Goal: Task Accomplishment & Management: Manage account settings

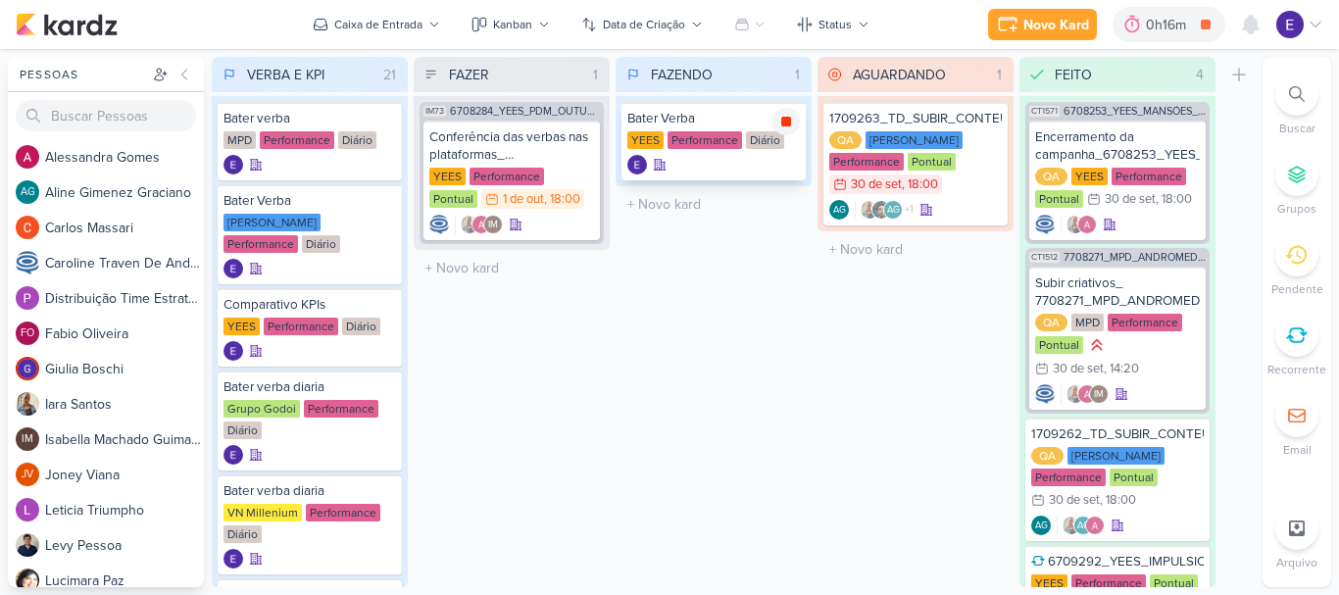
click at [789, 120] on icon at bounding box center [786, 122] width 10 height 10
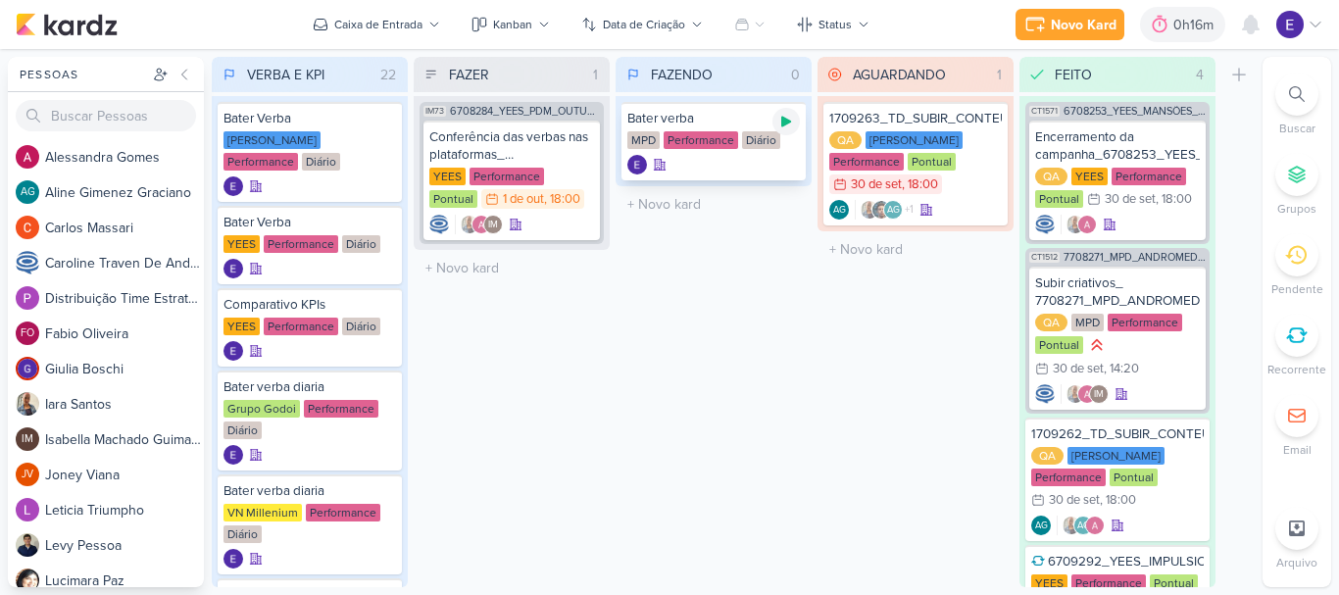
click at [782, 124] on icon at bounding box center [786, 122] width 10 height 11
click at [785, 120] on icon at bounding box center [786, 122] width 10 height 10
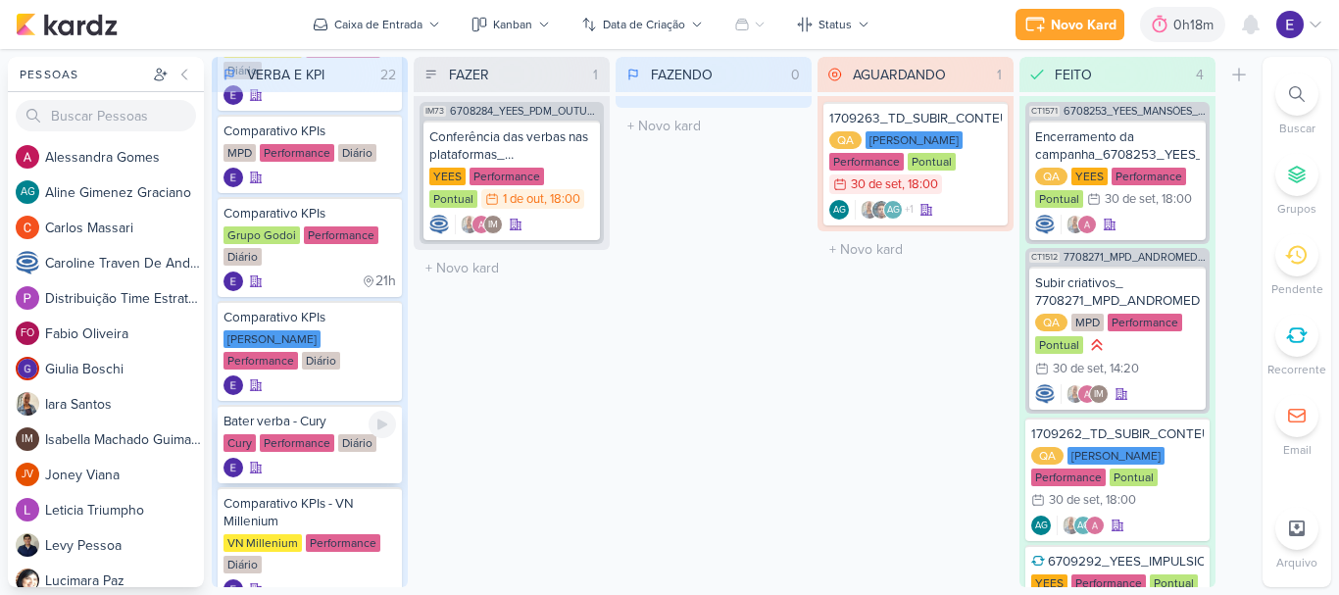
scroll to position [588, 0]
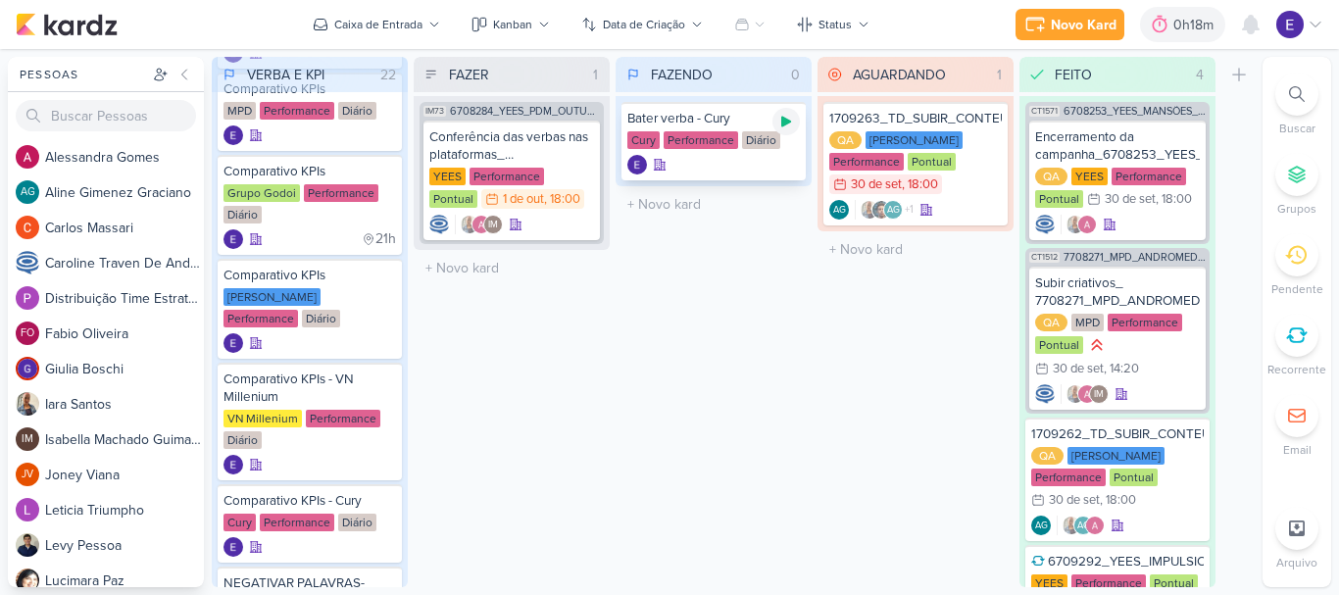
click at [783, 125] on icon at bounding box center [786, 122] width 10 height 11
click at [788, 122] on icon at bounding box center [786, 122] width 10 height 10
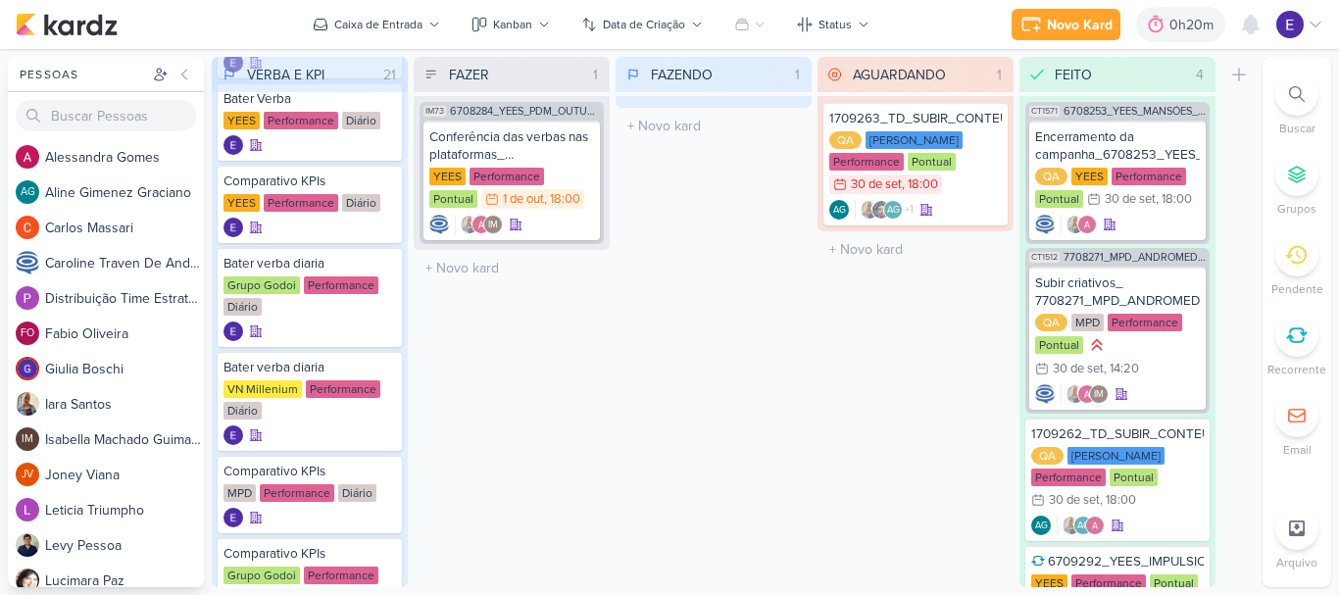
scroll to position [196, 0]
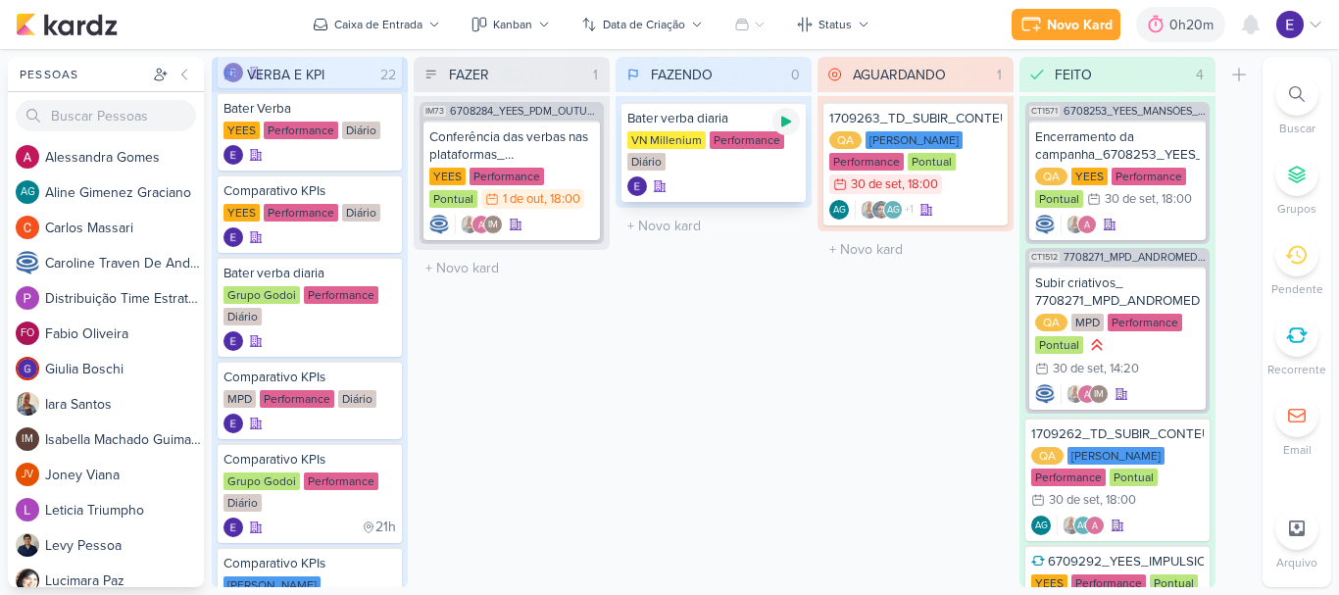
click at [781, 123] on icon at bounding box center [786, 122] width 16 height 16
click at [793, 124] on icon at bounding box center [786, 122] width 16 height 16
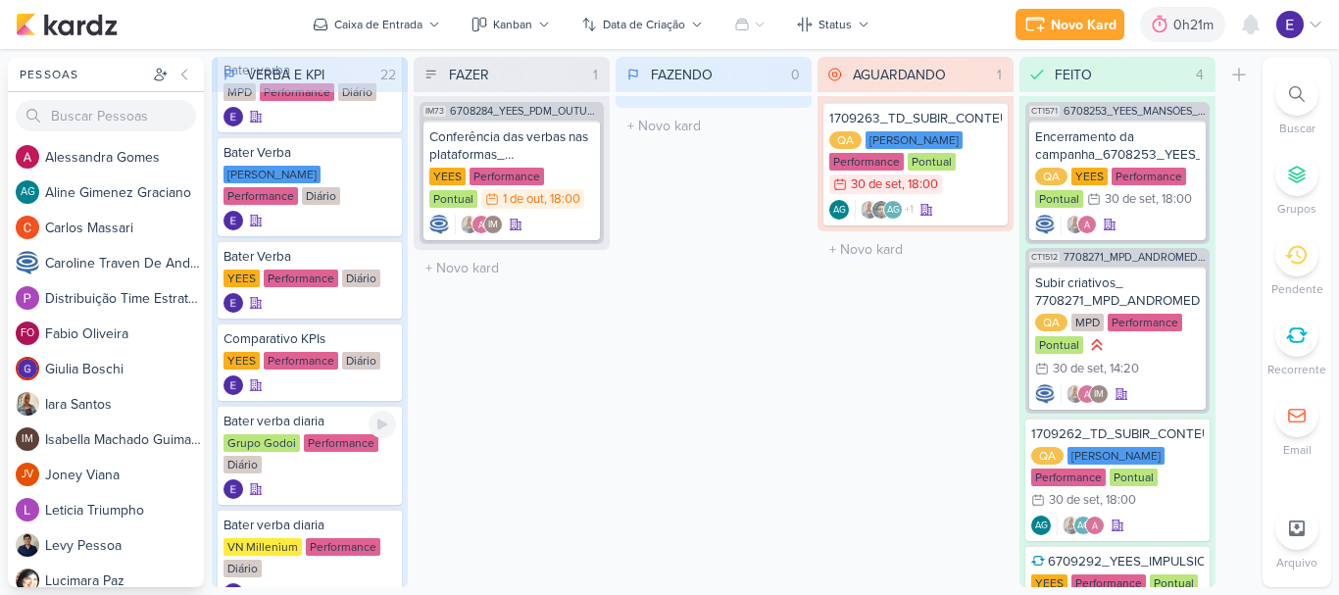
scroll to position [0, 0]
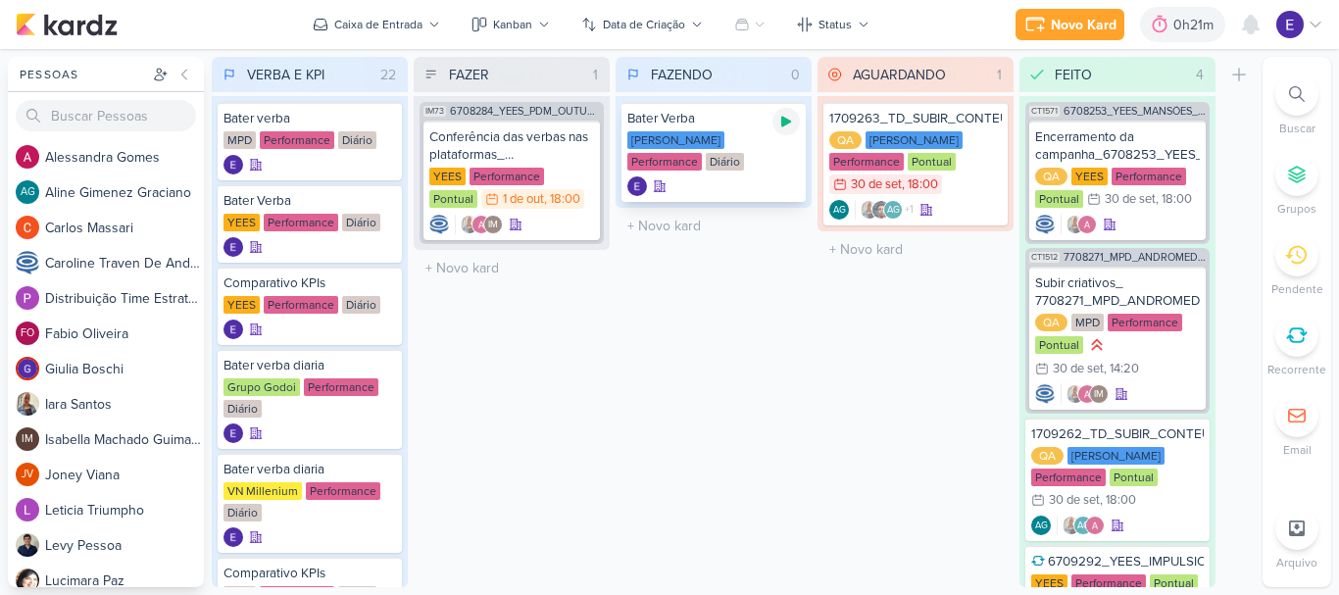
click at [794, 125] on div at bounding box center [785, 121] width 27 height 27
click at [788, 119] on icon at bounding box center [786, 122] width 10 height 10
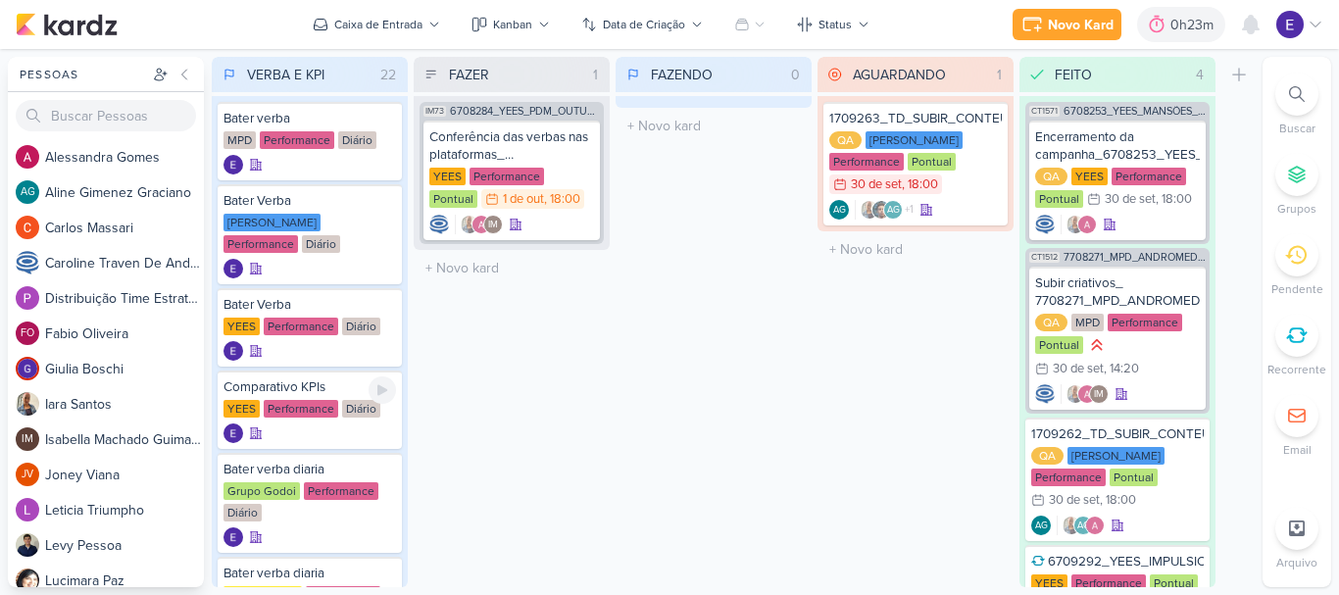
scroll to position [98, 0]
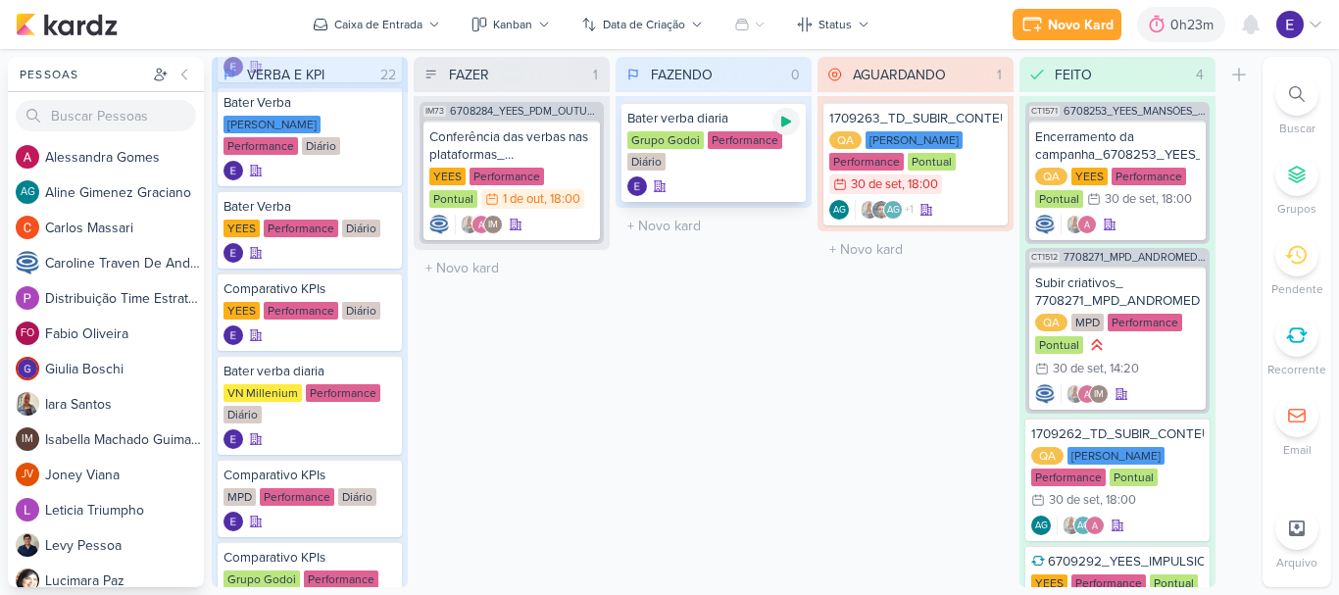
click at [789, 129] on div at bounding box center [785, 121] width 27 height 27
click at [787, 120] on icon at bounding box center [786, 122] width 10 height 10
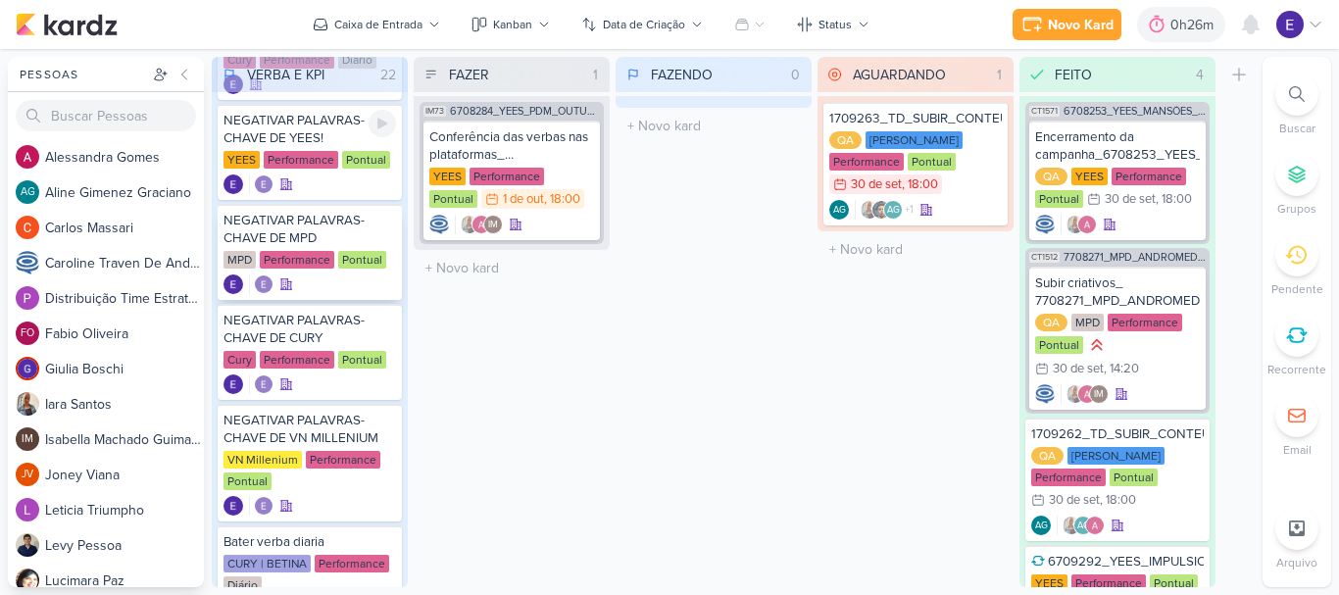
scroll to position [1470, 0]
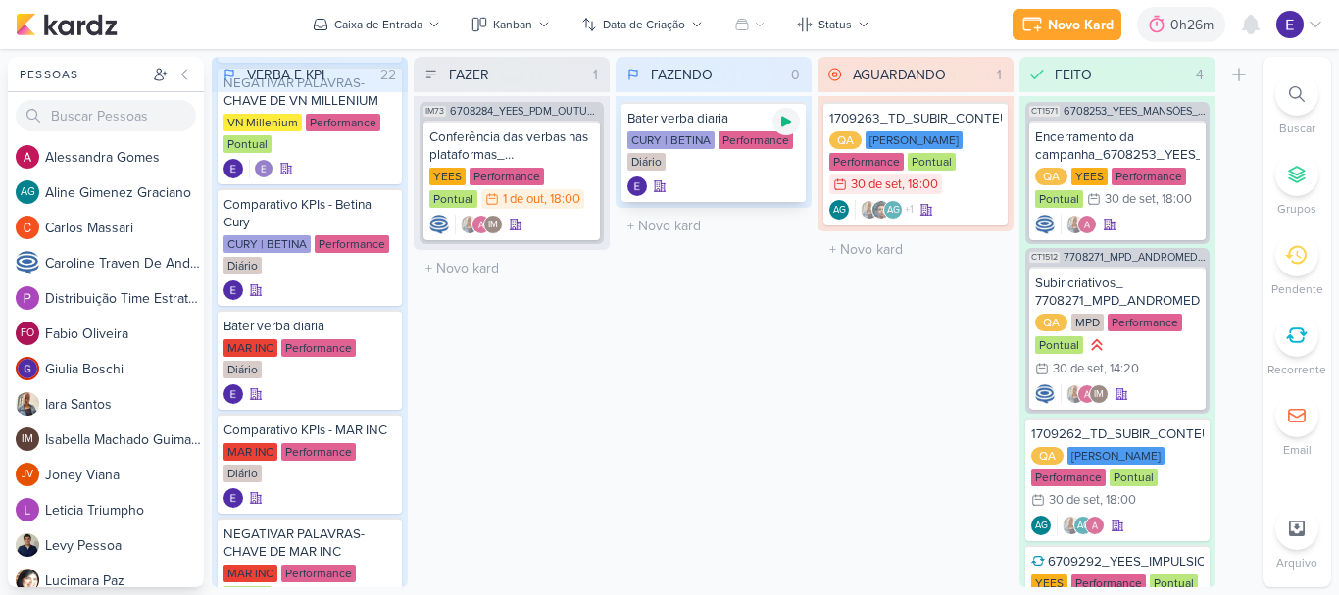
click at [777, 122] on div at bounding box center [785, 121] width 27 height 27
click at [775, 157] on div "CURY | BETINA Performance Diário" at bounding box center [713, 151] width 173 height 41
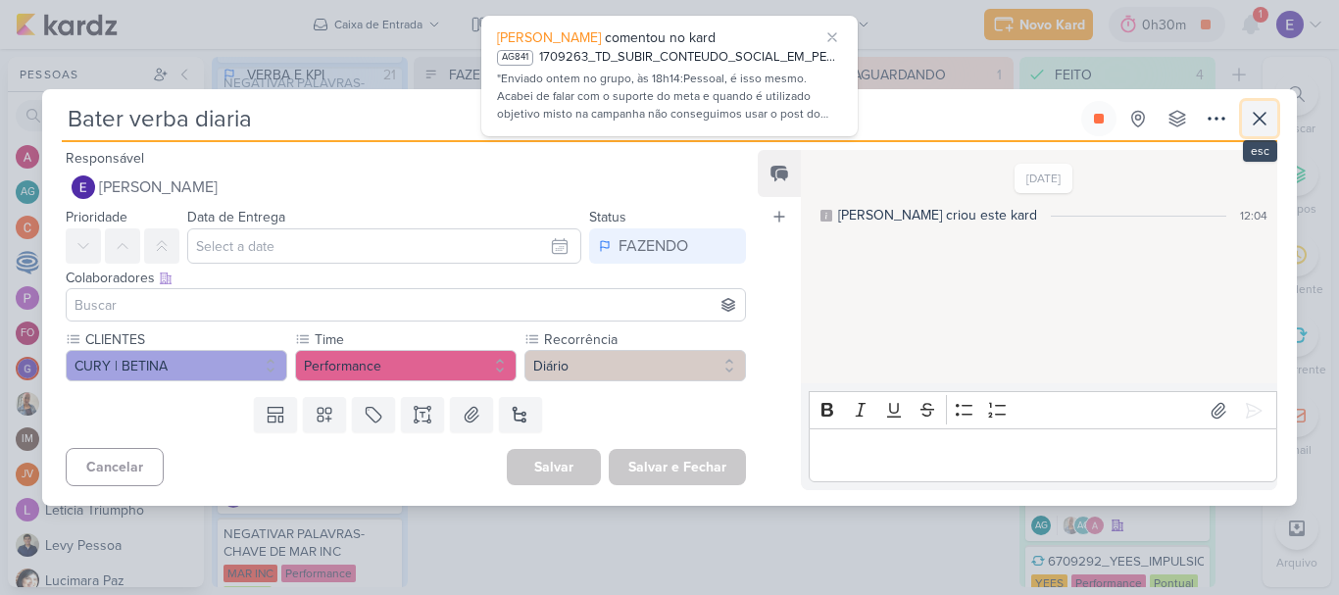
click at [1262, 121] on icon at bounding box center [1260, 119] width 12 height 12
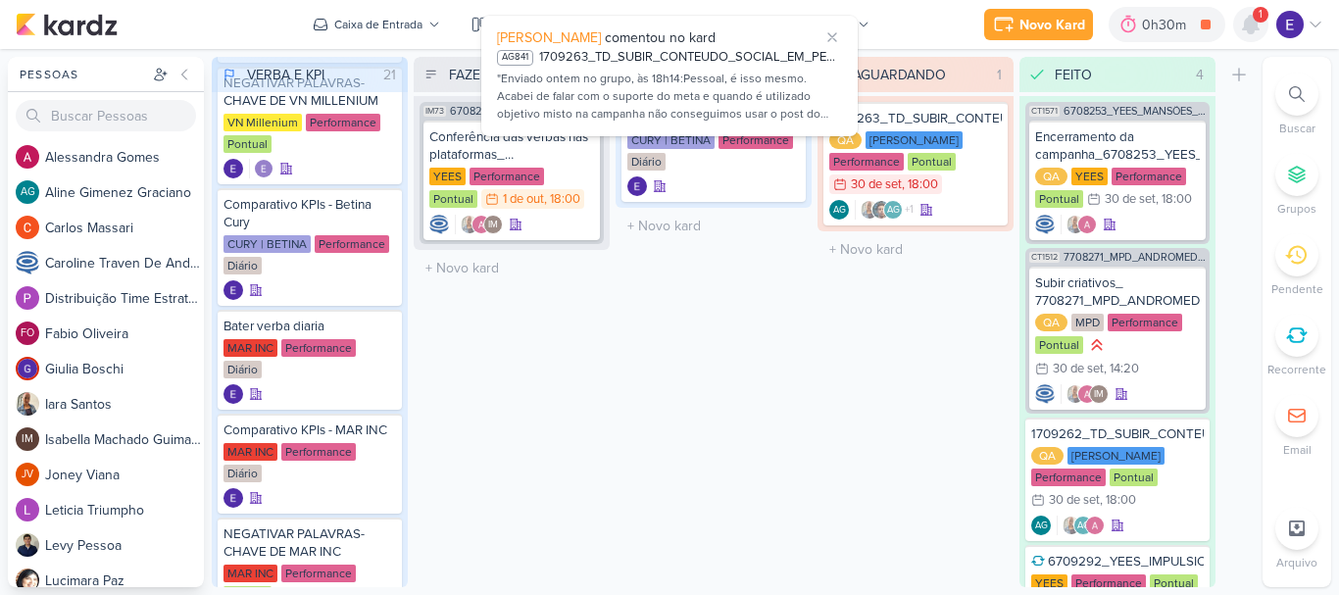
click at [1250, 28] on icon at bounding box center [1251, 25] width 16 height 18
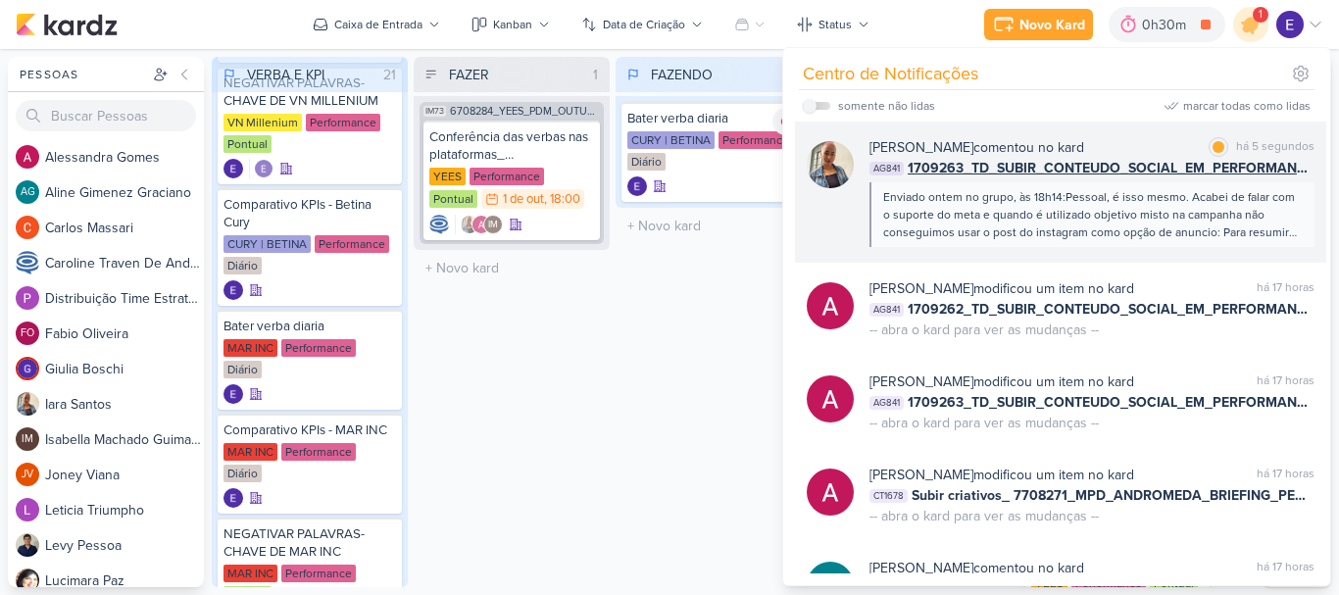
click at [1241, 238] on div "Enviado ontem no grupo, às 18h14:Pessoal, é isso mesmo. Acabei de falar com o s…" at bounding box center [1091, 214] width 416 height 53
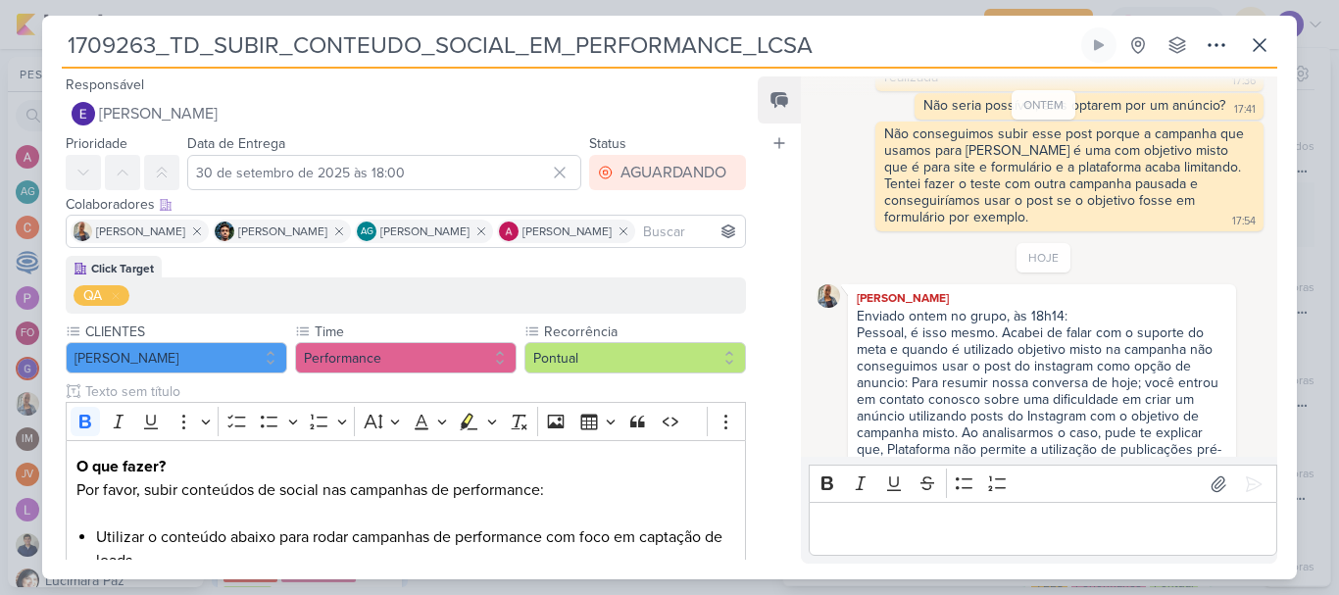
scroll to position [604, 0]
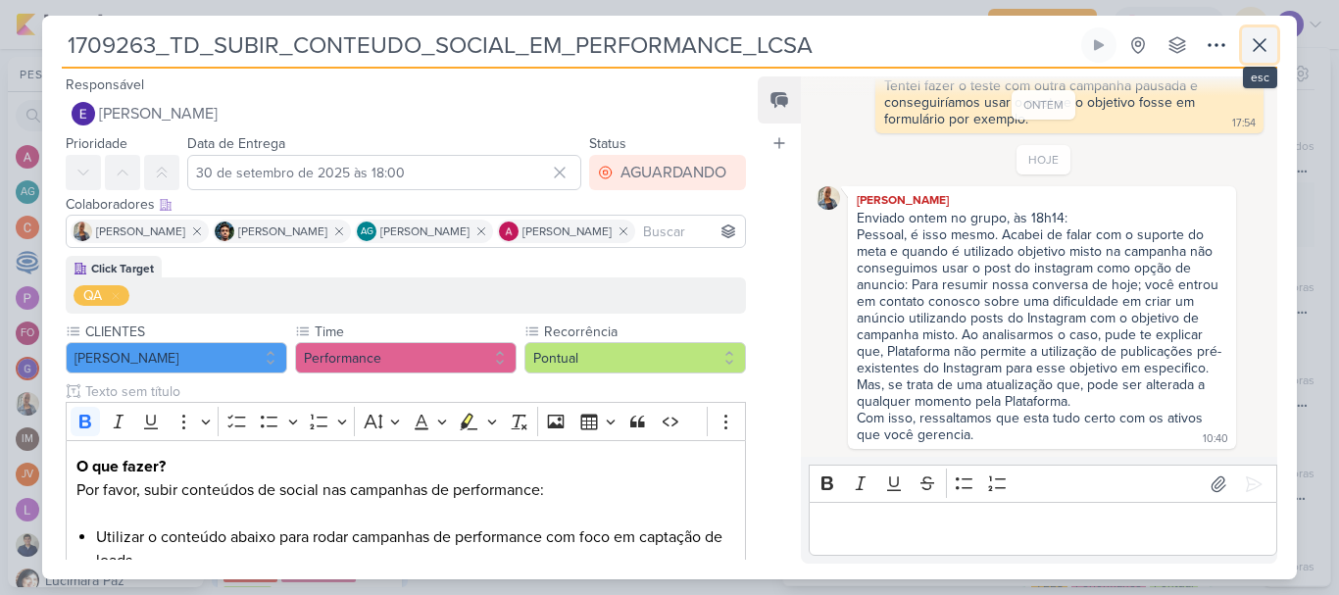
click at [1256, 32] on button at bounding box center [1259, 44] width 35 height 35
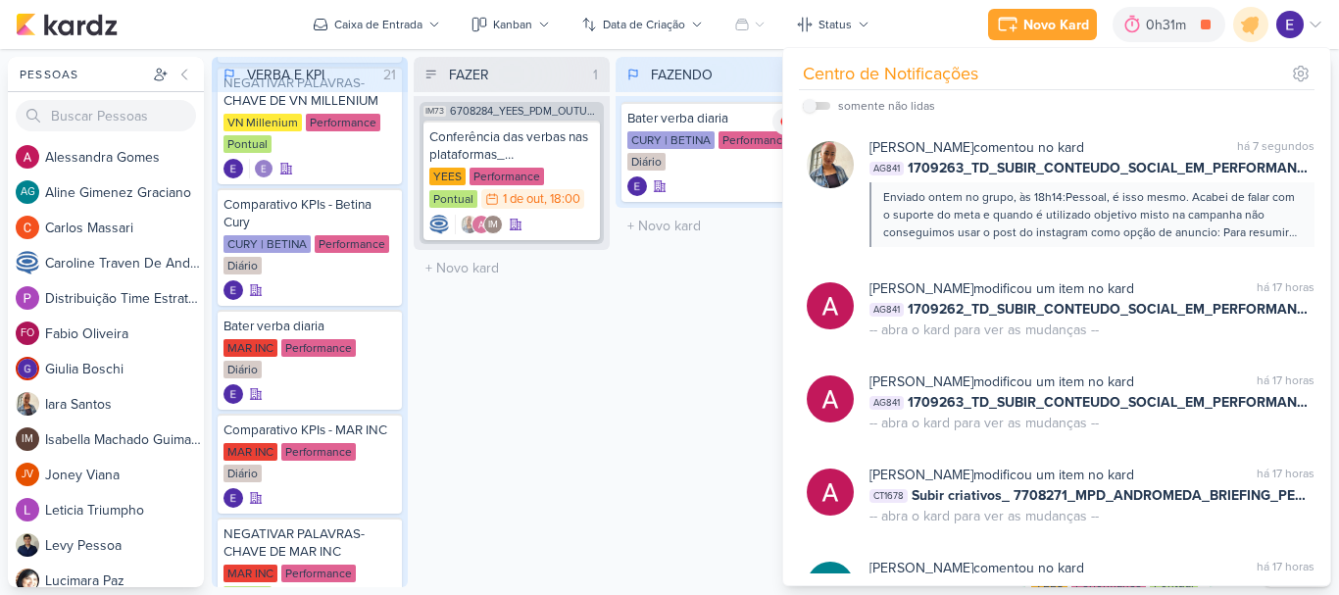
click at [658, 410] on div "FAZENDO 1 Mover Para Esquerda Mover Para Direita [GEOGRAPHIC_DATA] Bater verba …" at bounding box center [714, 322] width 196 height 530
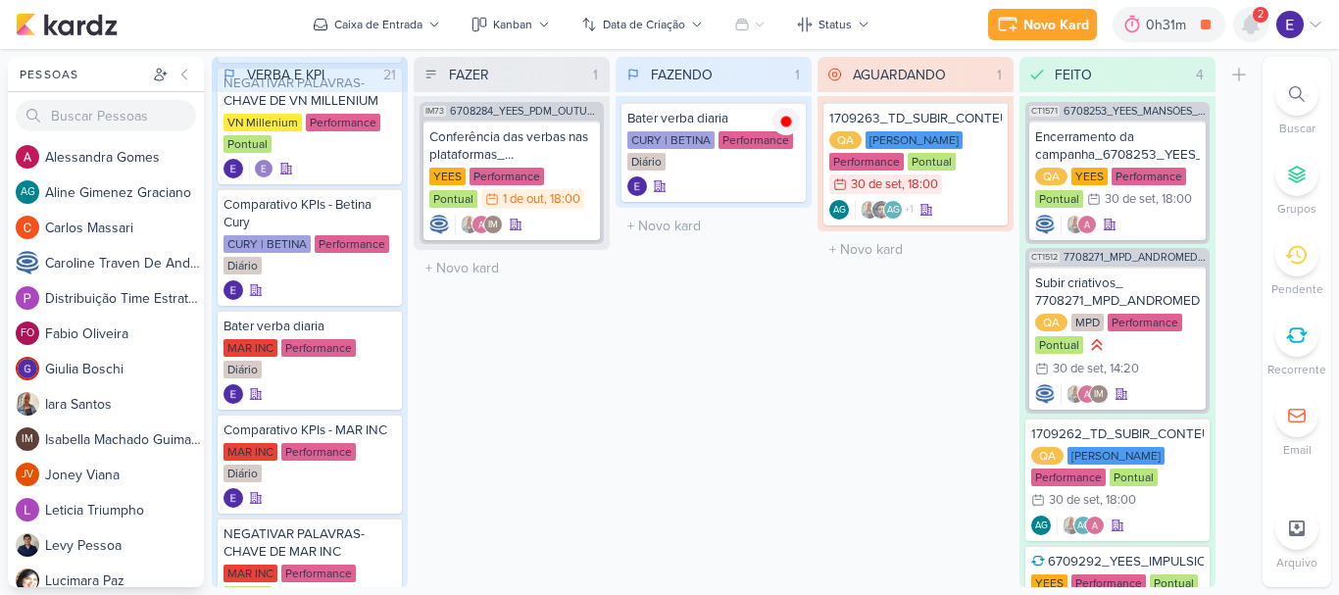
click at [1252, 22] on icon at bounding box center [1251, 25] width 16 height 18
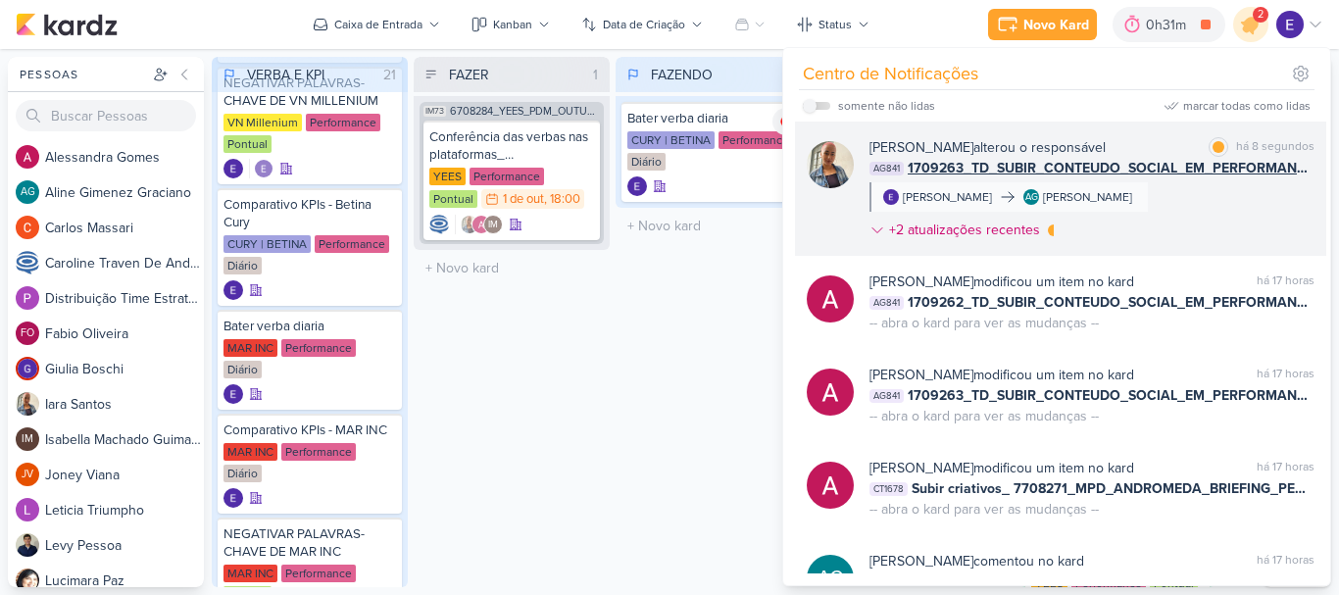
click at [1270, 212] on div "[PERSON_NAME] alterou o responsável marcar como lida há 8 segundos AG841 170926…" at bounding box center [1091, 192] width 445 height 111
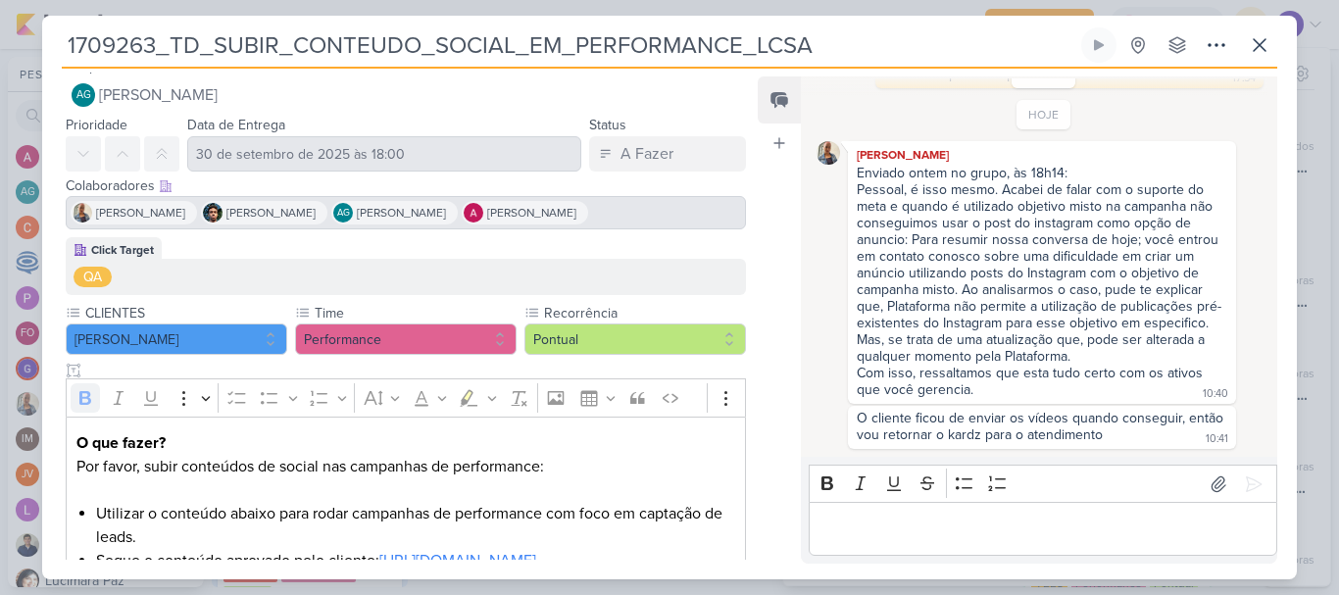
scroll to position [0, 0]
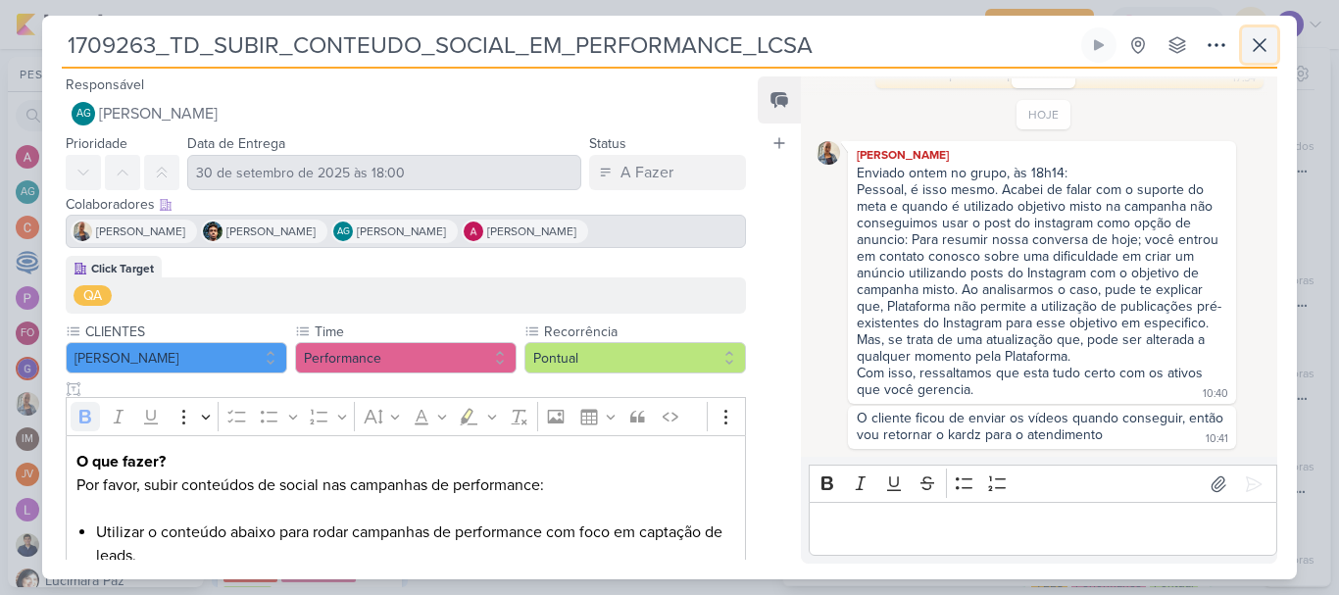
click at [1273, 56] on button at bounding box center [1259, 44] width 35 height 35
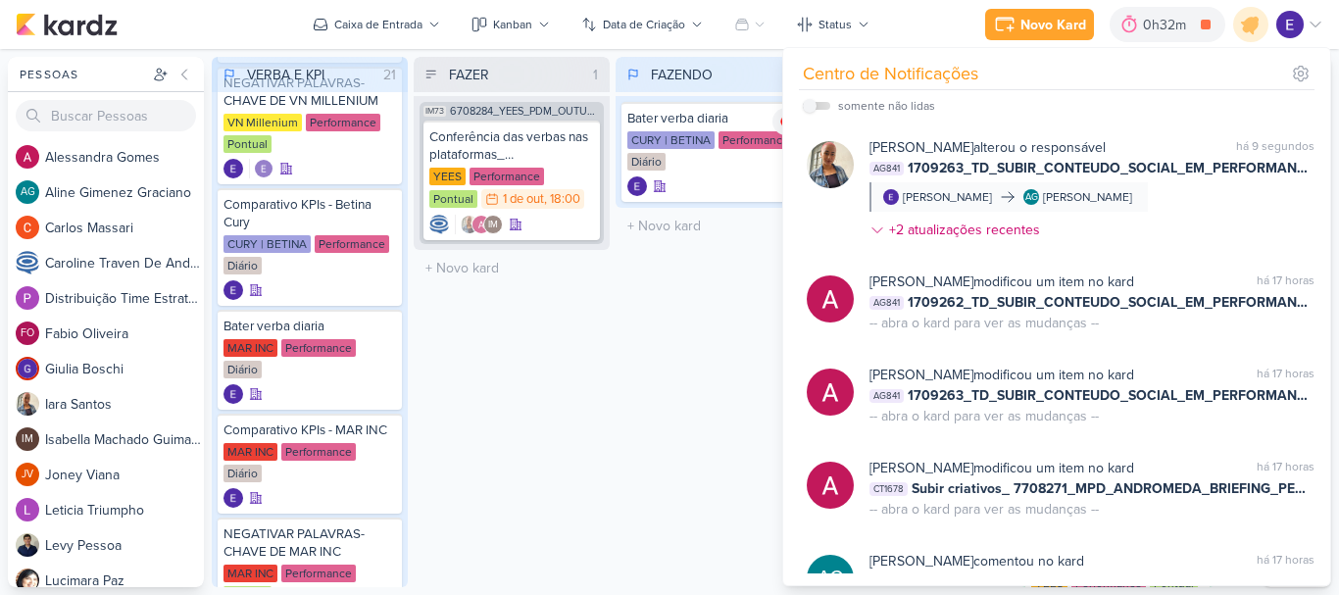
click at [674, 449] on div "FAZENDO 1 Mover Para Esquerda Mover Para Direita [GEOGRAPHIC_DATA] Bater verba …" at bounding box center [714, 322] width 196 height 530
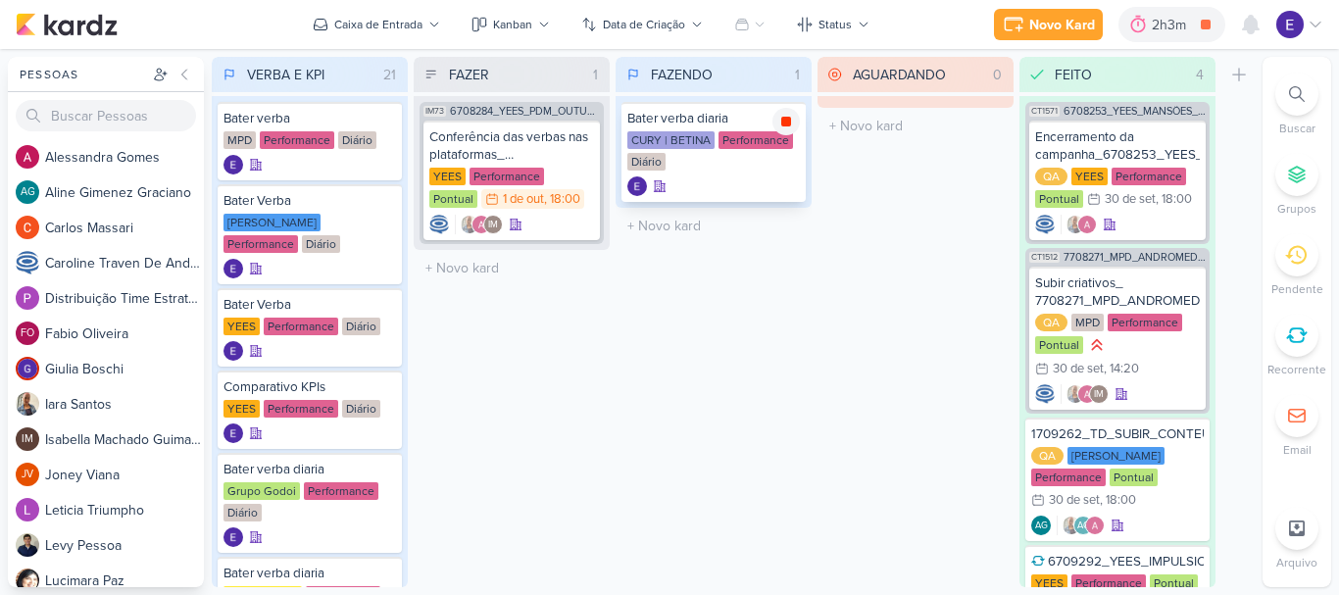
click at [781, 120] on icon at bounding box center [786, 122] width 10 height 10
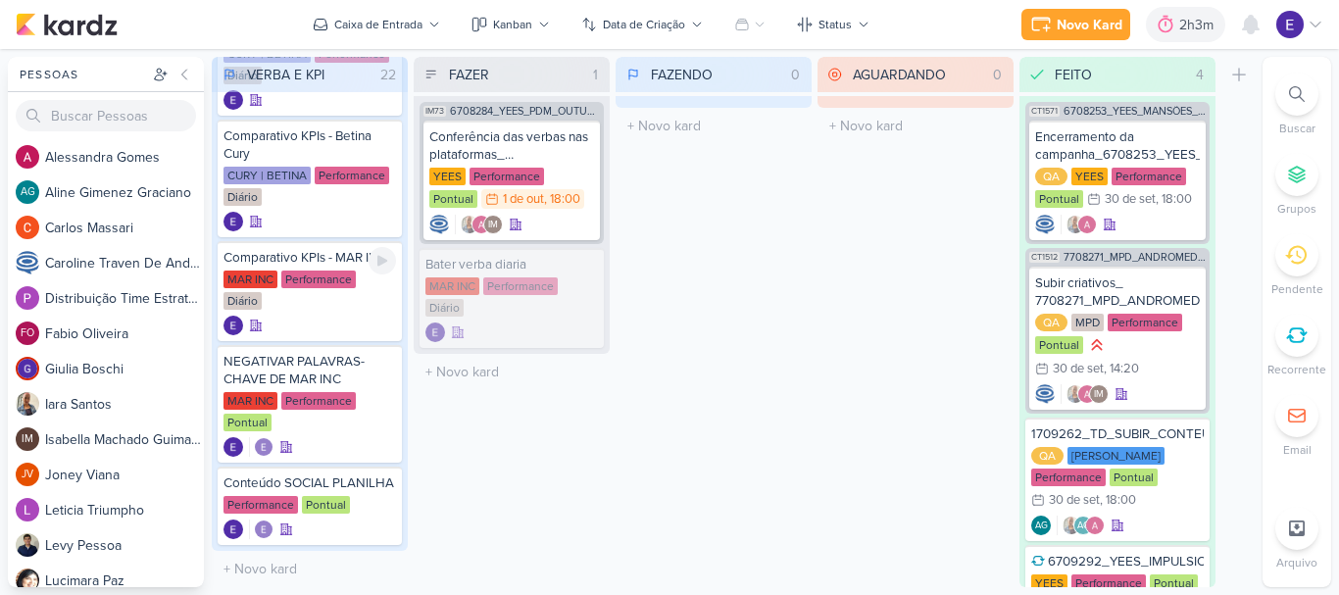
scroll to position [1651, 0]
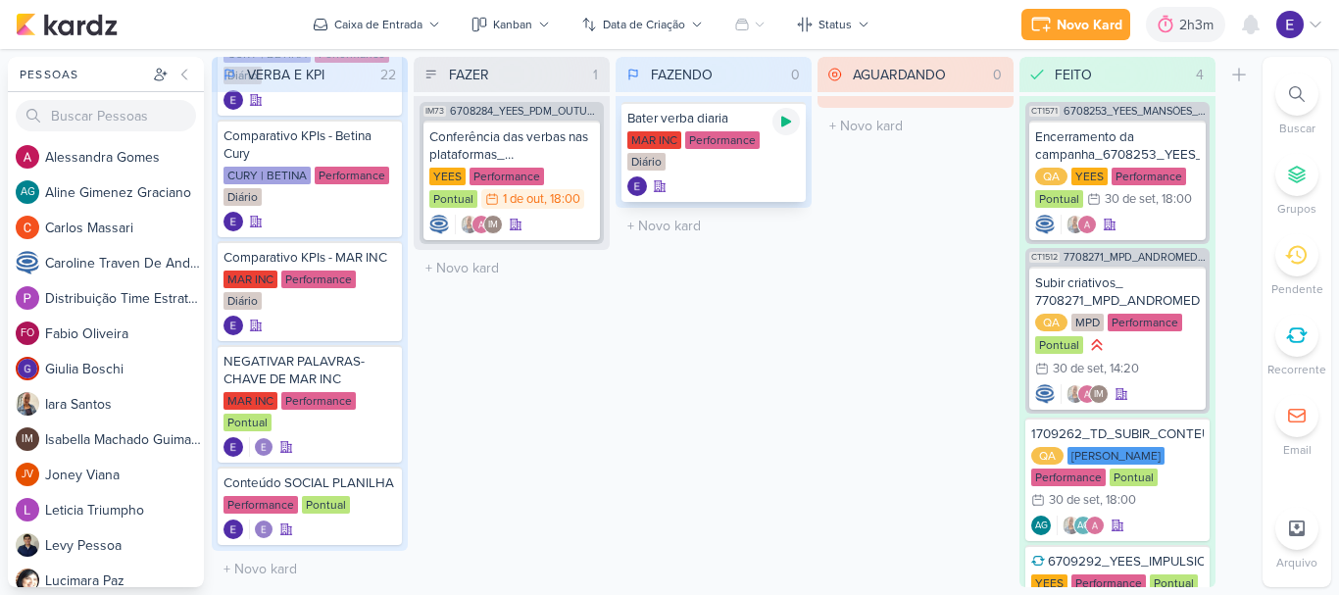
click at [779, 123] on icon at bounding box center [786, 122] width 16 height 16
click at [767, 129] on div "Bater verba diaria MAR INC Performance Diário" at bounding box center [713, 152] width 184 height 100
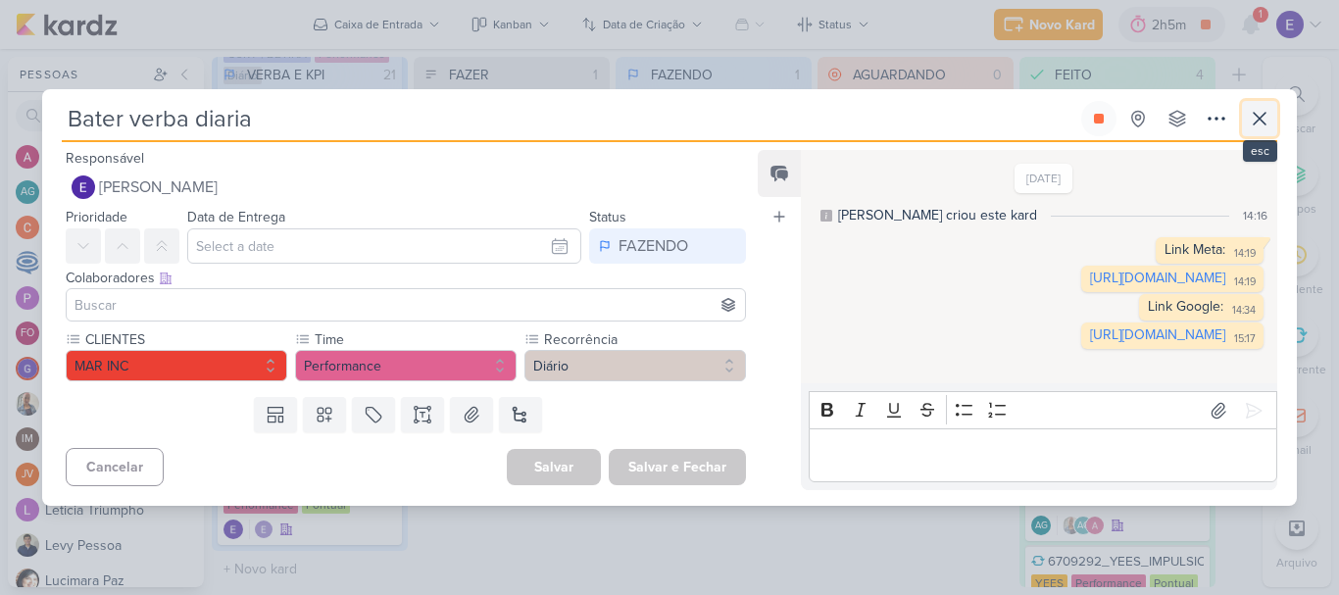
click at [1250, 101] on button at bounding box center [1259, 118] width 35 height 35
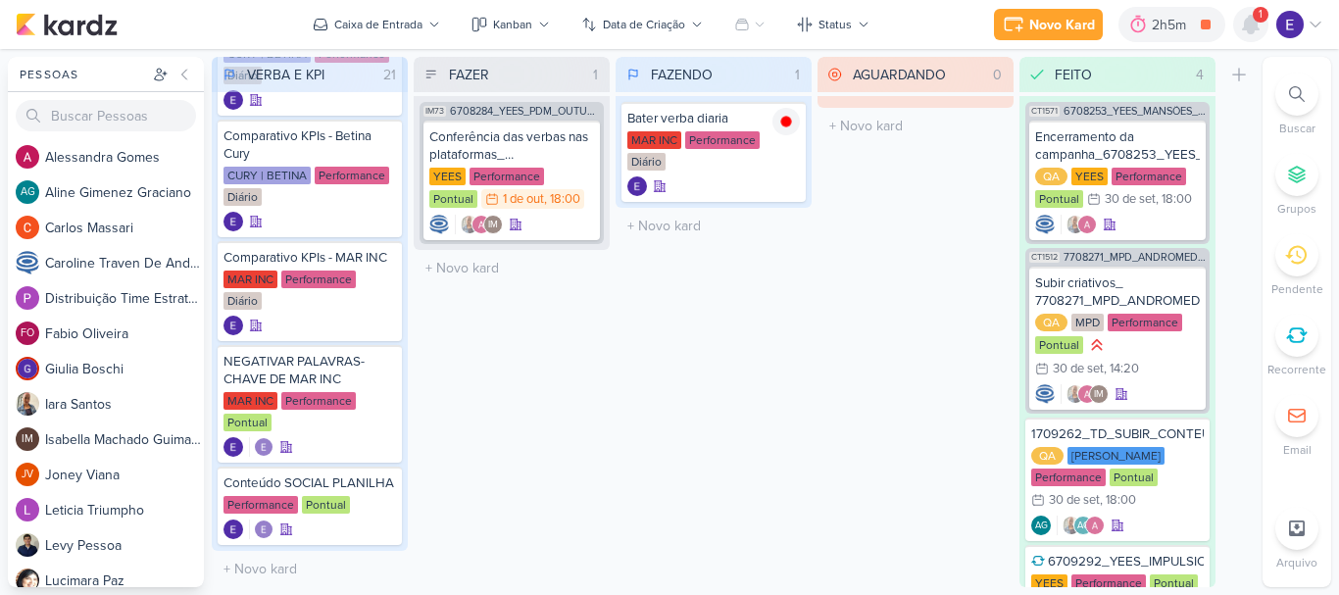
click at [1251, 27] on icon at bounding box center [1251, 25] width 16 height 18
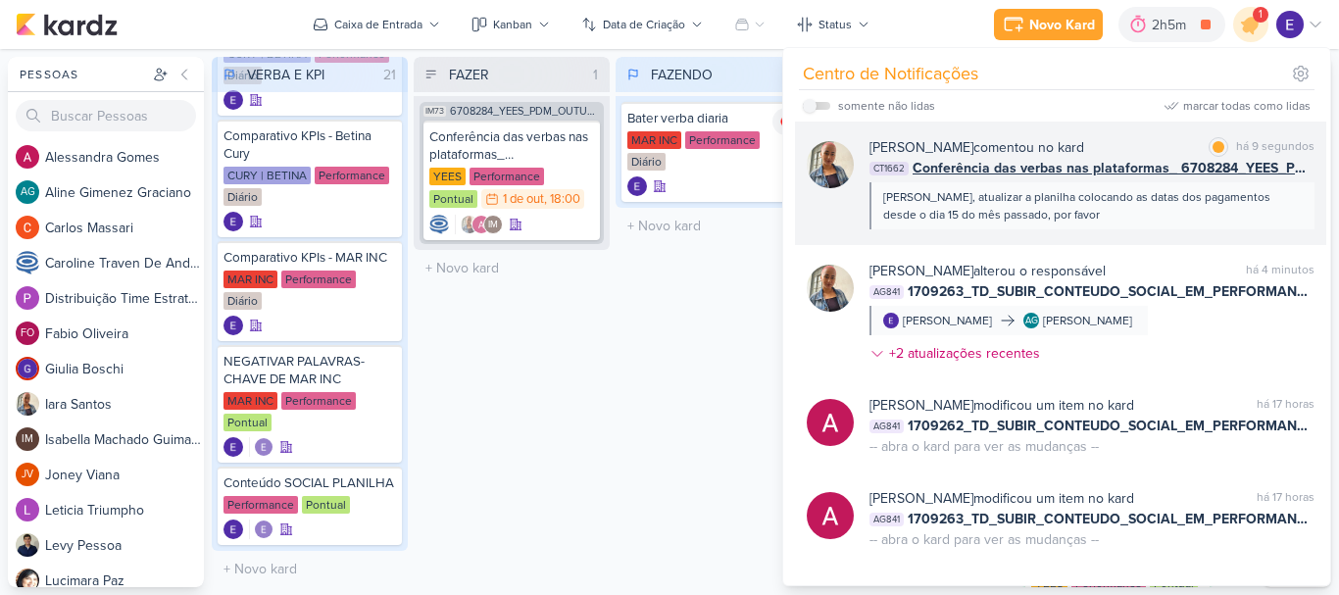
click at [1255, 216] on div "Eduardo, atualizar a planilha colocando as datas dos pagamentos desde o dia 15 …" at bounding box center [1091, 205] width 416 height 35
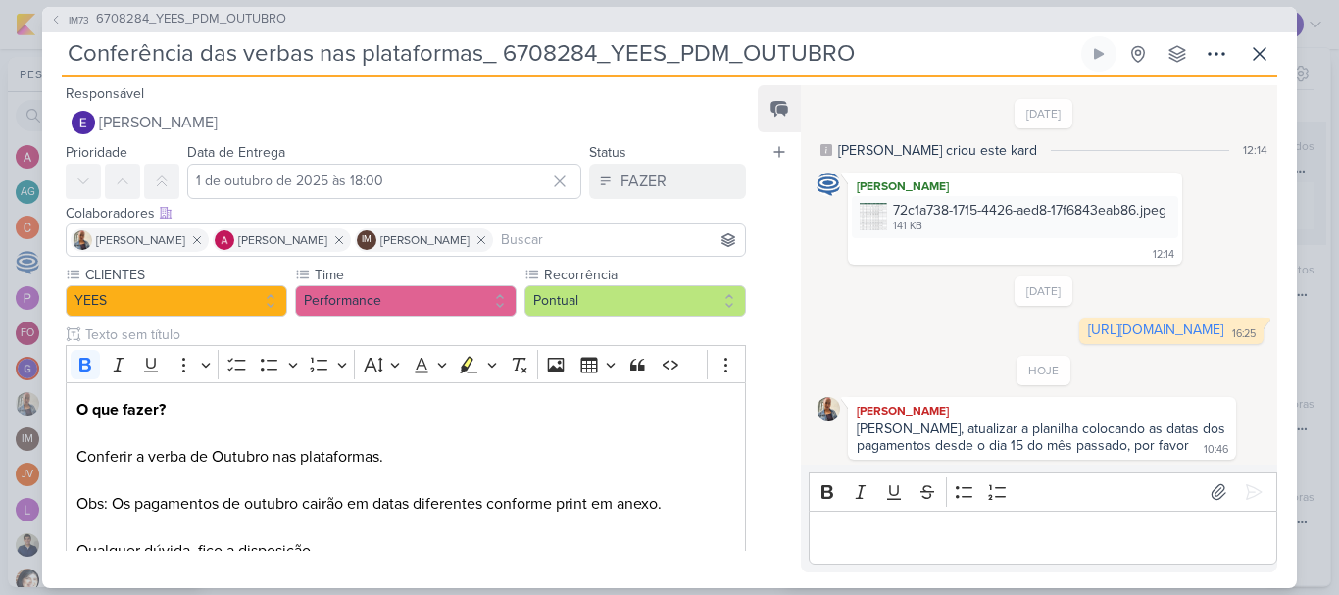
scroll to position [35, 0]
click at [1130, 539] on p "Editor editing area: main" at bounding box center [1042, 537] width 448 height 24
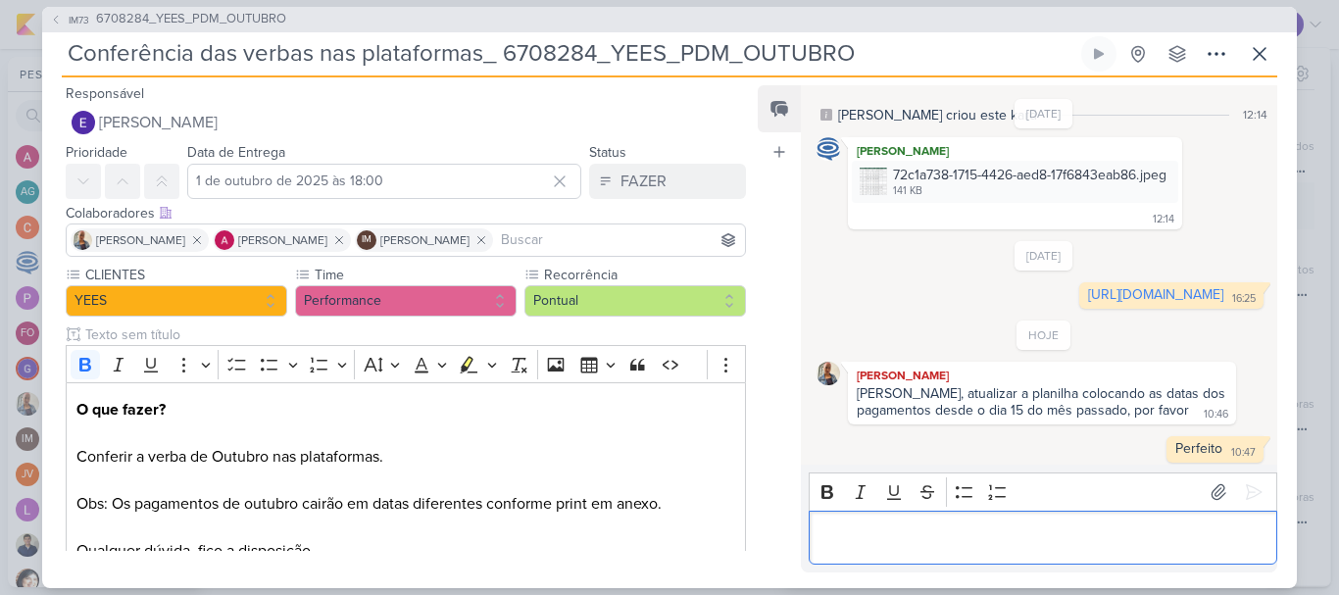
scroll to position [74, 0]
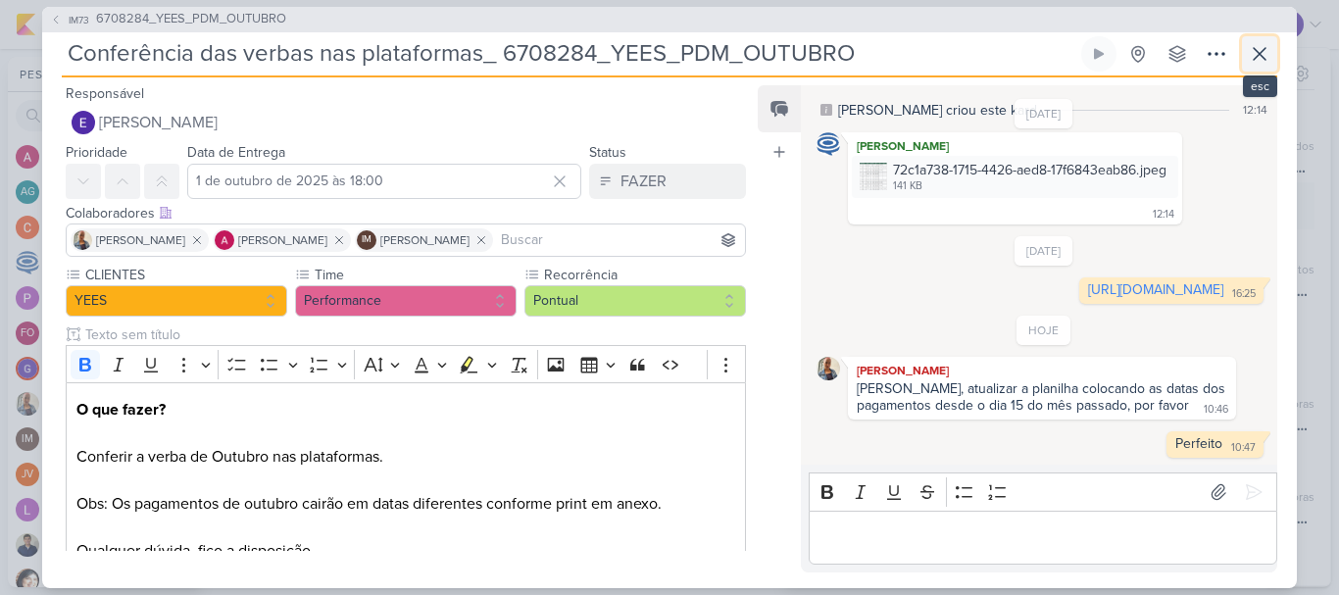
click at [1265, 45] on icon at bounding box center [1260, 54] width 24 height 24
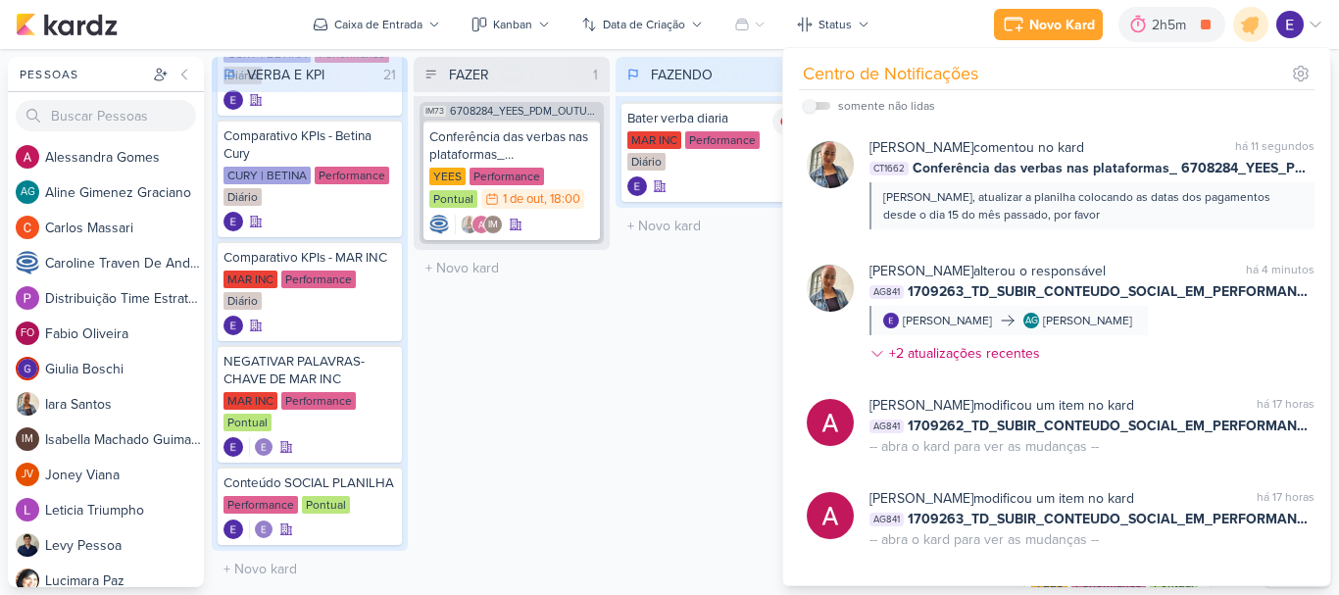
click at [684, 372] on div "FAZENDO 1 Mover Para Esquerda Mover Para Direita Deletar Bater verba diaria MAR…" at bounding box center [714, 322] width 196 height 530
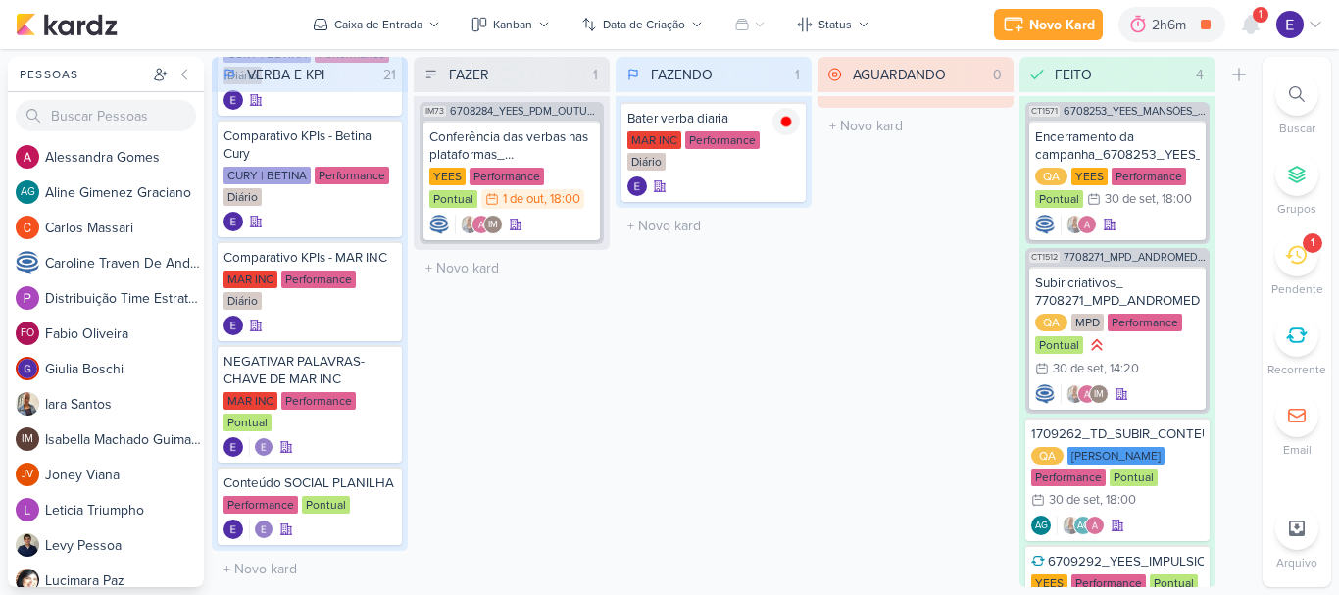
click at [1256, 18] on div "1" at bounding box center [1261, 15] width 16 height 16
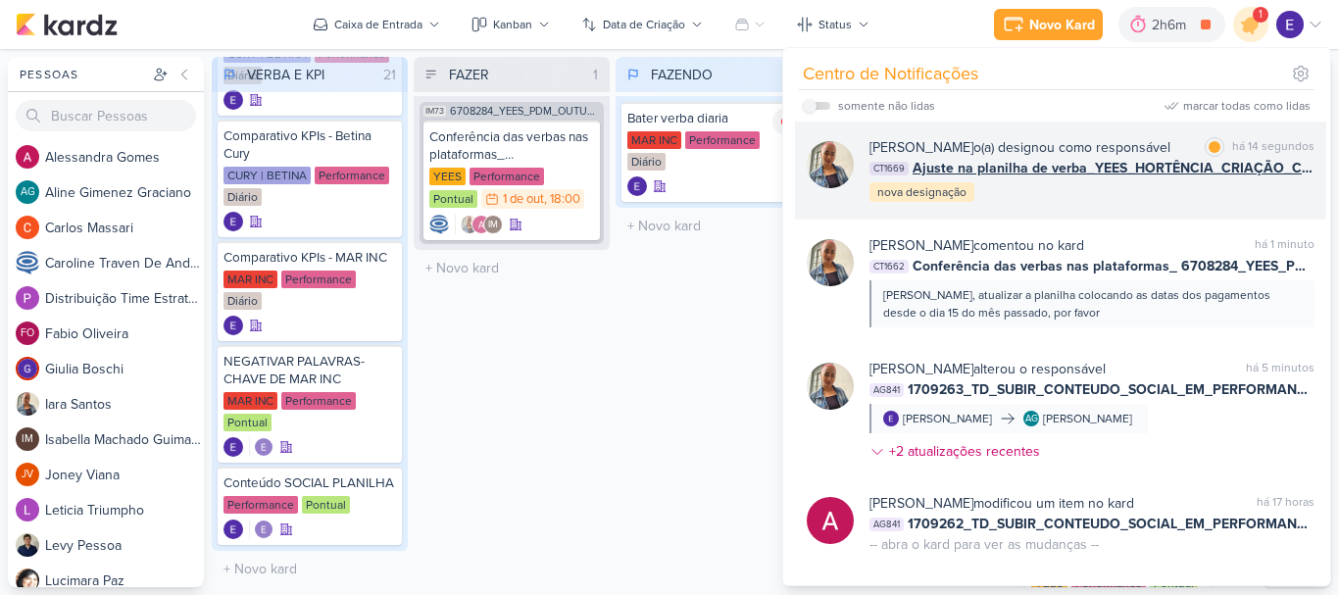
click at [1235, 182] on div "Iara Santos o(a) designou como responsável marcar como lida há 14 segundos CT16…" at bounding box center [1091, 170] width 445 height 67
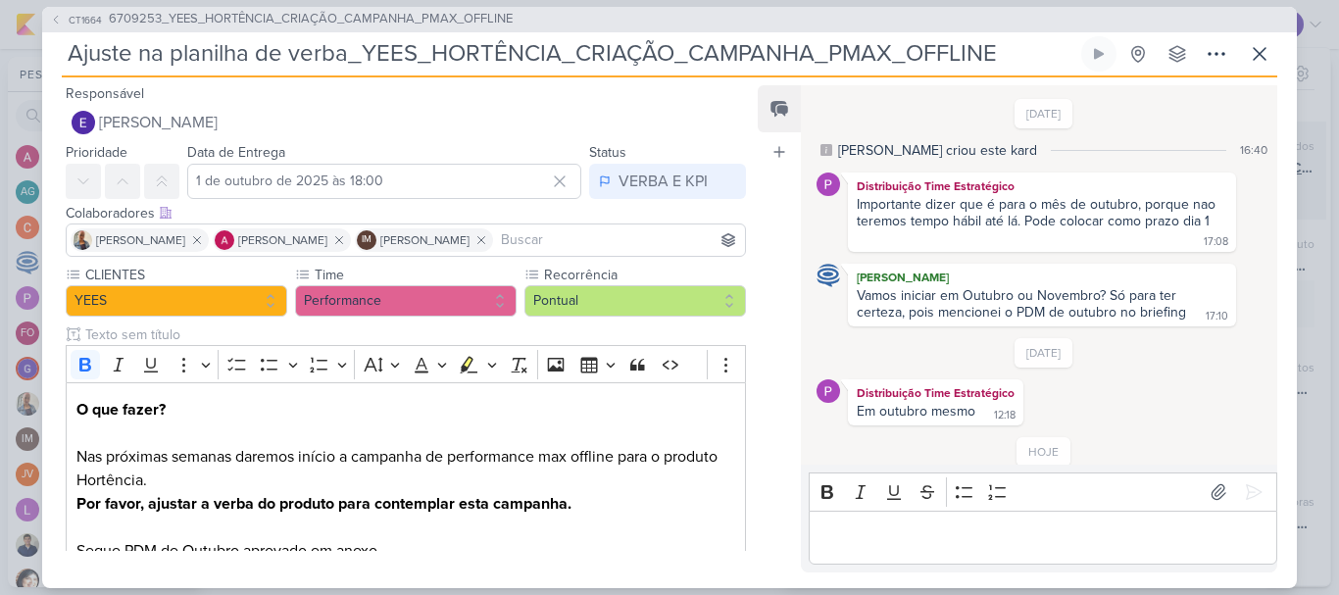
scroll to position [100, 0]
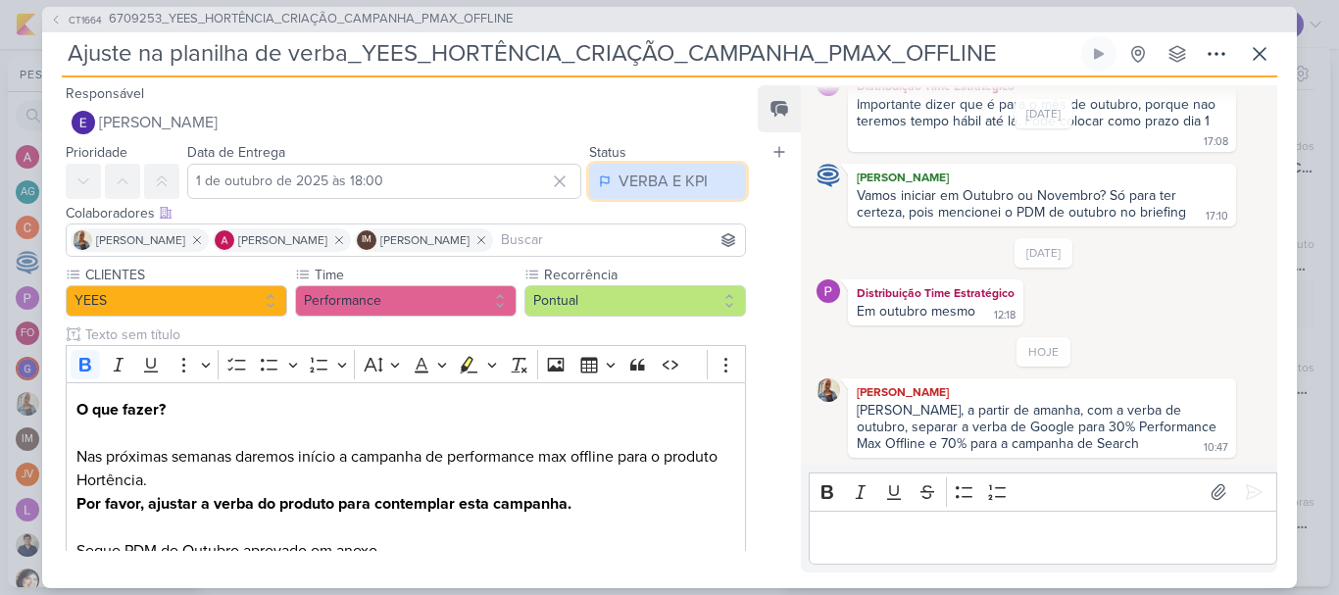
click at [631, 185] on div "VERBA E KPI" at bounding box center [663, 182] width 89 height 24
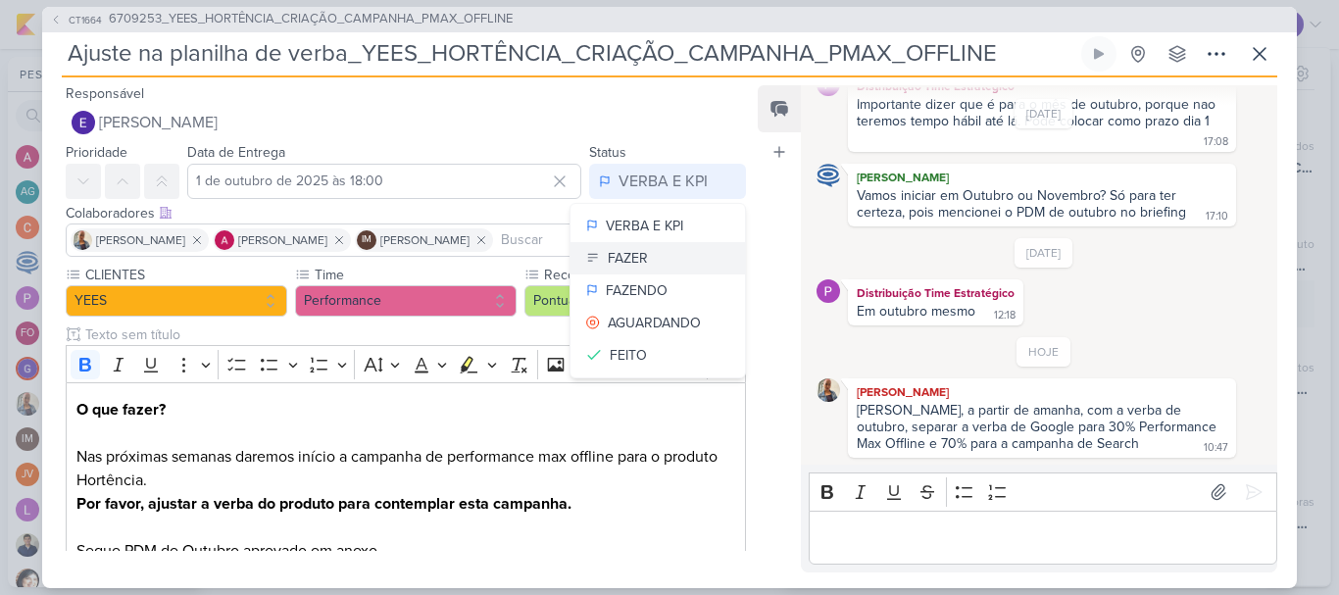
click at [646, 271] on button "FAZER" at bounding box center [657, 258] width 174 height 32
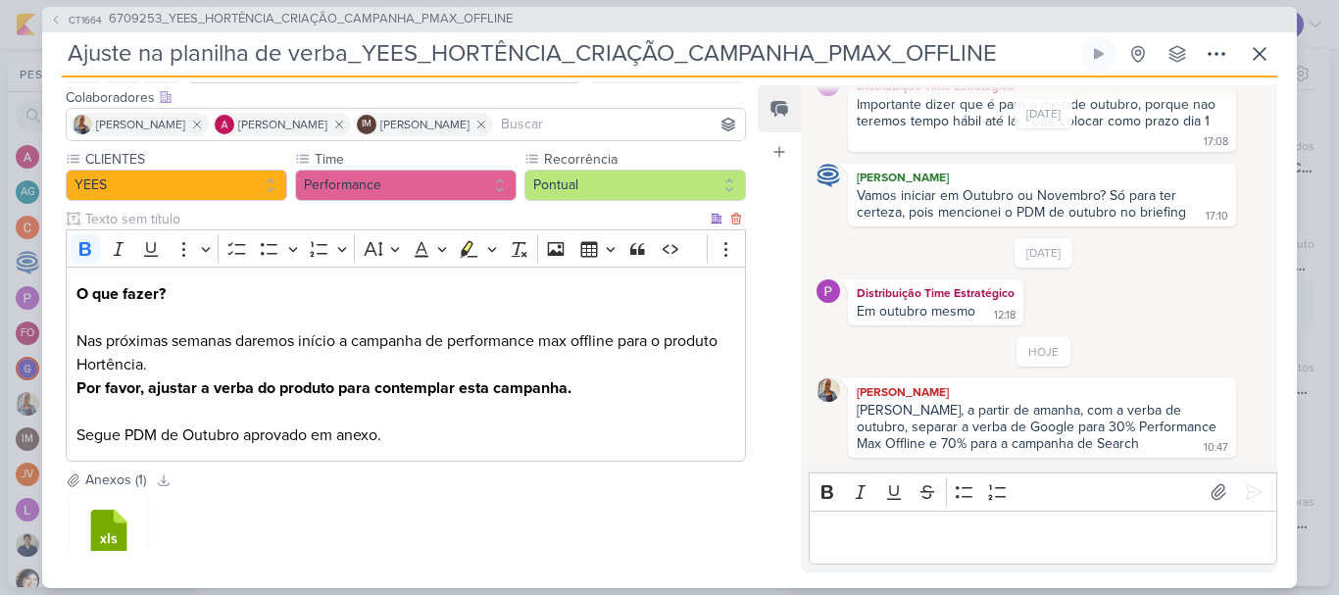
scroll to position [250, 0]
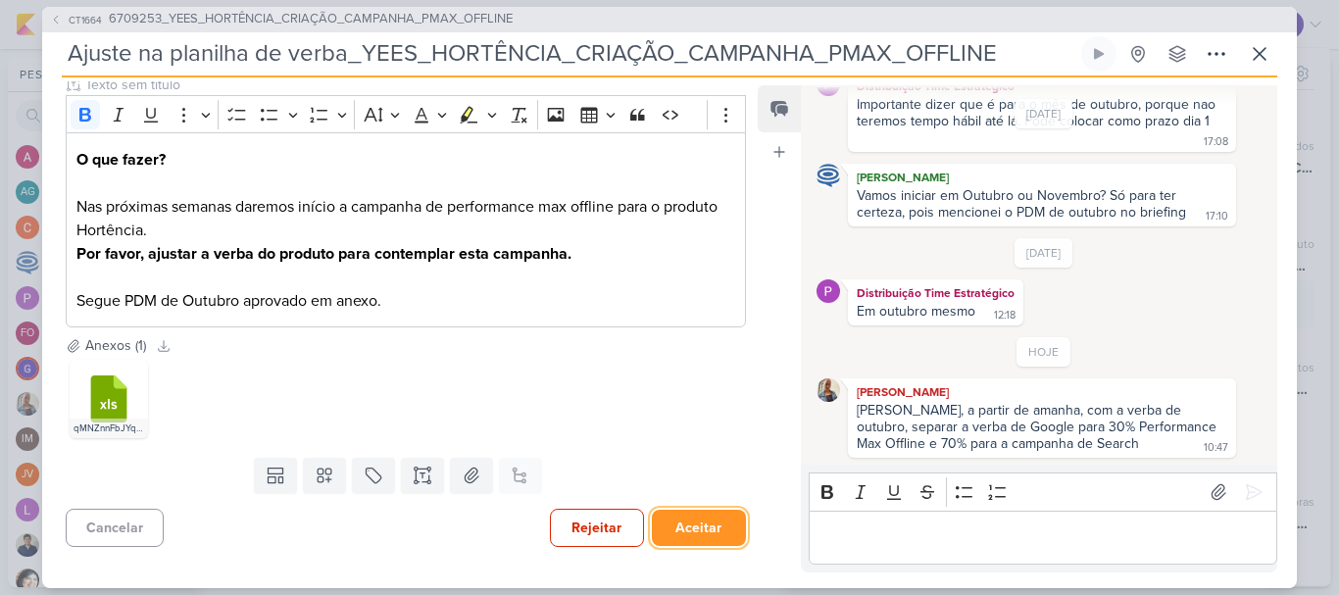
click at [693, 520] on button "Aceitar" at bounding box center [699, 528] width 94 height 36
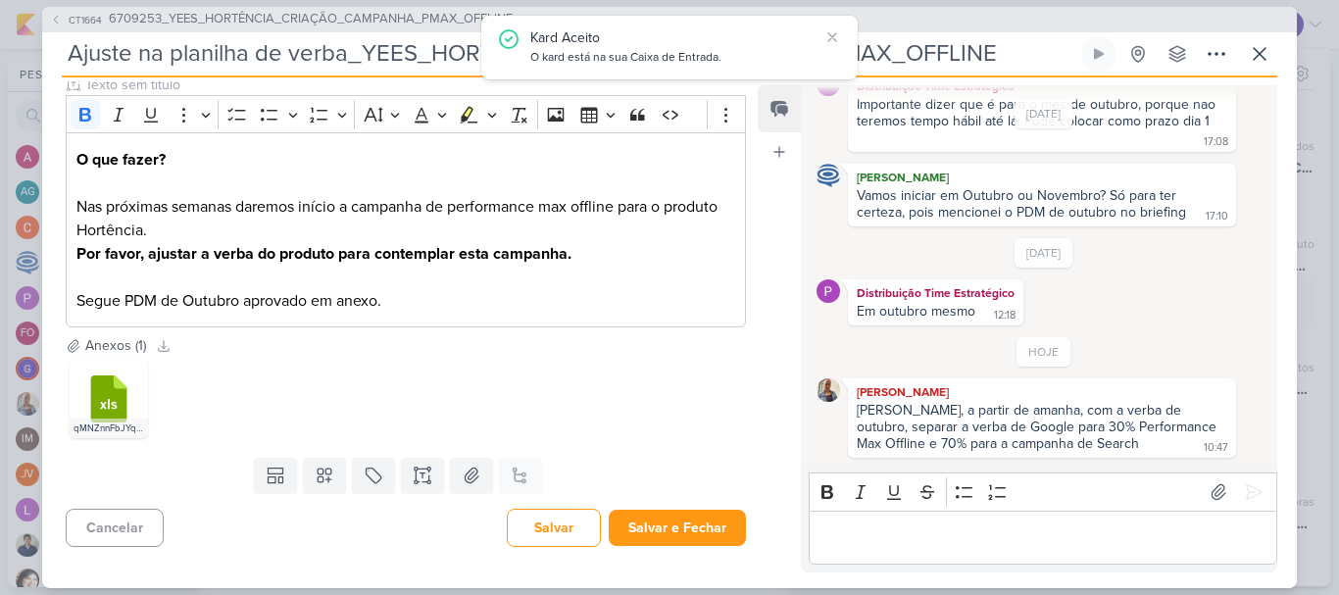
scroll to position [1657, 0]
click at [861, 522] on div "Editor editing area: main" at bounding box center [1043, 538] width 469 height 54
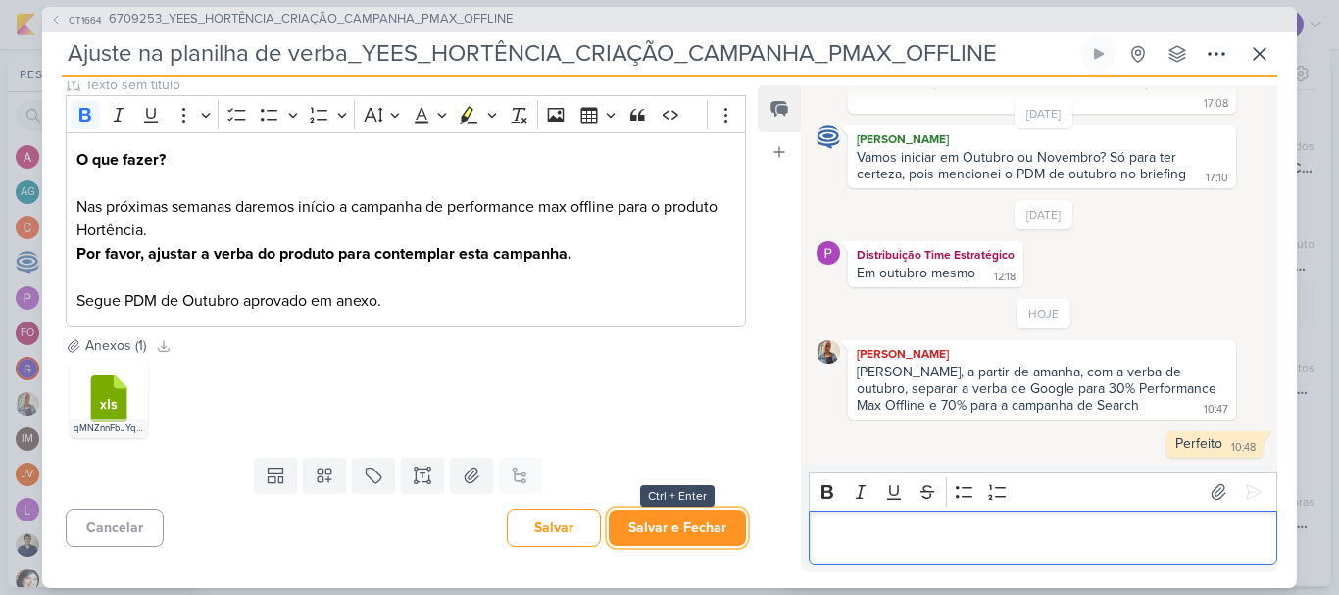
click at [692, 532] on button "Salvar e Fechar" at bounding box center [677, 528] width 137 height 36
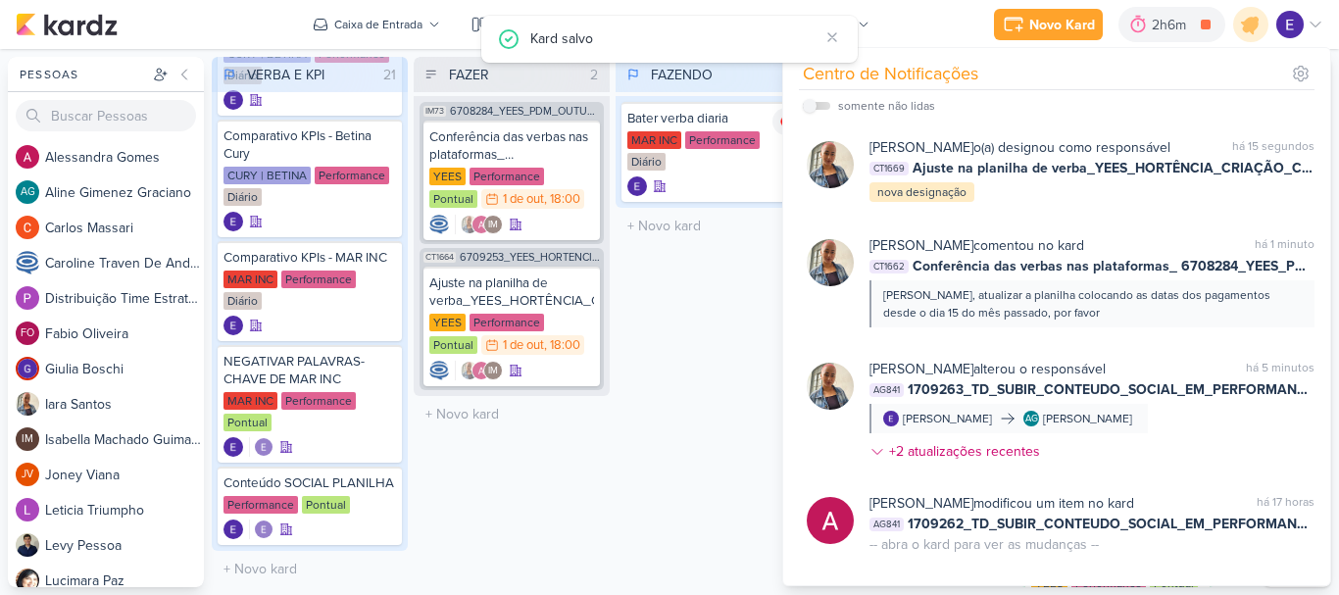
scroll to position [1651, 0]
click at [656, 449] on div "FAZENDO 1 Mover Para Esquerda Mover Para Direita Deletar Bater verba diaria MAR…" at bounding box center [714, 322] width 196 height 530
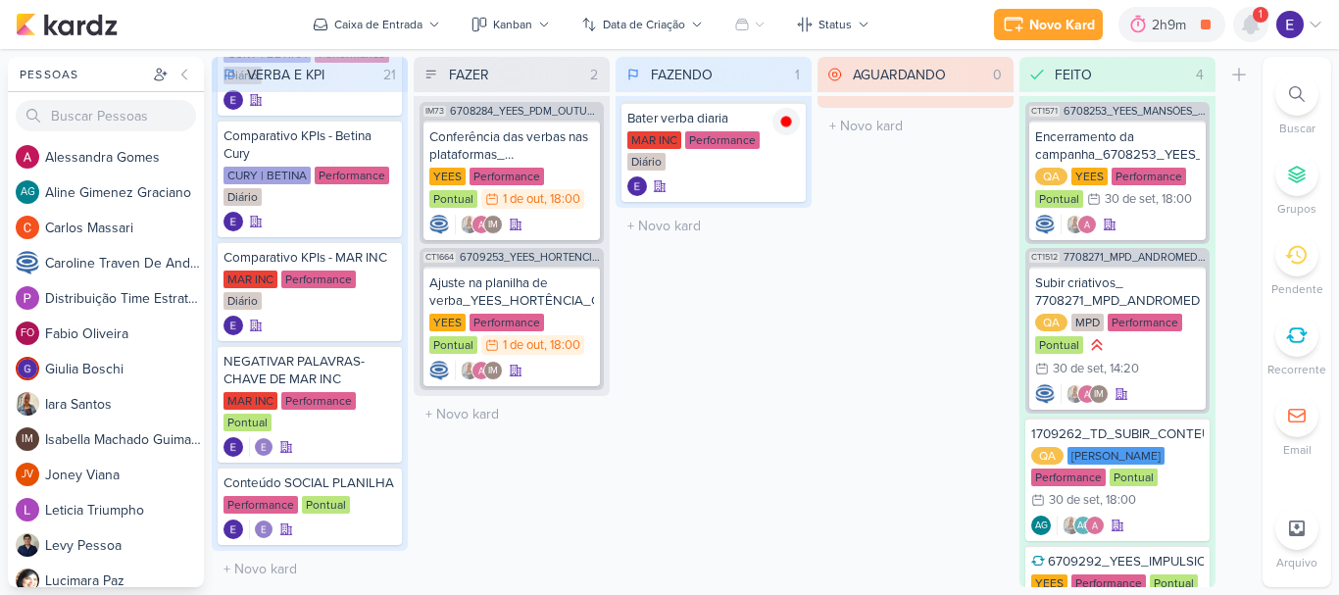
click at [1246, 21] on icon at bounding box center [1251, 25] width 16 height 18
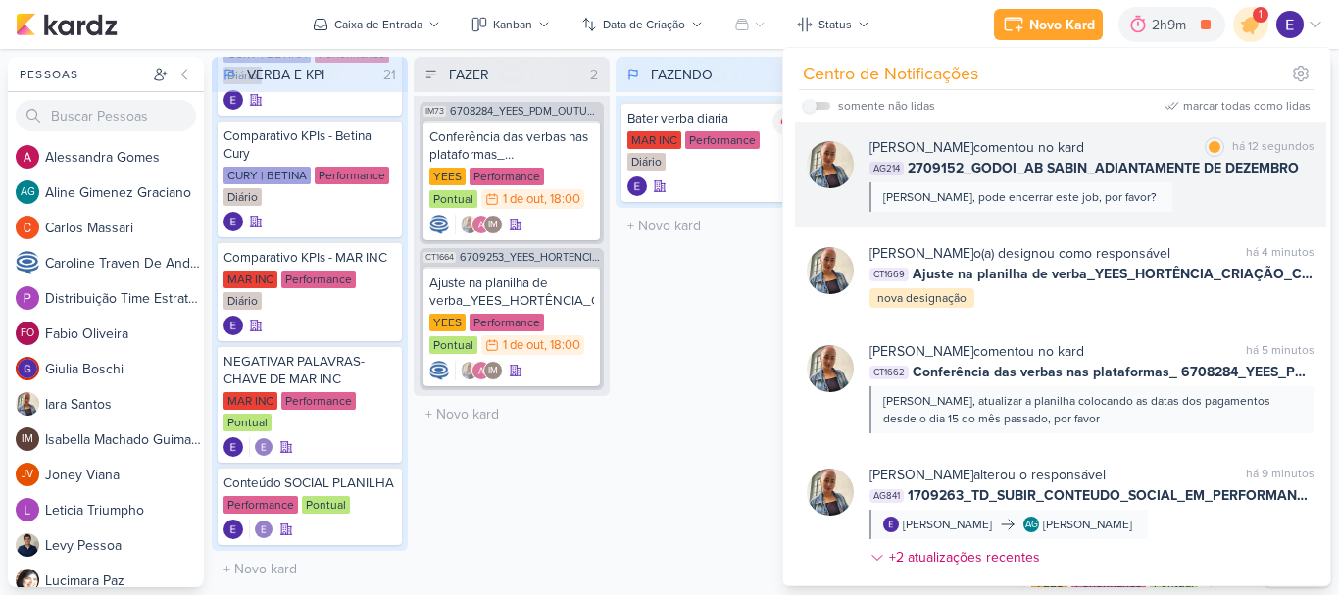
click at [1249, 196] on div "Iara Santos comentou no kard marcar como lida há 12 segundos AG214 2709152_GODO…" at bounding box center [1091, 174] width 445 height 74
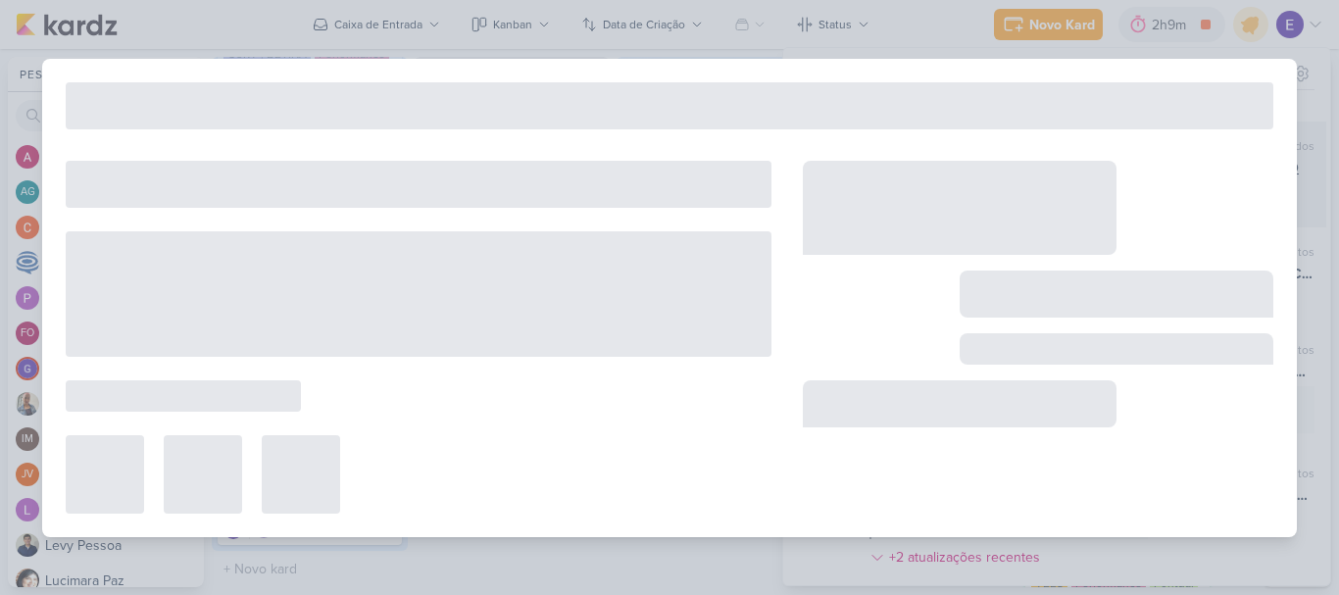
type input "2709152_GODOI_AB SABIN_ADIANTAMENTE DE DEZEMBRO"
type input "19 de setembro de 2025 às 23:59"
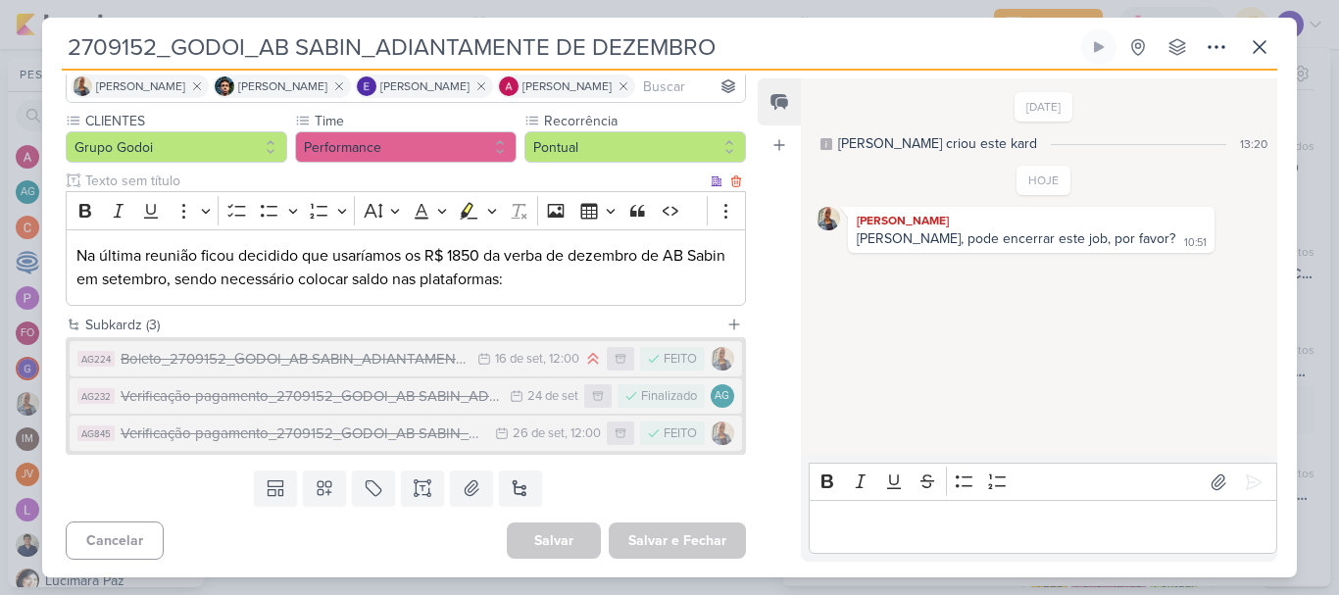
scroll to position [149, 0]
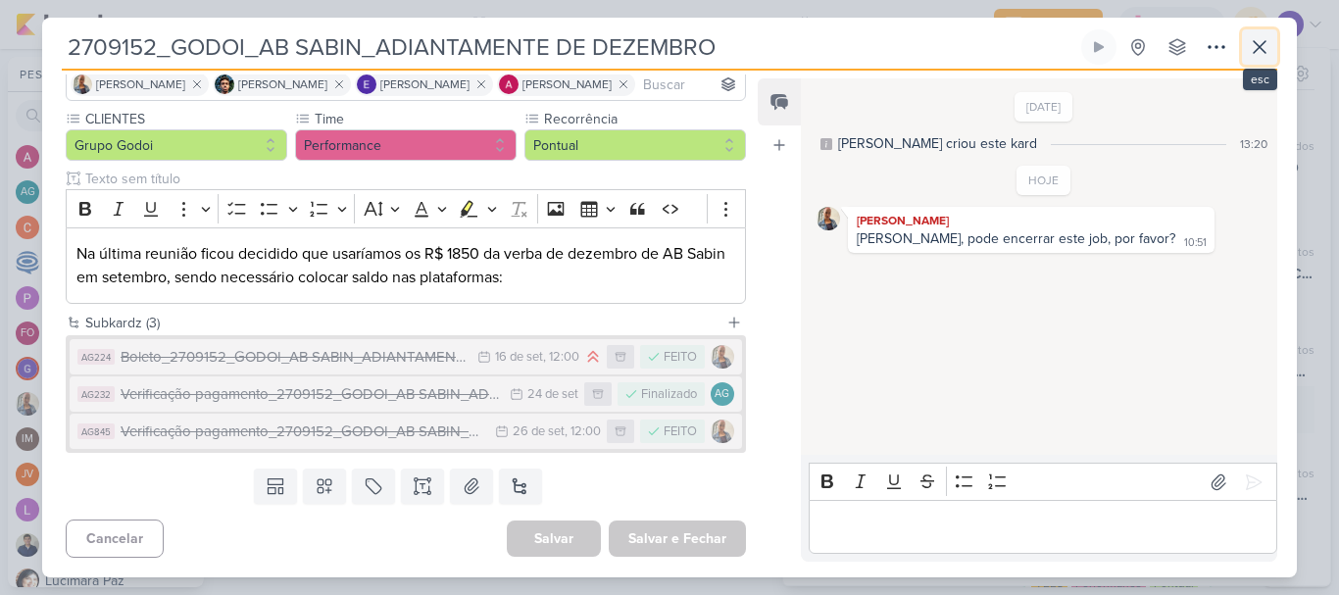
click at [1262, 49] on icon at bounding box center [1260, 47] width 12 height 12
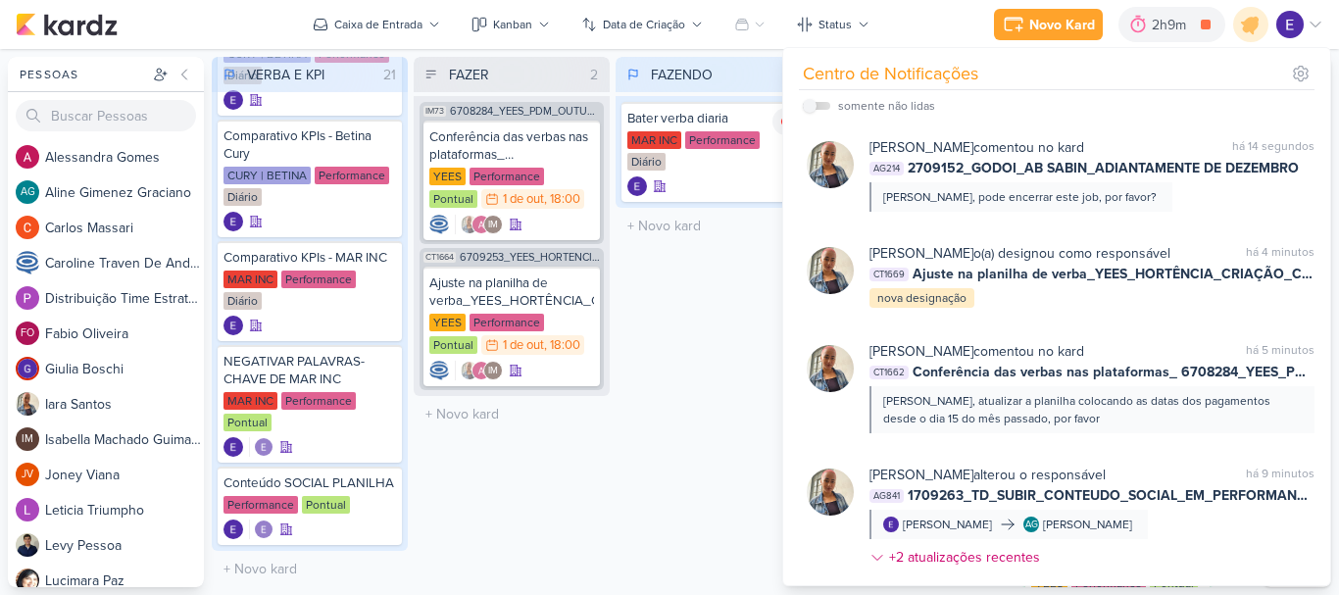
click at [705, 450] on div "FAZENDO 1 Mover Para Esquerda Mover Para Direita Deletar Bater verba diaria MAR…" at bounding box center [714, 322] width 196 height 530
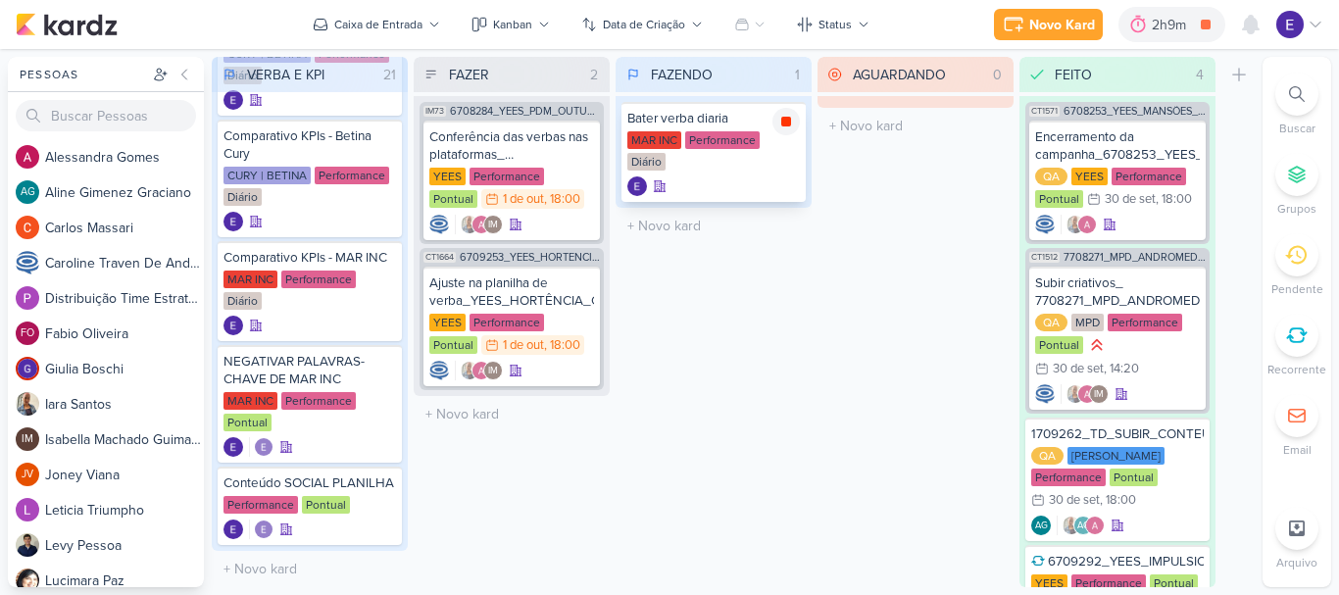
click at [783, 124] on icon at bounding box center [786, 122] width 10 height 10
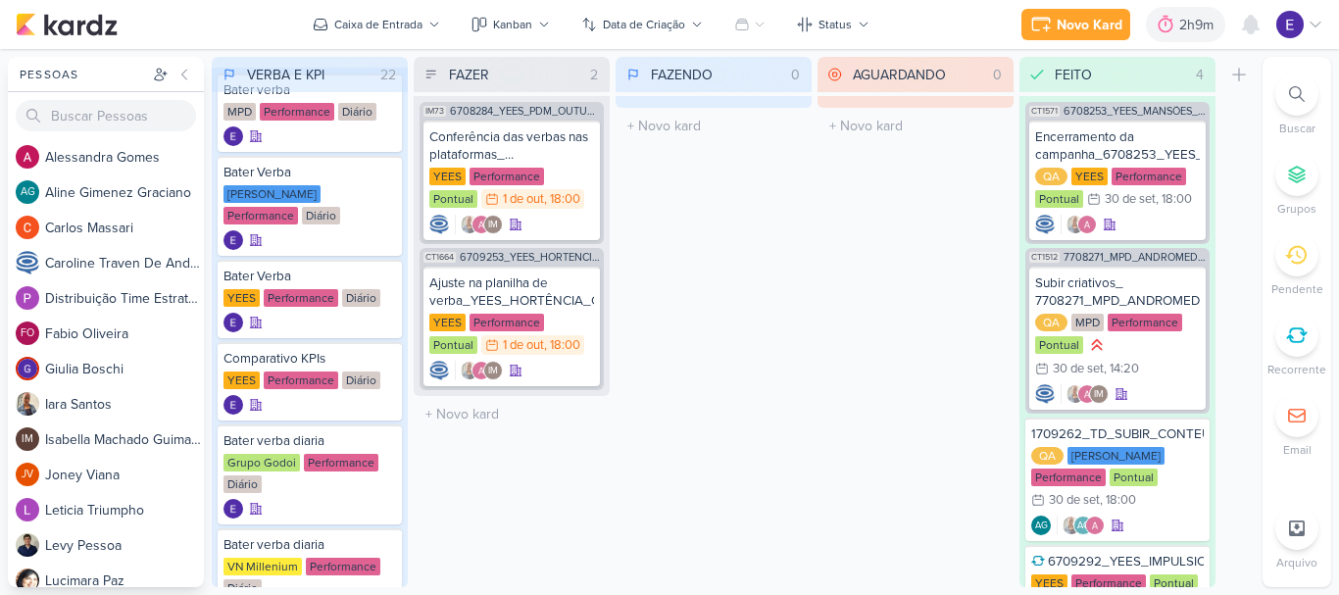
scroll to position [0, 0]
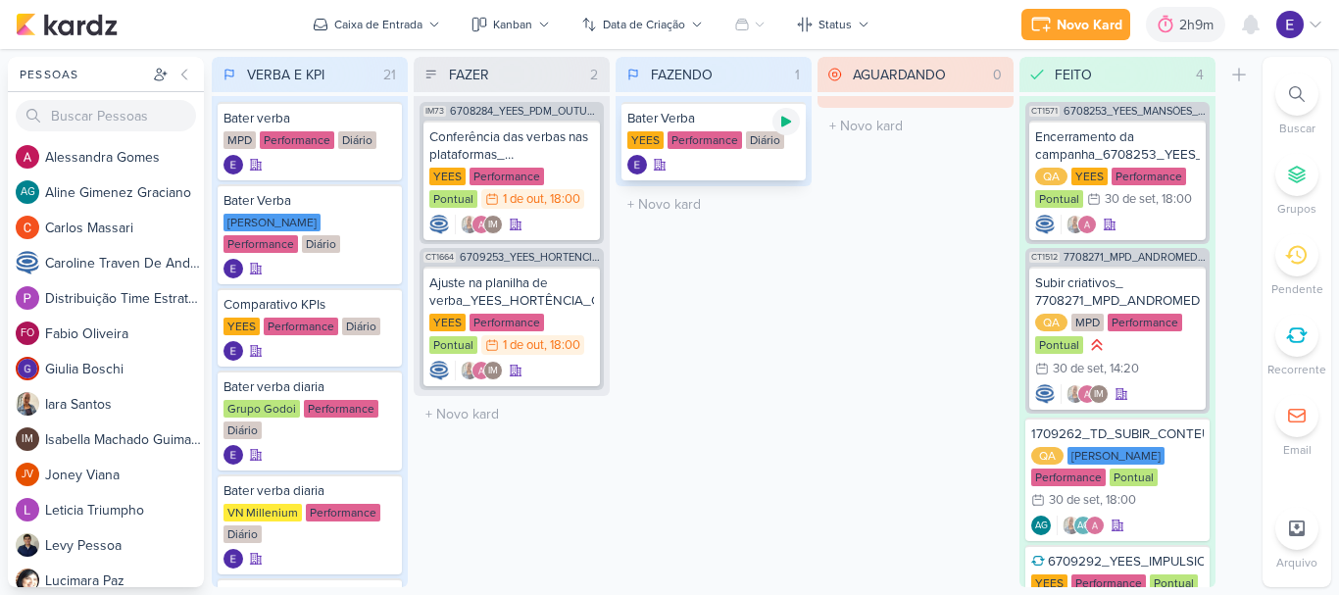
click at [797, 124] on div at bounding box center [785, 121] width 27 height 27
click at [538, 208] on div "YEES Performance Pontual 1/10 1 de out , 18:00" at bounding box center [511, 189] width 165 height 43
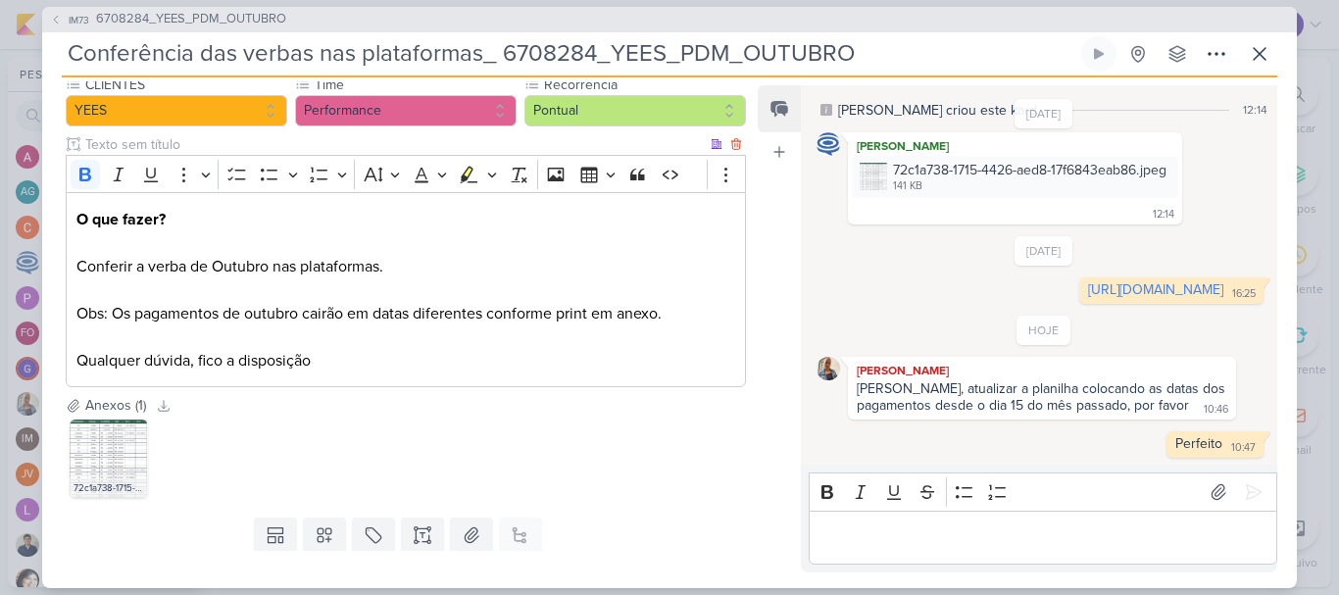
scroll to position [196, 0]
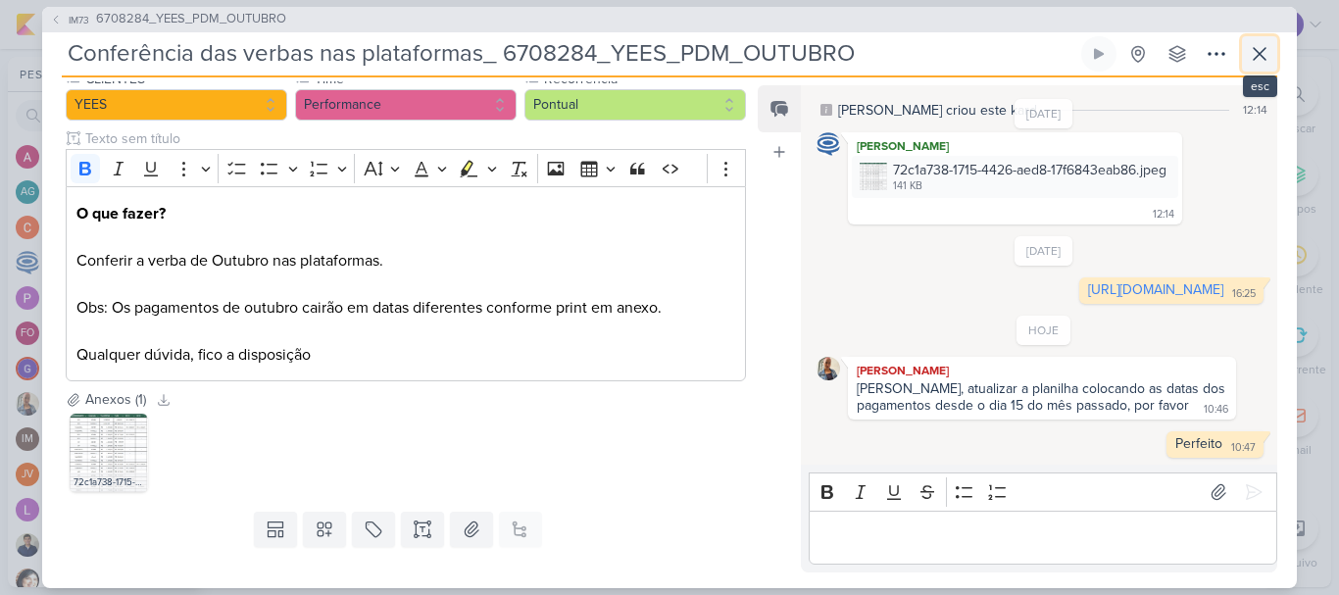
click at [1257, 57] on icon at bounding box center [1260, 54] width 12 height 12
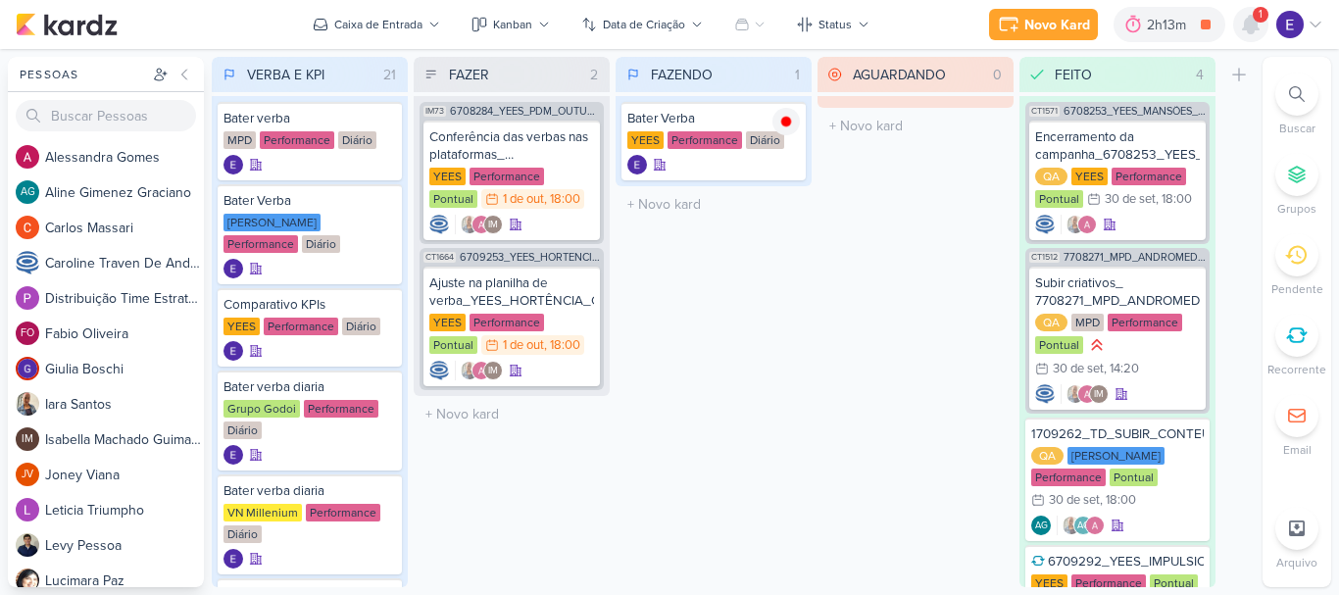
click at [1253, 28] on icon at bounding box center [1251, 25] width 16 height 18
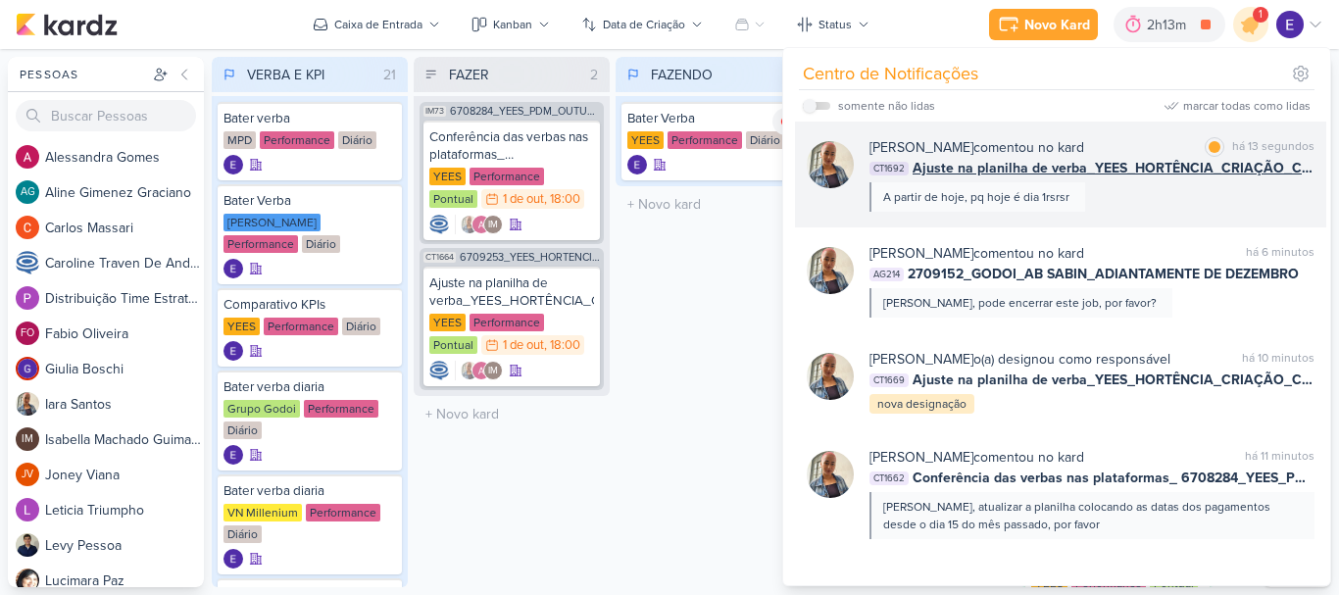
click at [1228, 200] on div "Iara Santos comentou no kard marcar como lida há 13 segundos CT1692 Ajuste na p…" at bounding box center [1091, 174] width 445 height 74
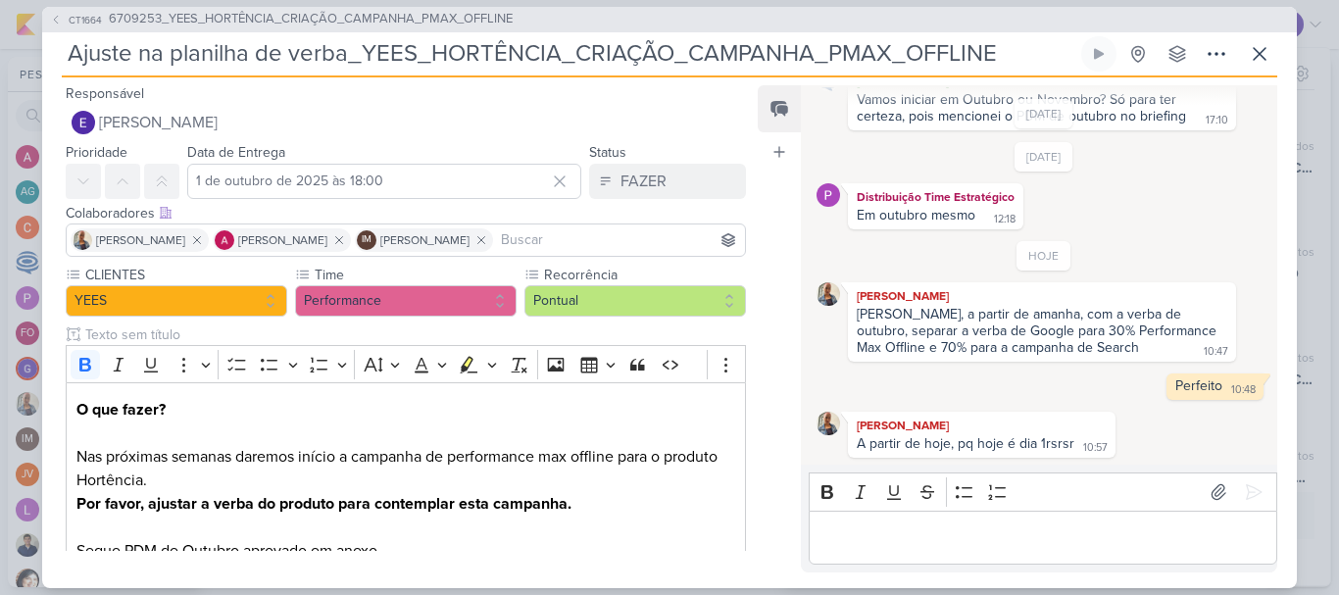
click at [1104, 519] on div "Editor editing area: main" at bounding box center [1043, 538] width 469 height 54
click at [1251, 486] on icon at bounding box center [1254, 492] width 20 height 20
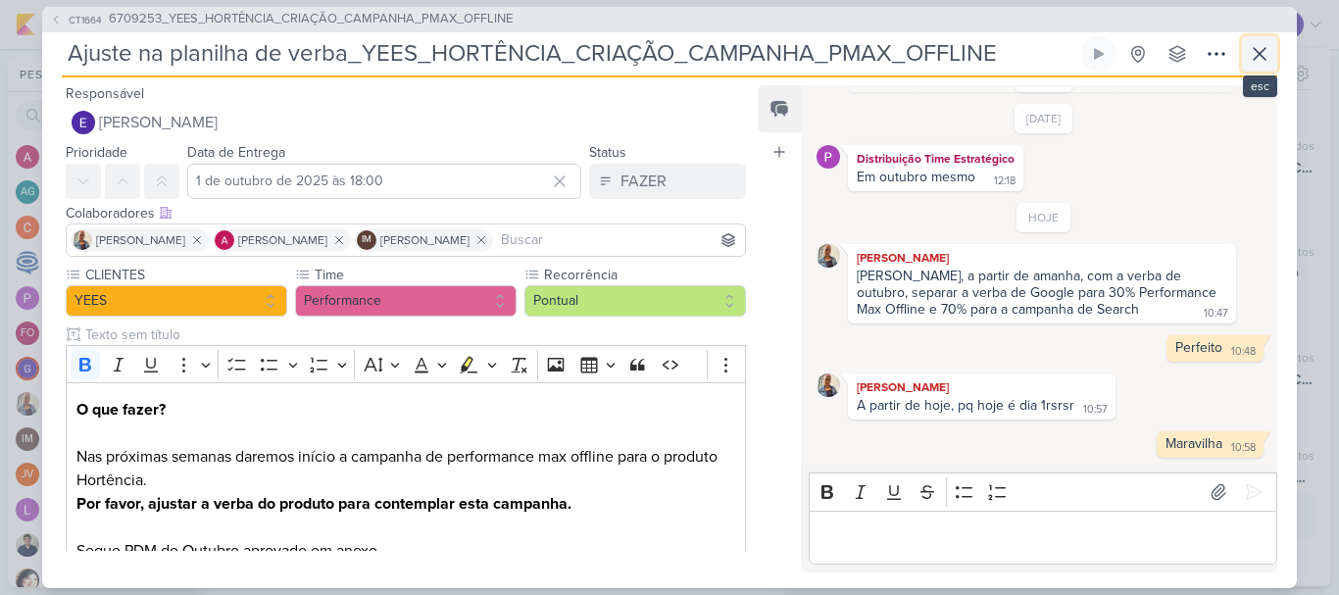
click at [1254, 60] on icon at bounding box center [1260, 54] width 12 height 12
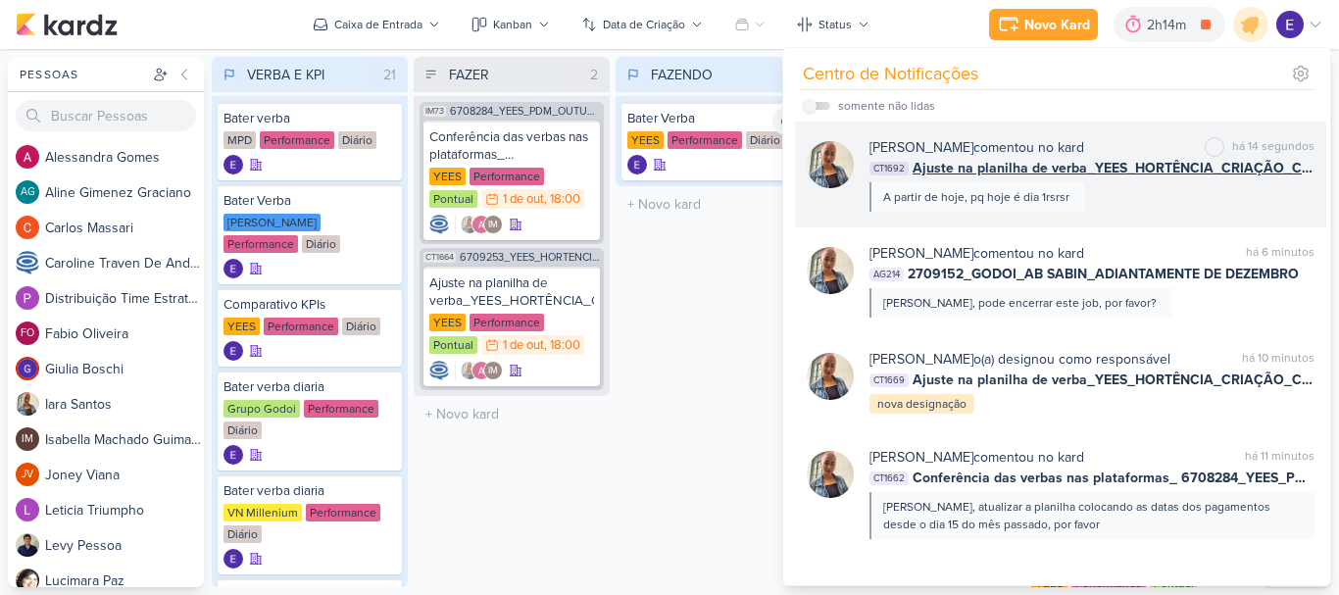
click at [1114, 200] on div "Iara Santos comentou no kard marcar como não lida há 14 segundos CT1692 Ajuste …" at bounding box center [1091, 174] width 445 height 74
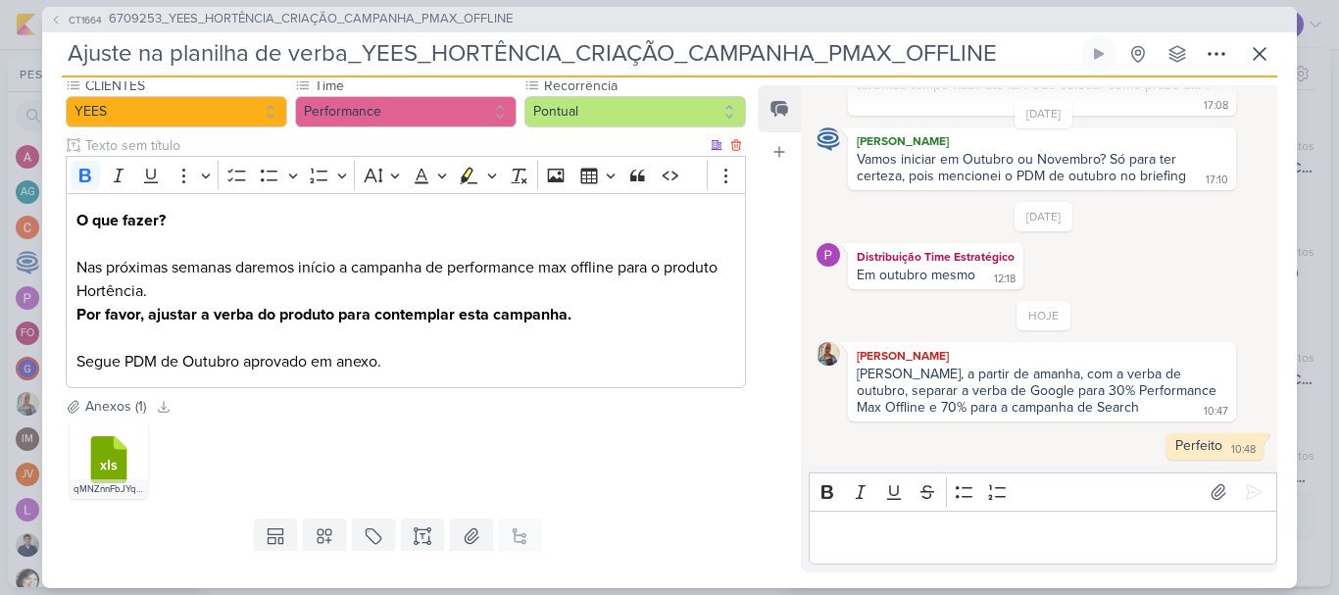
scroll to position [196, 0]
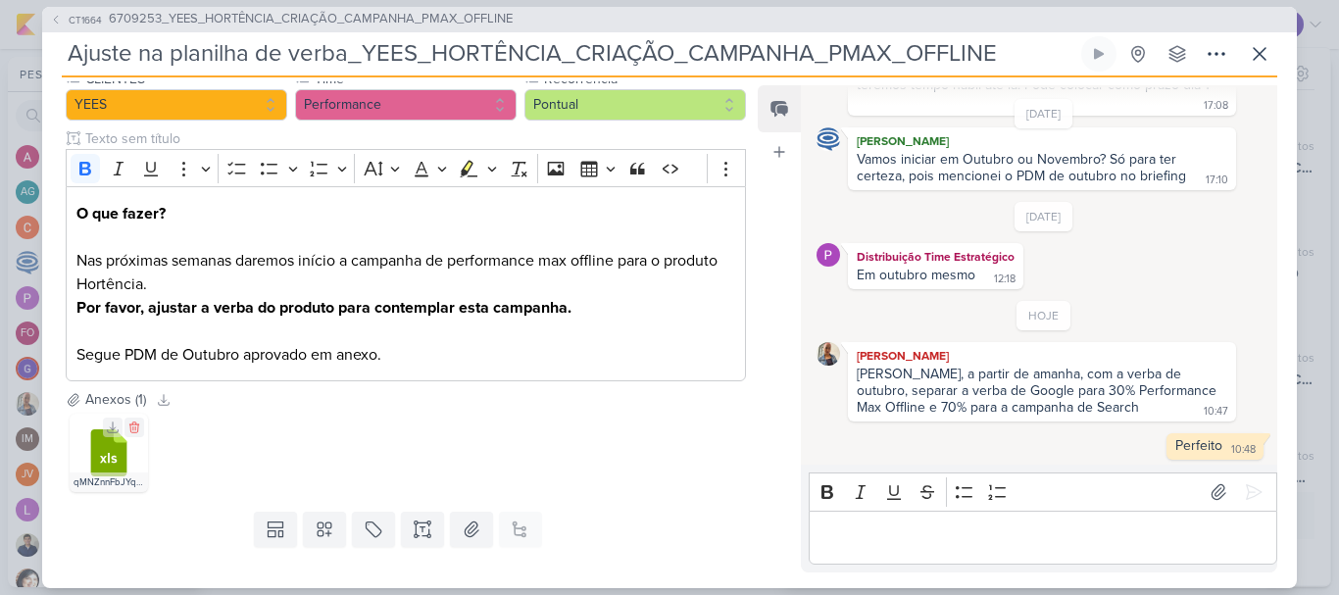
click at [98, 461] on icon at bounding box center [109, 452] width 36 height 47
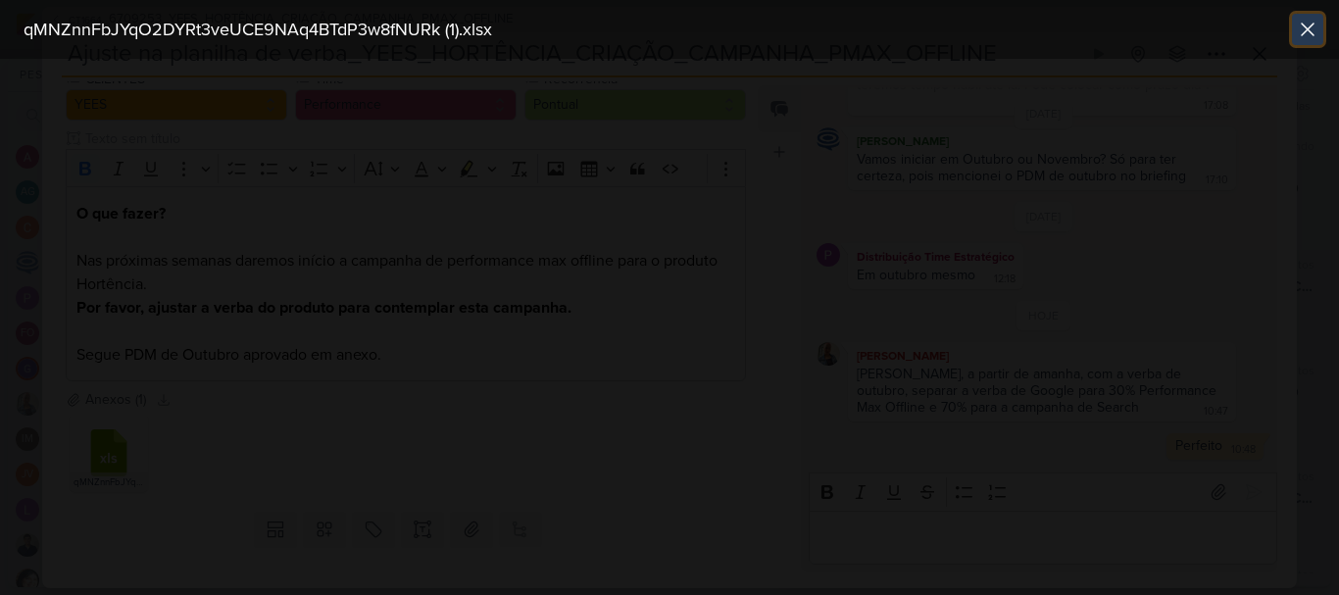
click at [1319, 22] on button at bounding box center [1307, 29] width 31 height 31
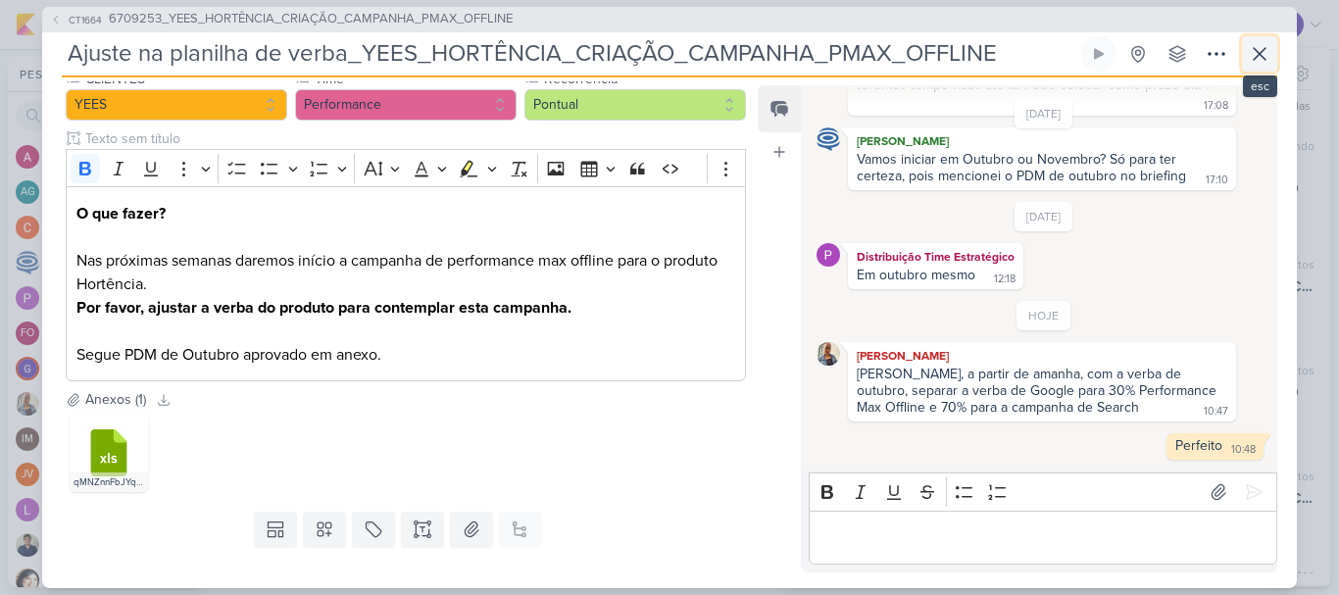
click at [1263, 45] on icon at bounding box center [1260, 54] width 24 height 24
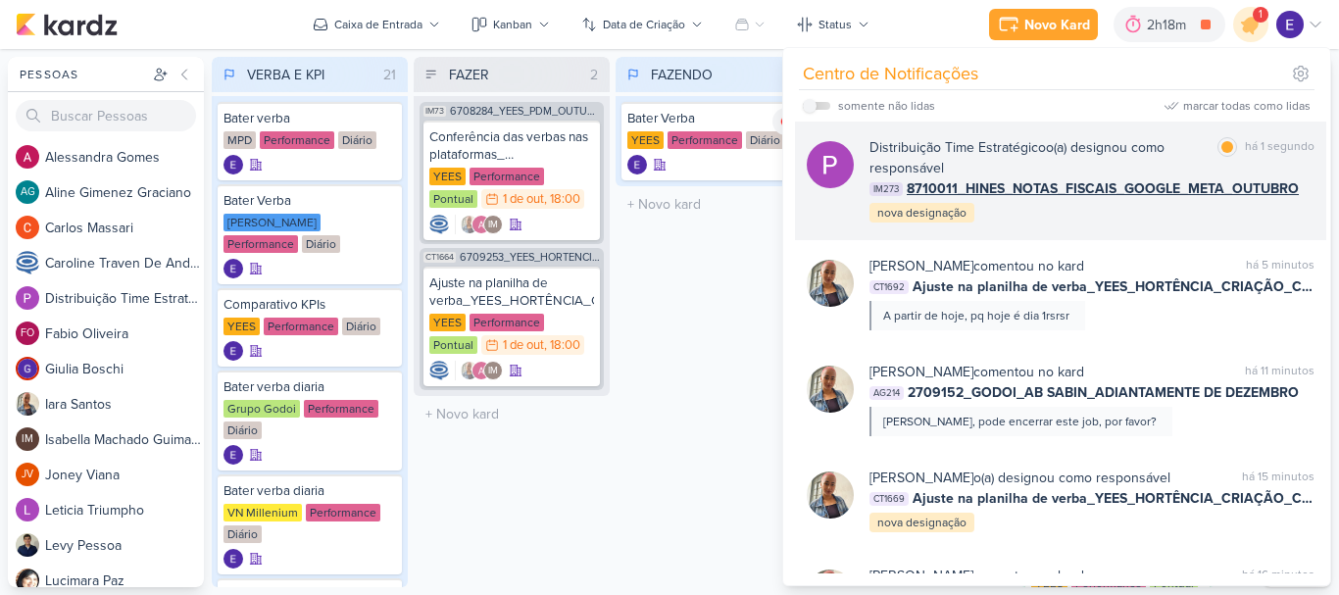
click at [1230, 218] on div "Distribuição Time Estratégico o(a) designou como responsável marcar como lida h…" at bounding box center [1091, 180] width 445 height 87
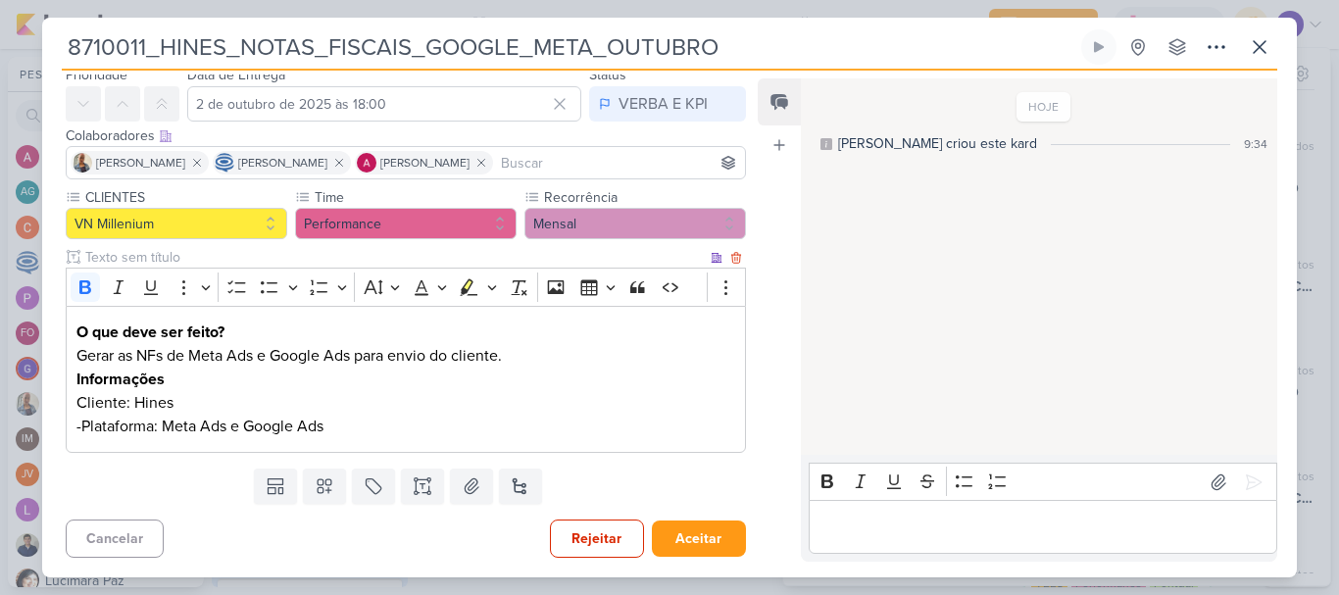
scroll to position [0, 0]
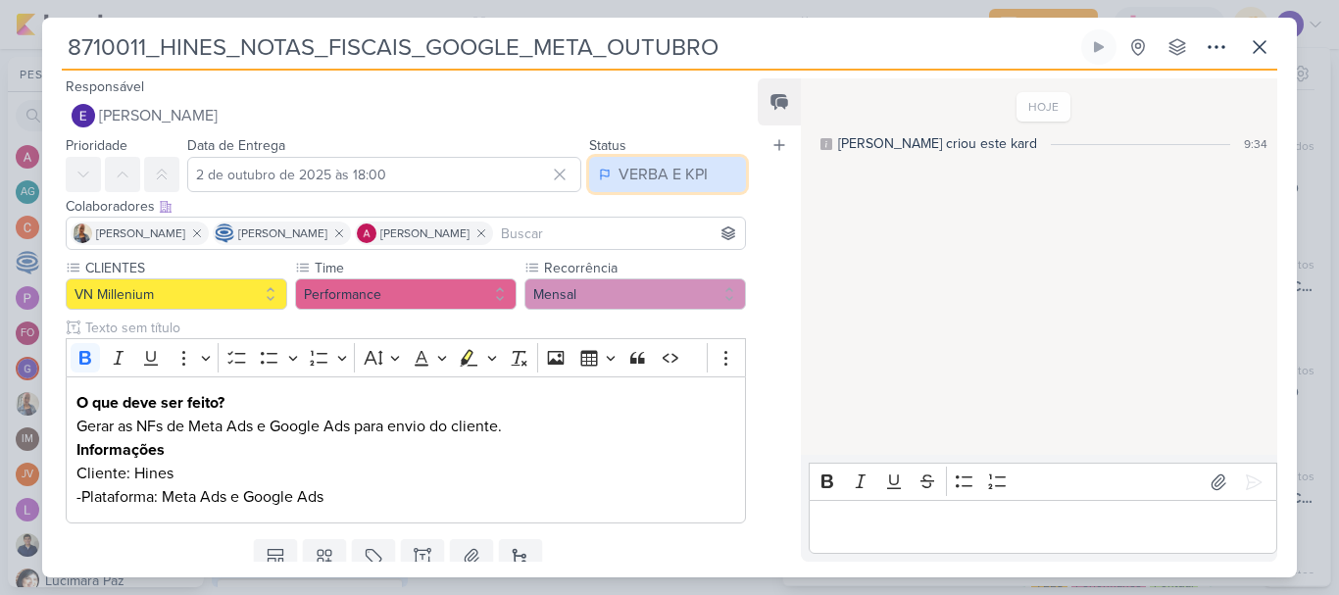
click at [648, 173] on div "VERBA E KPI" at bounding box center [663, 175] width 89 height 24
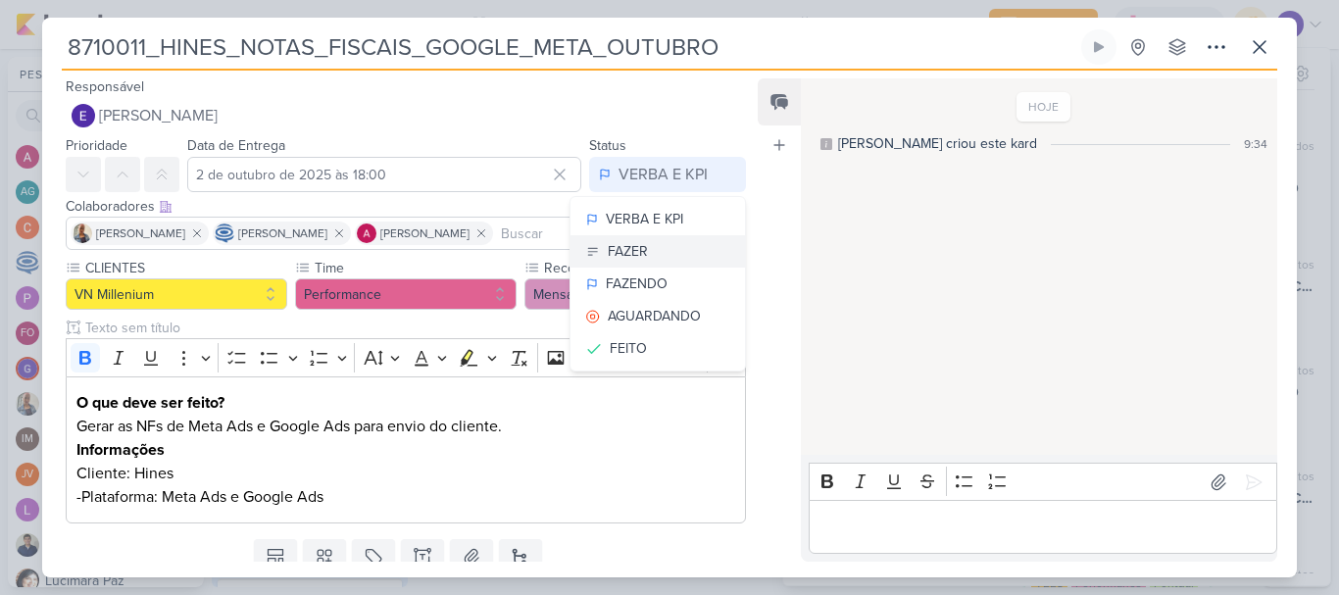
click at [666, 264] on button "FAZER" at bounding box center [657, 251] width 174 height 32
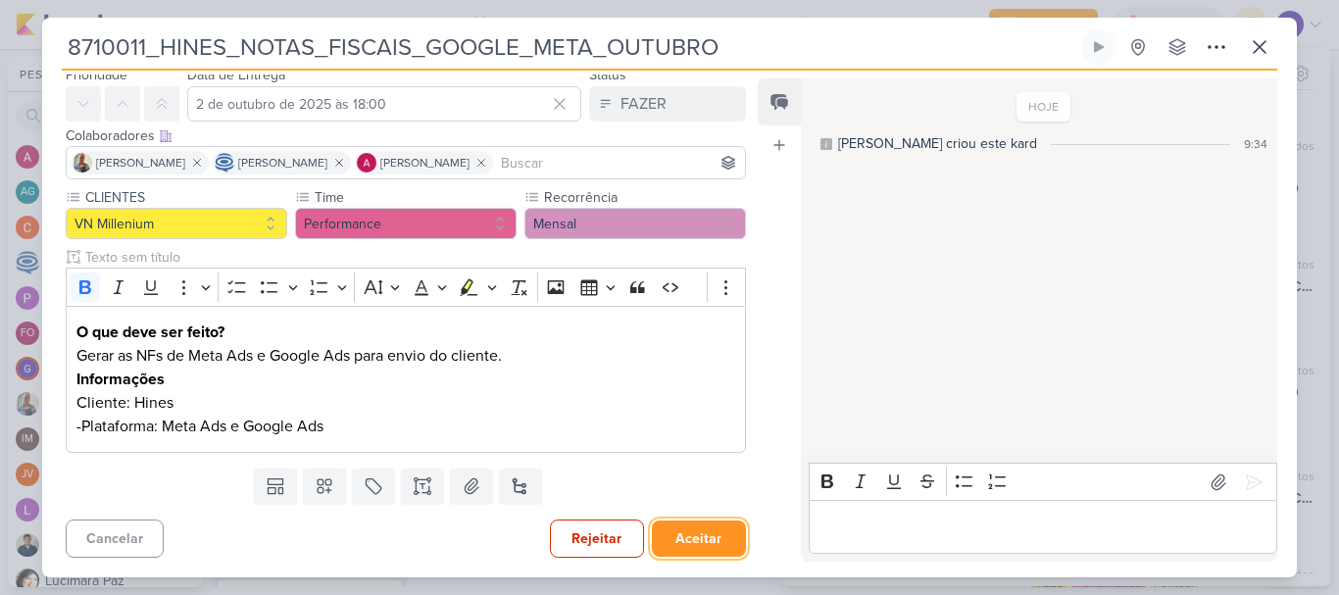
click at [691, 528] on button "Aceitar" at bounding box center [699, 538] width 94 height 36
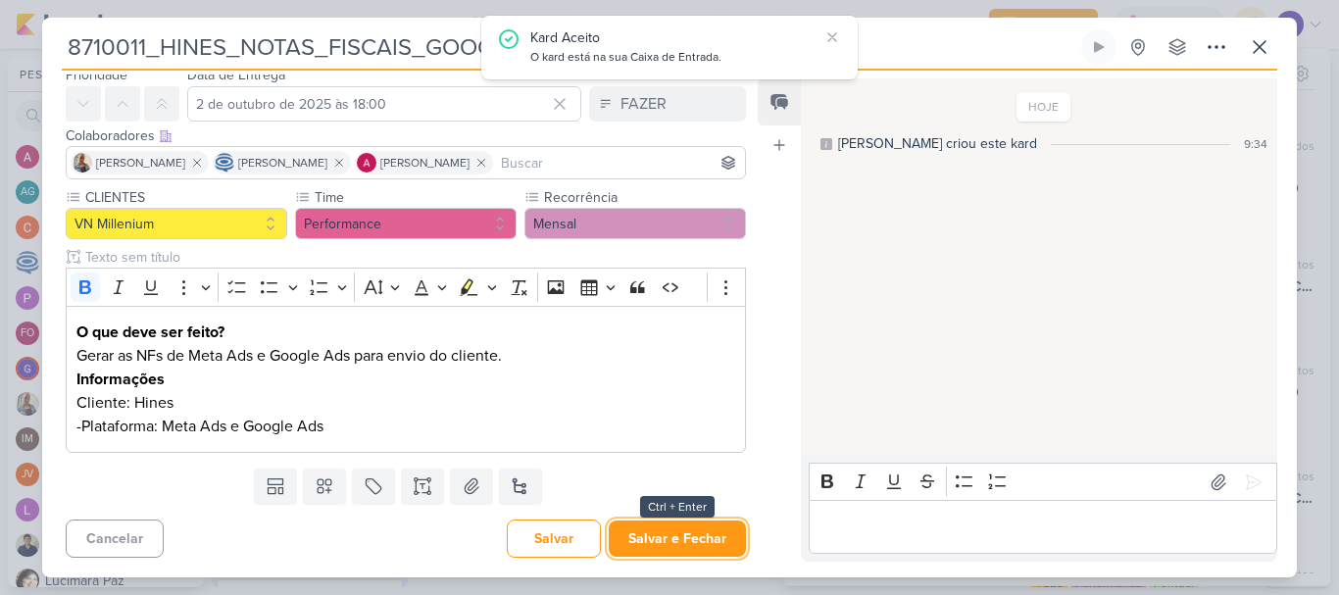
click at [691, 528] on button "Salvar e Fechar" at bounding box center [677, 538] width 137 height 36
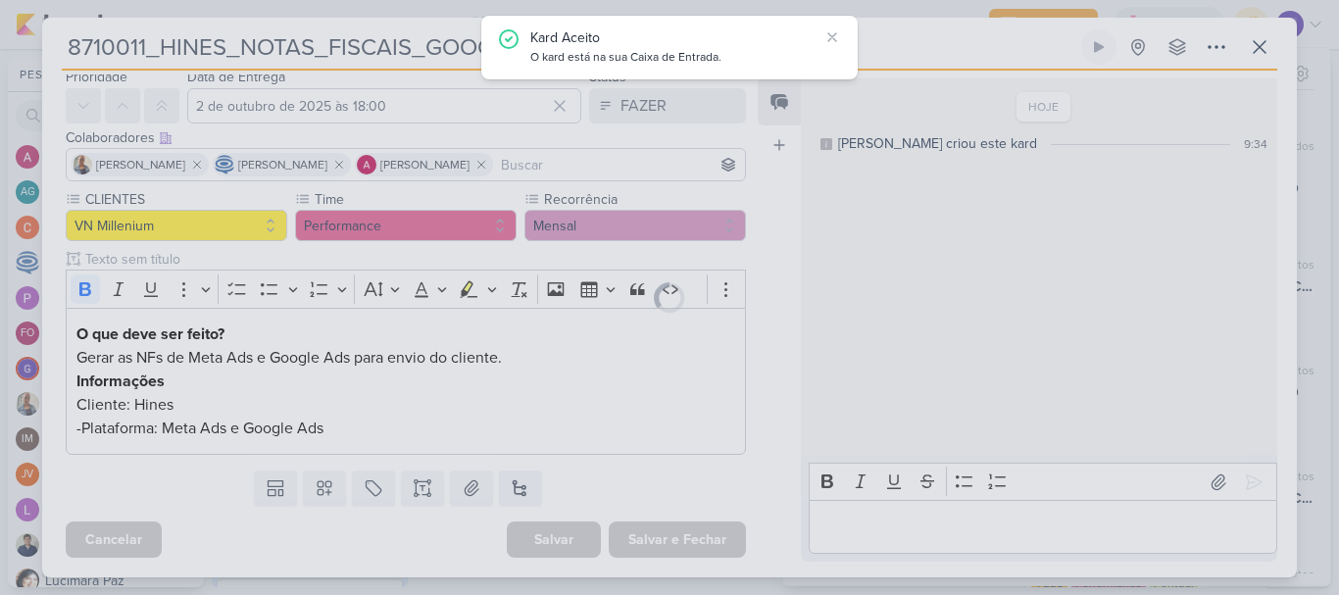
scroll to position [69, 0]
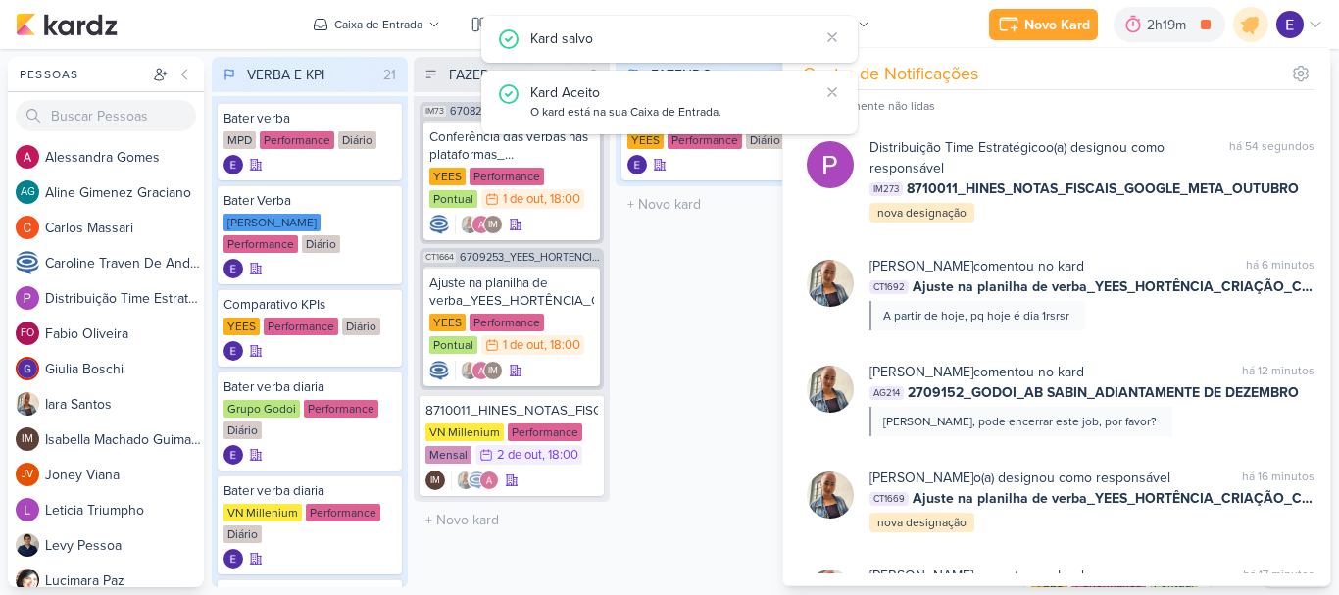
click at [684, 505] on div "FAZENDO 1 Mover Para Esquerda Mover Para Direita Deletar Bater Verba YEES Perfo…" at bounding box center [714, 322] width 196 height 530
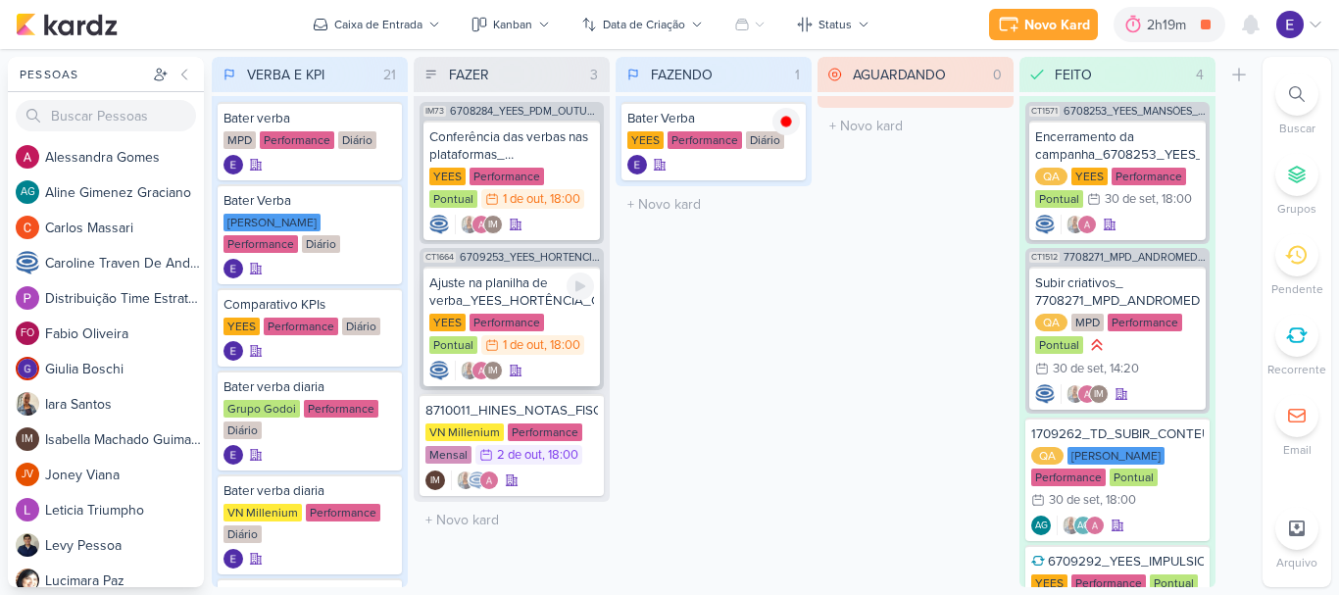
click at [555, 336] on div "YEES Performance Pontual 1/10 1 de out , 18:00" at bounding box center [511, 335] width 165 height 43
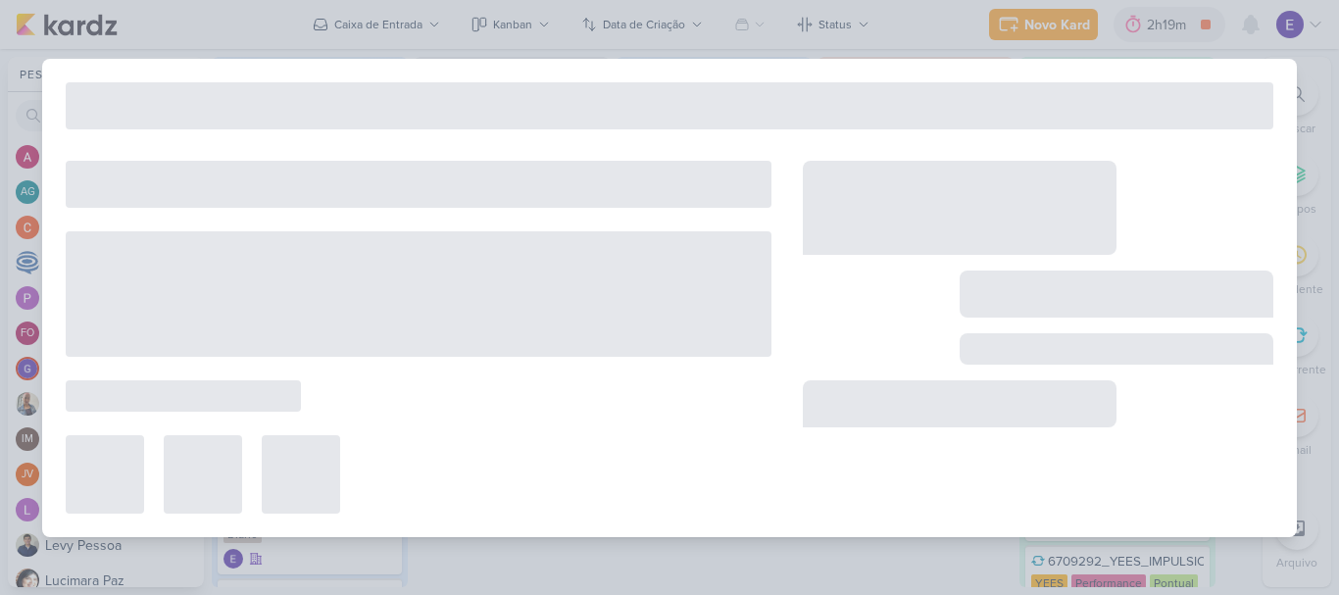
type input "Ajuste na planilha de verba_YEES_HORTÊNCIA_CRIAÇÃO_CAMPANHA_PMAX_OFFLINE"
type input "1 de outubro de 2025 às 18:00"
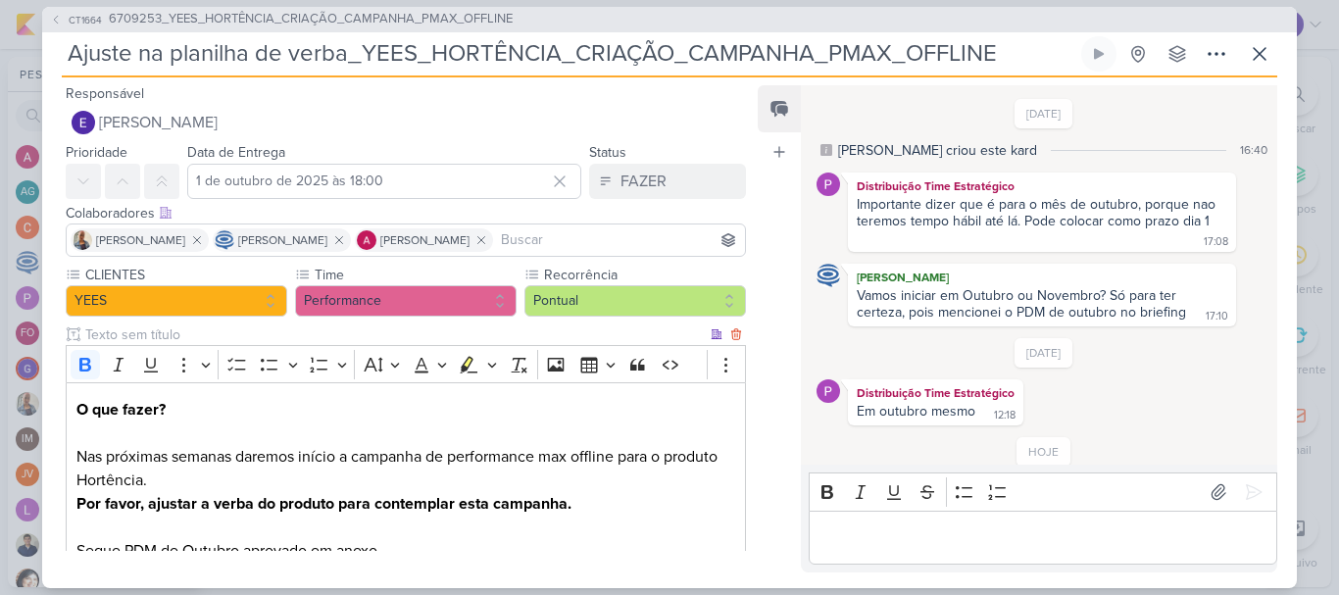
scroll to position [234, 0]
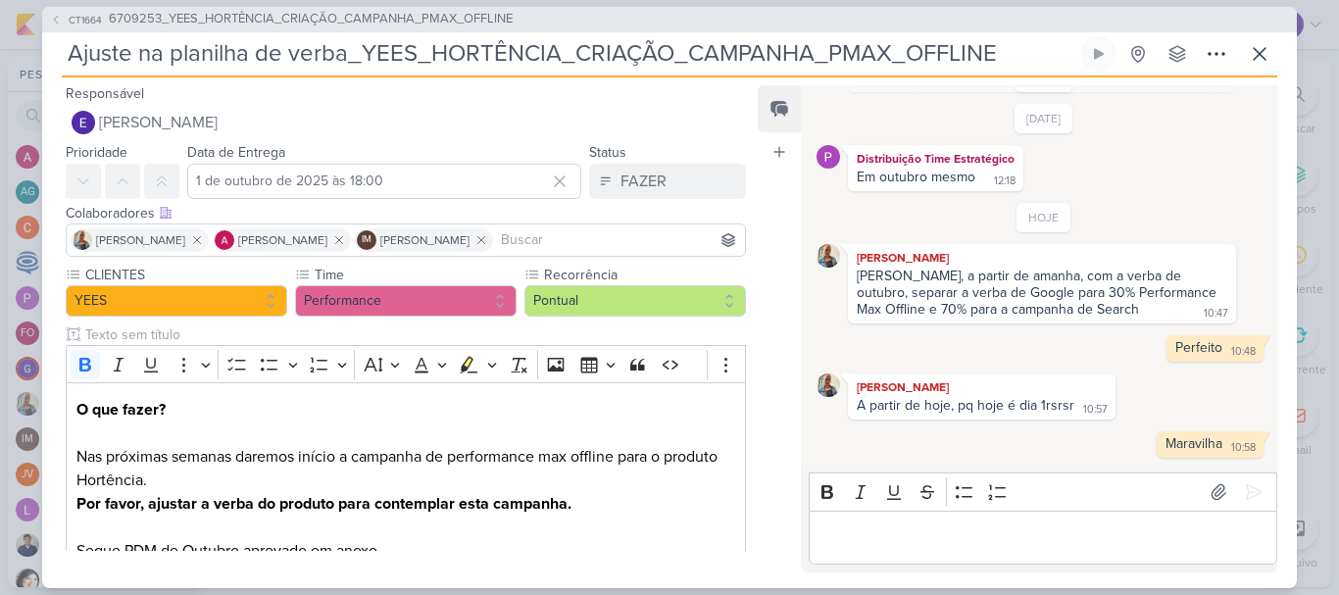
click at [874, 306] on div "Eduardo, a partir de amanha, com a verba de outubro, separar a verba de Google …" at bounding box center [1039, 293] width 364 height 50
copy div "Offline"
click at [1254, 66] on button at bounding box center [1259, 53] width 35 height 35
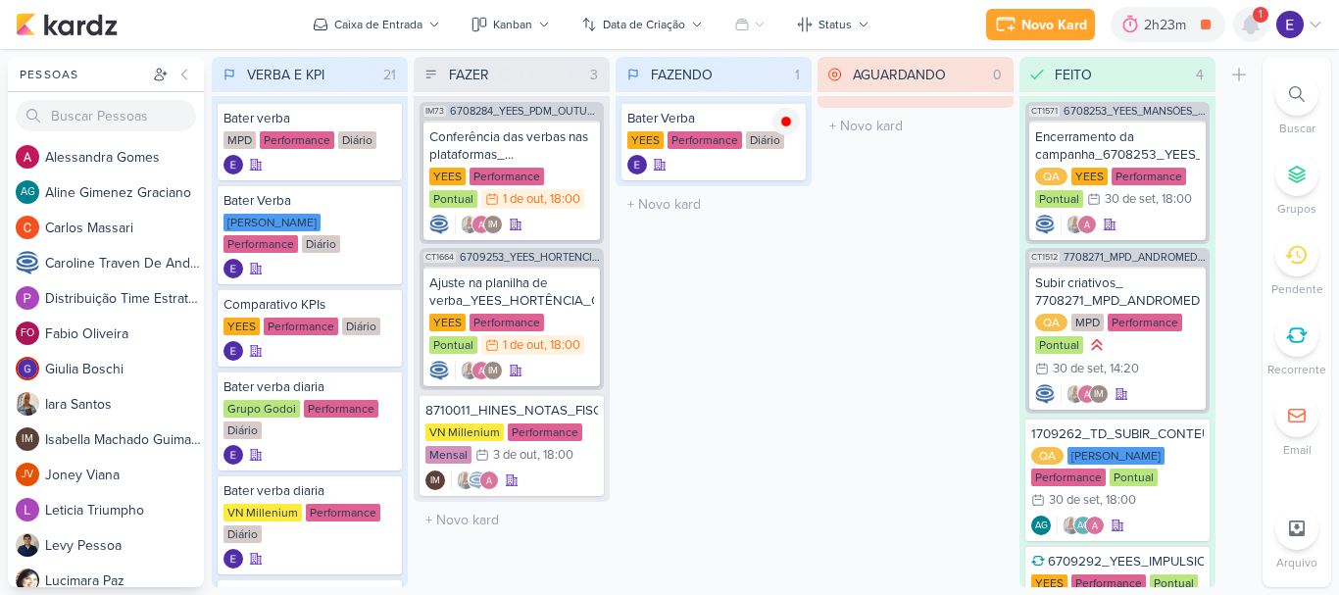
click at [1244, 21] on icon at bounding box center [1251, 25] width 24 height 24
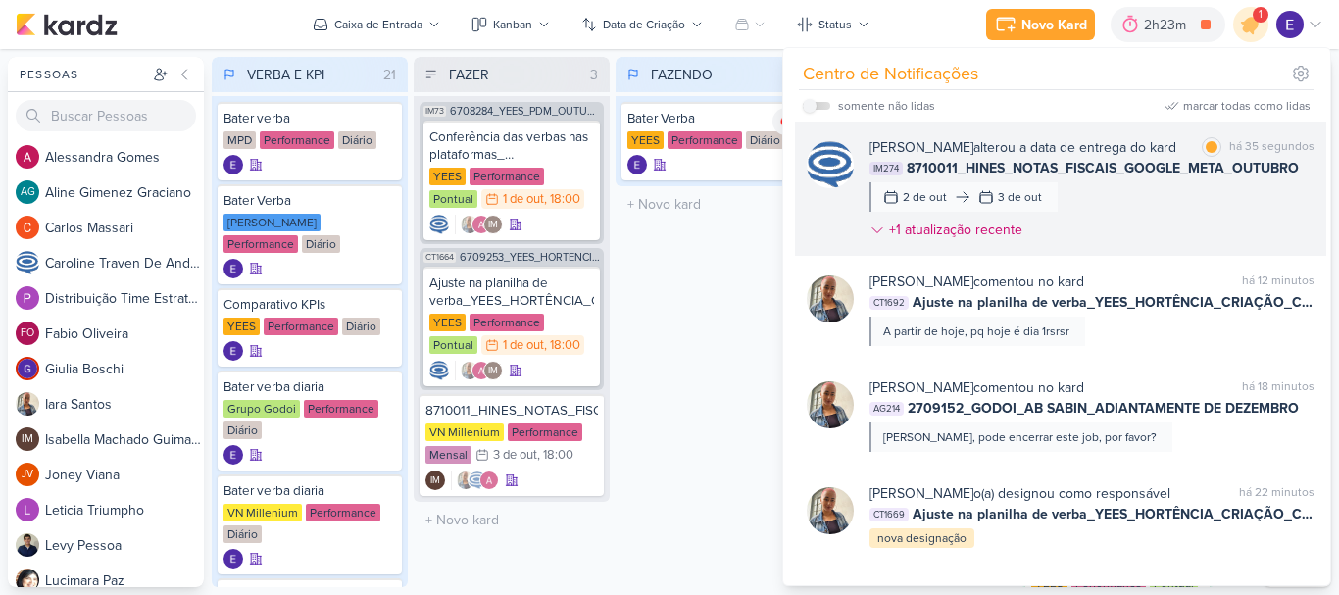
click at [1203, 226] on div "Caroline Traven De Andrade alterou a data de entrega do kard marcar como lida h…" at bounding box center [1091, 192] width 445 height 111
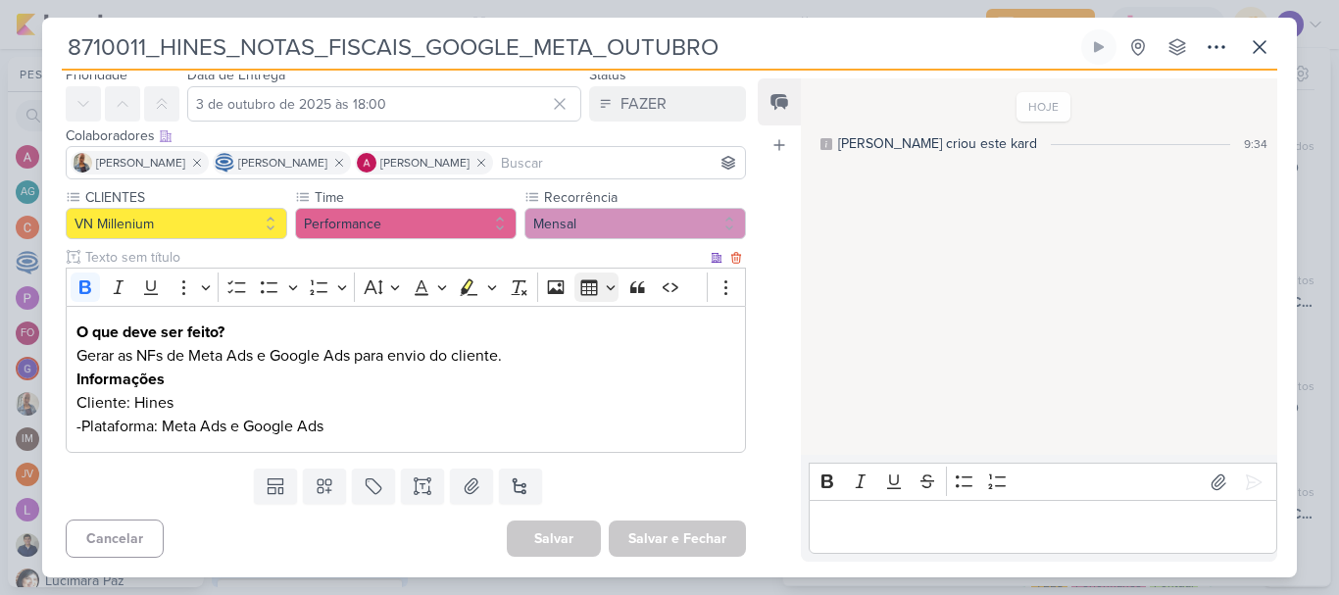
scroll to position [0, 0]
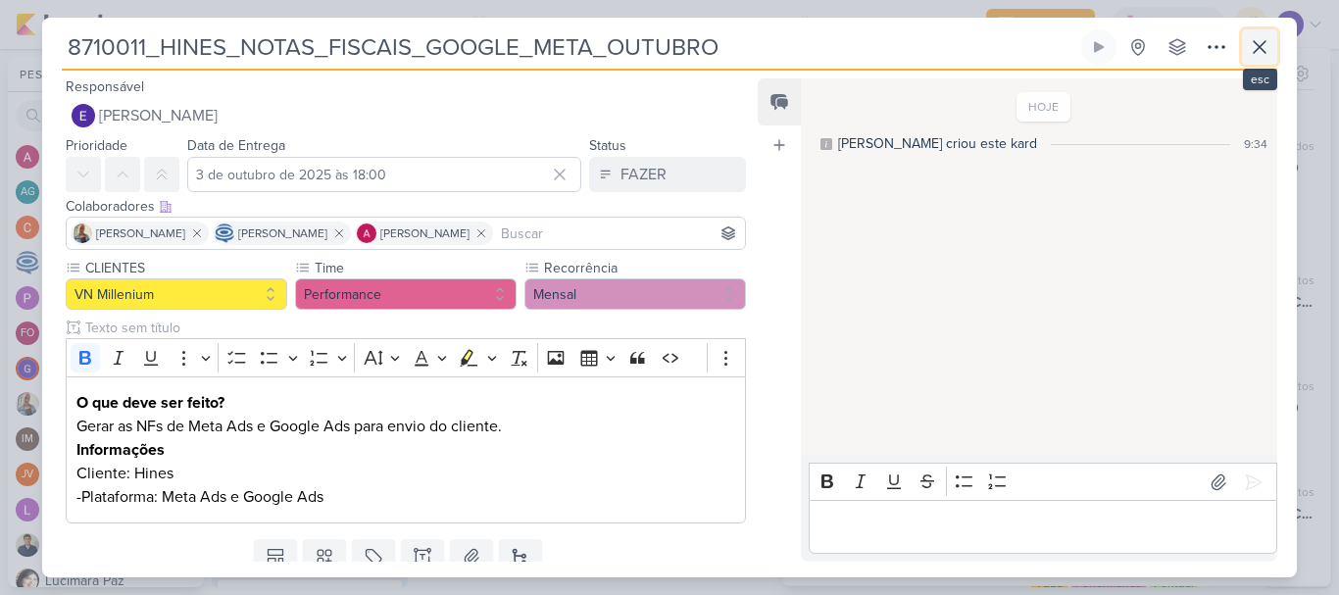
click at [1267, 46] on icon at bounding box center [1260, 47] width 24 height 24
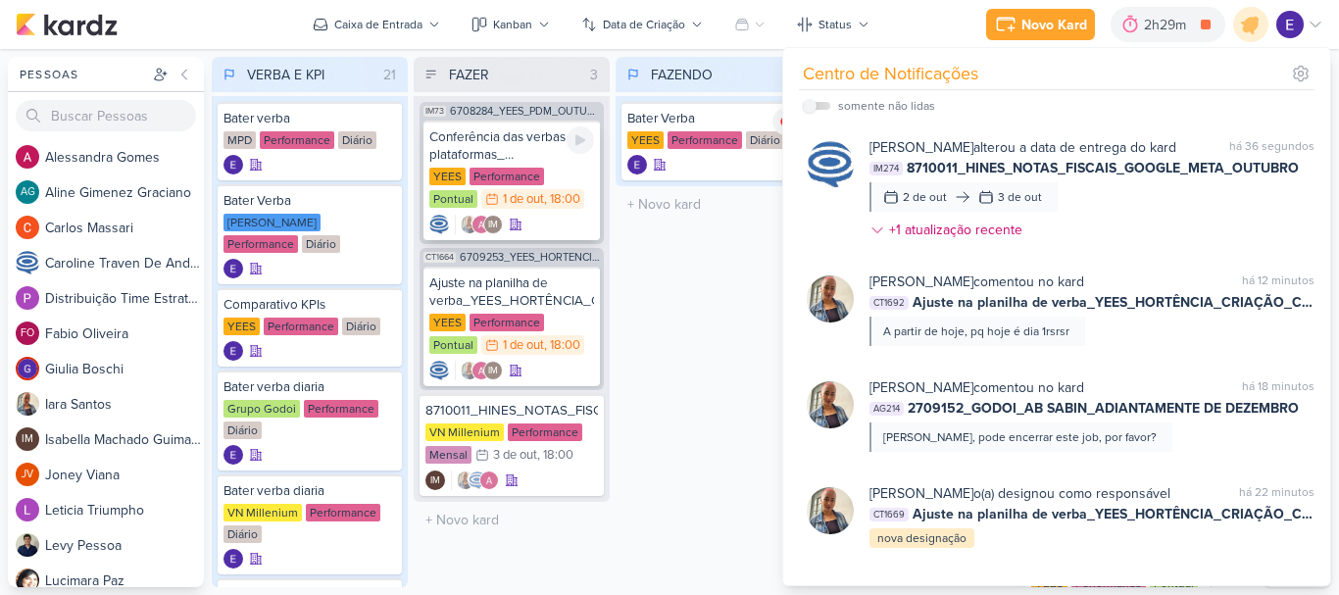
click at [539, 210] on div "YEES Performance Pontual 1/10 1 de out , 18:00" at bounding box center [511, 189] width 165 height 43
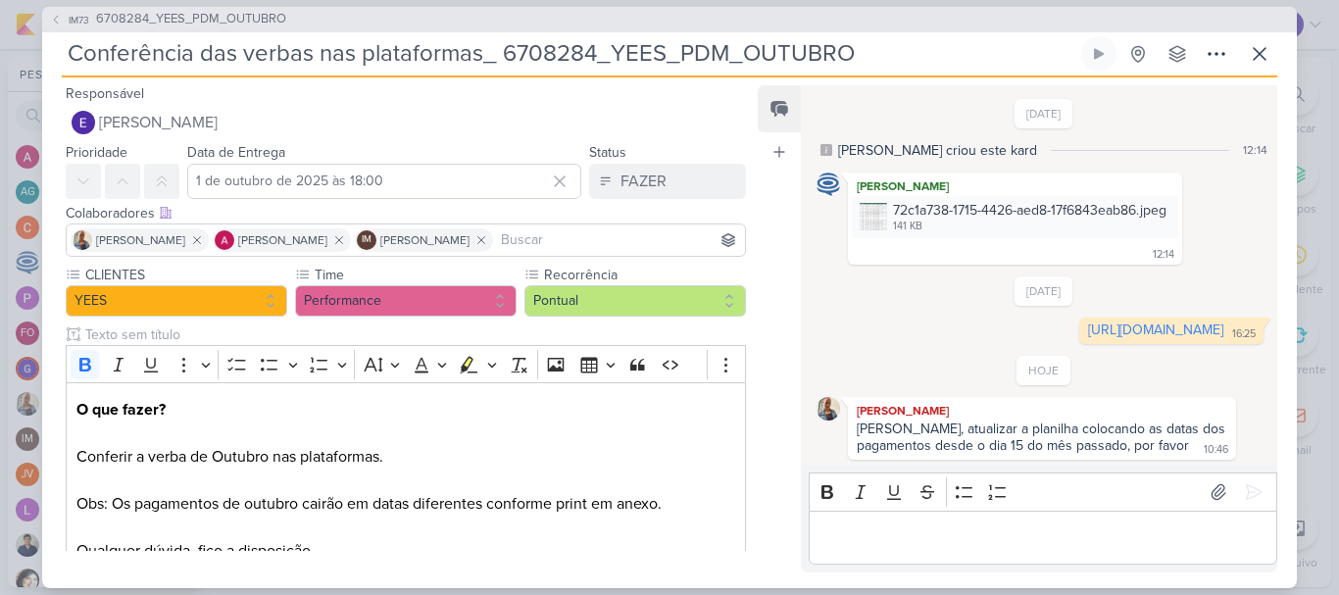
scroll to position [74, 0]
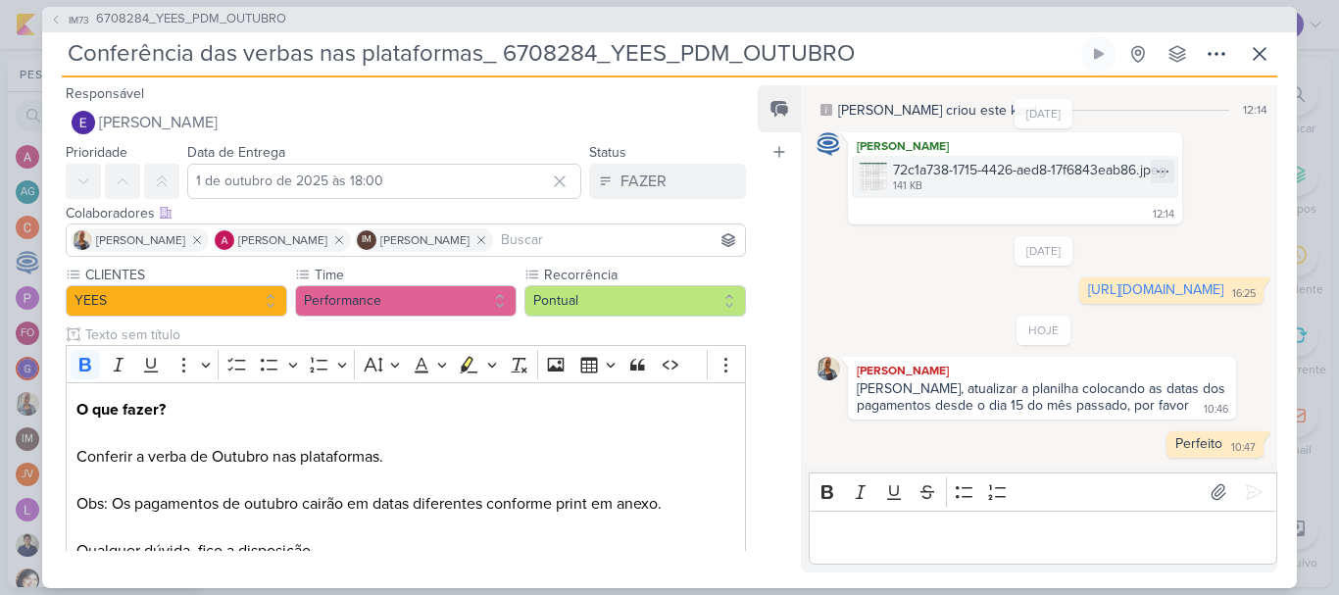
click at [876, 163] on img at bounding box center [873, 176] width 27 height 27
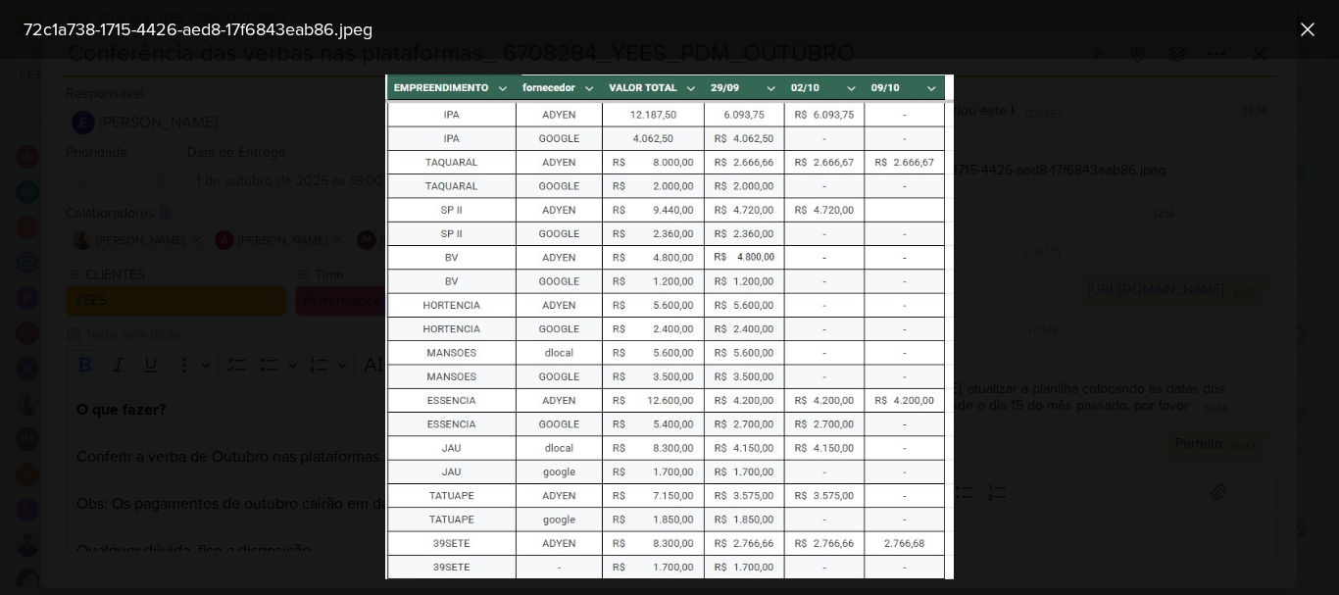
click at [673, 174] on img at bounding box center [669, 326] width 569 height 505
click at [904, 173] on img at bounding box center [669, 326] width 569 height 505
click at [1020, 159] on div at bounding box center [669, 327] width 1339 height 536
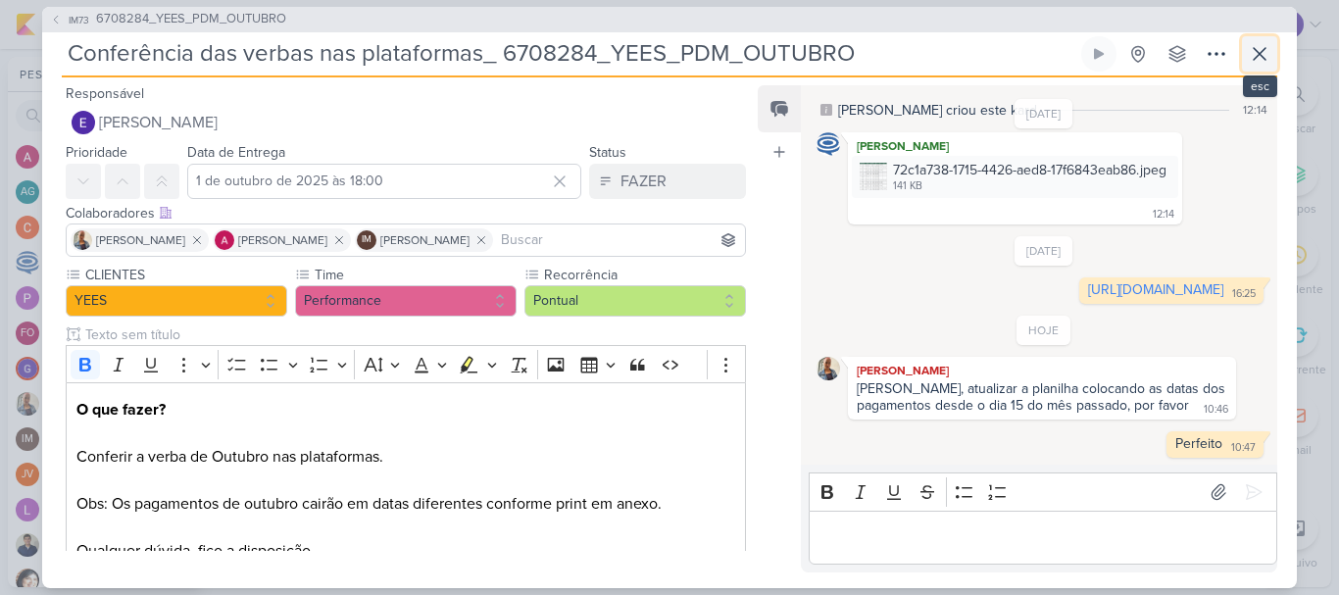
click at [1261, 57] on icon at bounding box center [1260, 54] width 24 height 24
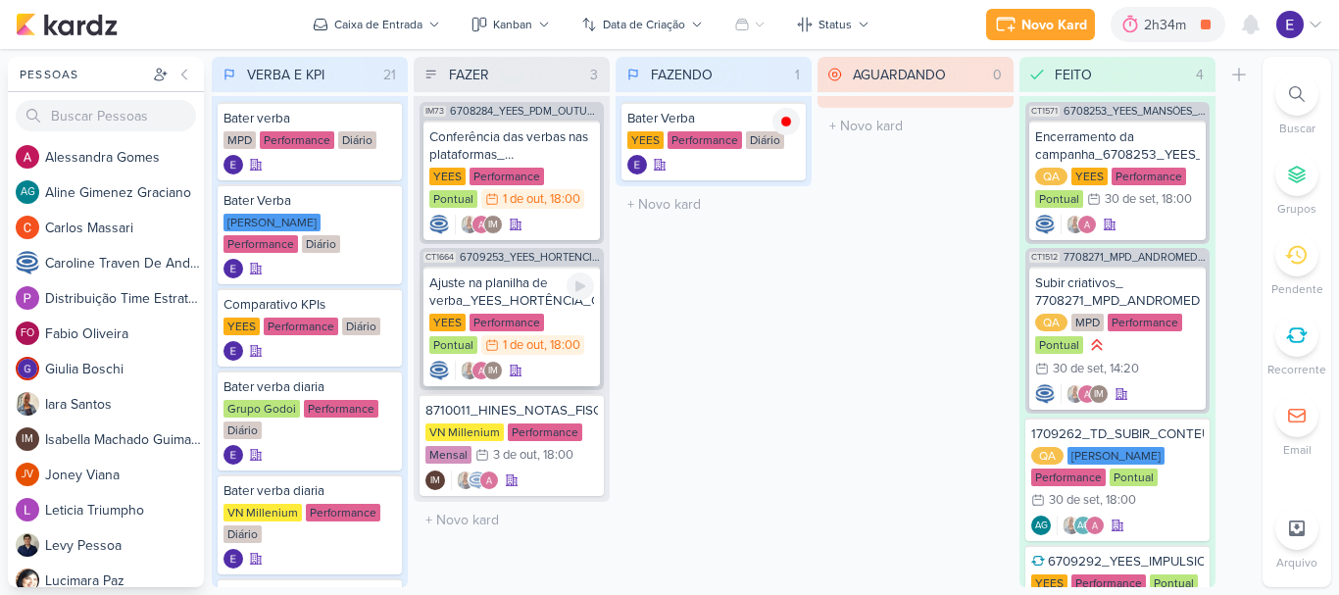
click at [568, 346] on div "YEES Performance Pontual 1/10 1 de out , 18:00" at bounding box center [511, 335] width 165 height 43
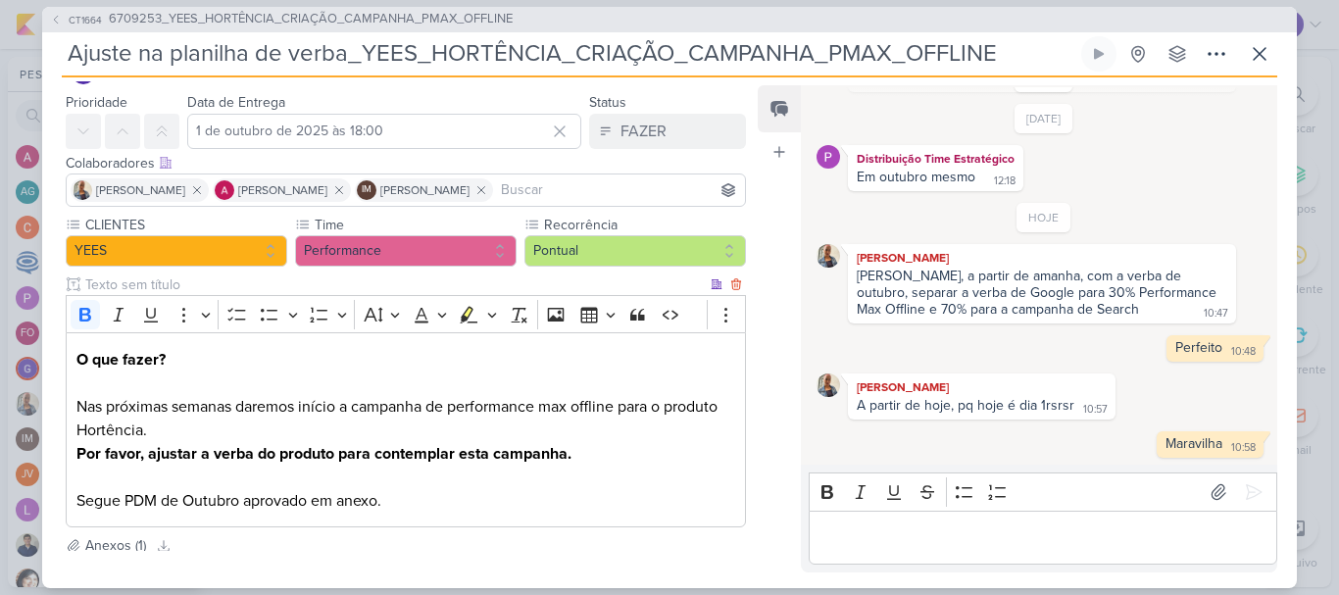
scroll to position [98, 0]
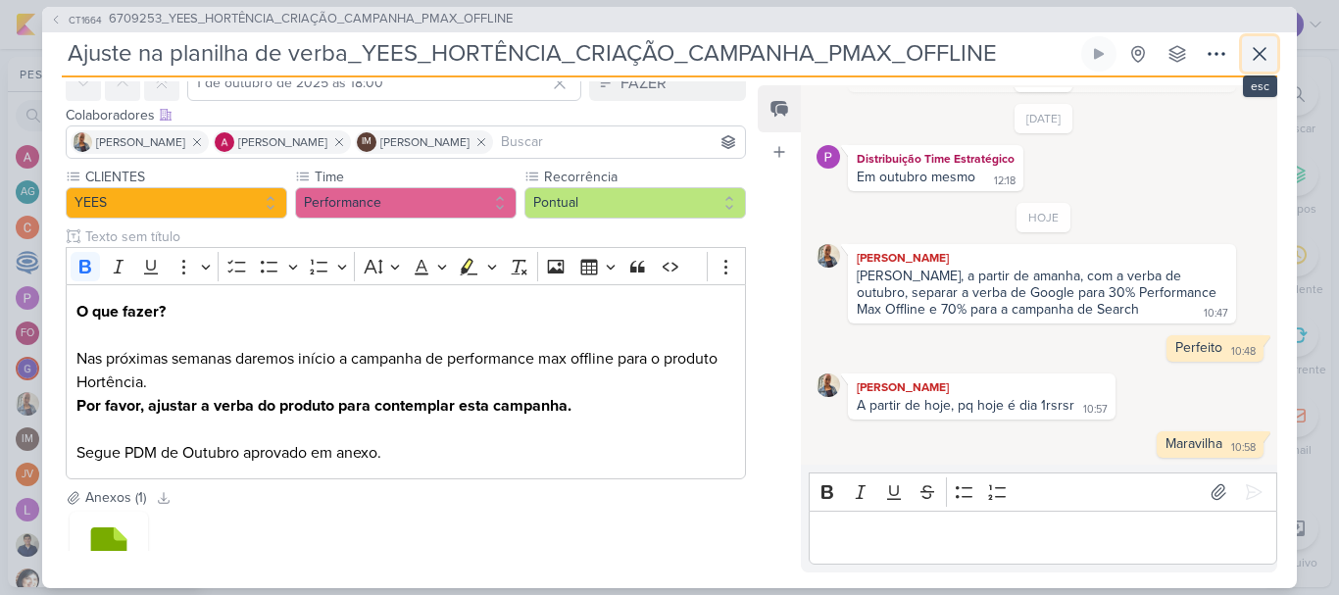
click at [1268, 66] on button at bounding box center [1259, 53] width 35 height 35
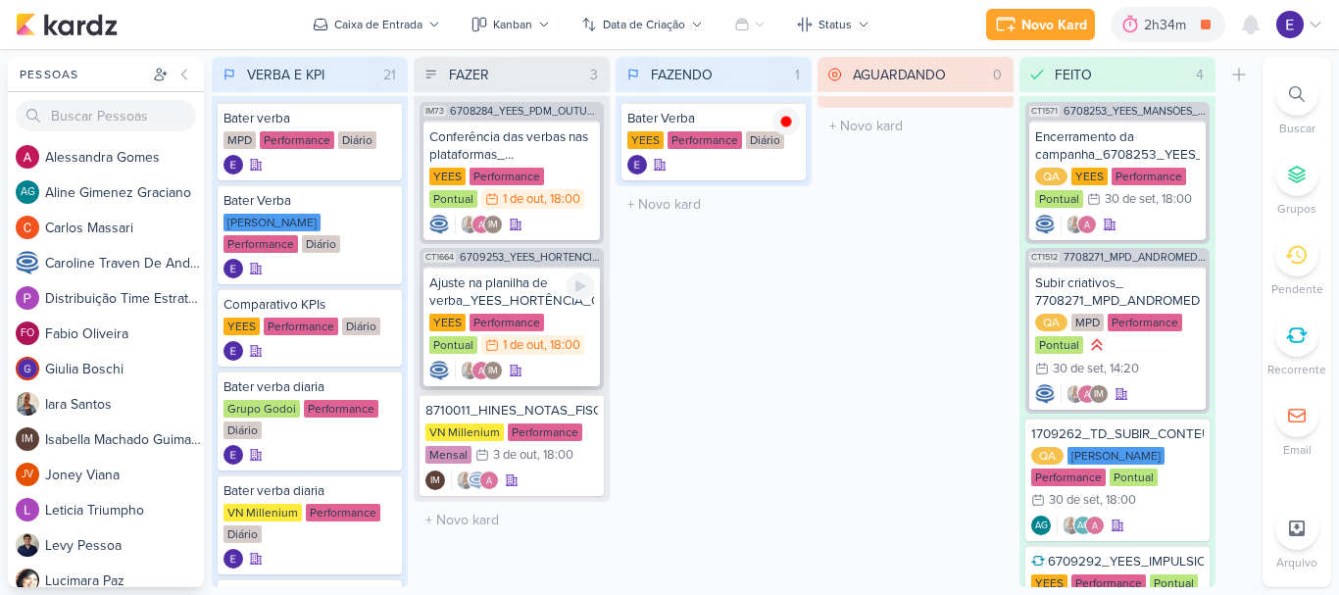
click at [571, 343] on div "YEES Performance Pontual 1/10 1 de out , 18:00" at bounding box center [511, 335] width 165 height 43
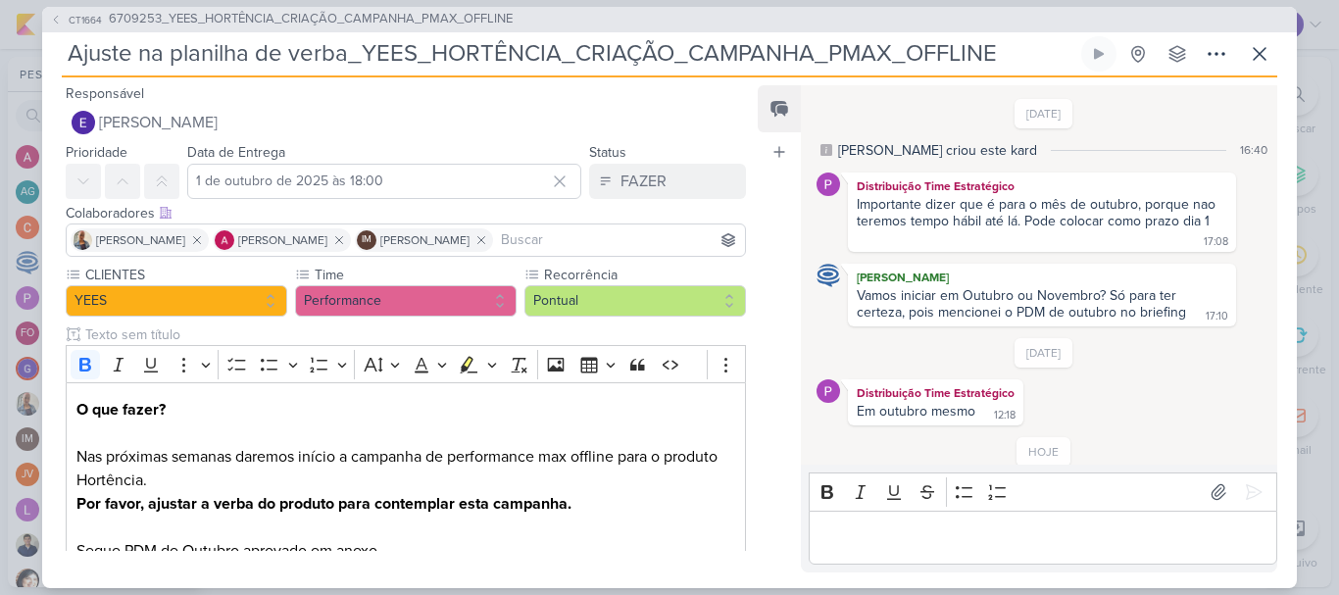
scroll to position [234, 0]
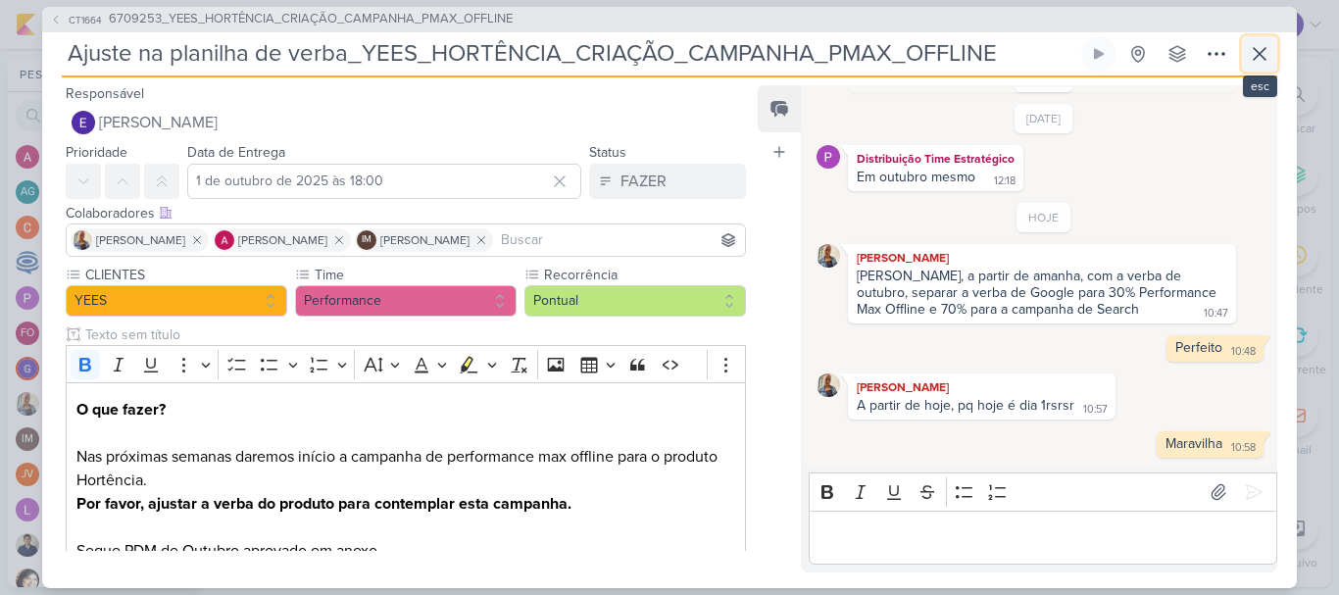
click at [1248, 57] on icon at bounding box center [1260, 54] width 24 height 24
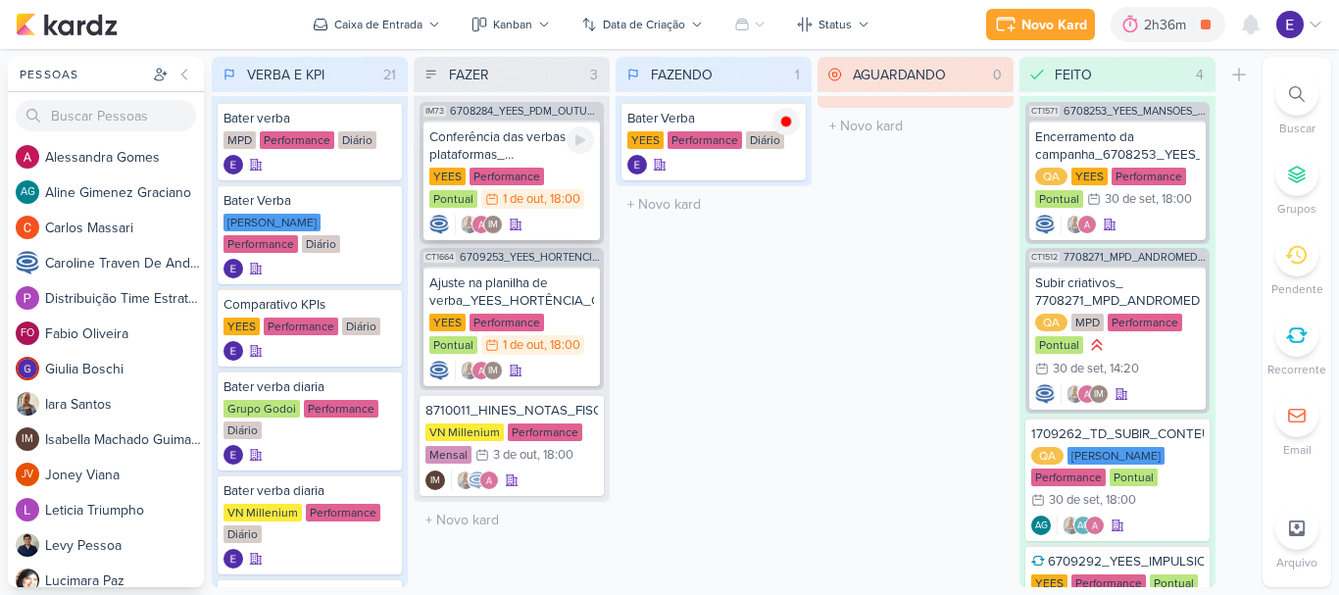
click at [542, 209] on div "YEES Performance Pontual 1/10 1 de out , 18:00" at bounding box center [511, 189] width 165 height 43
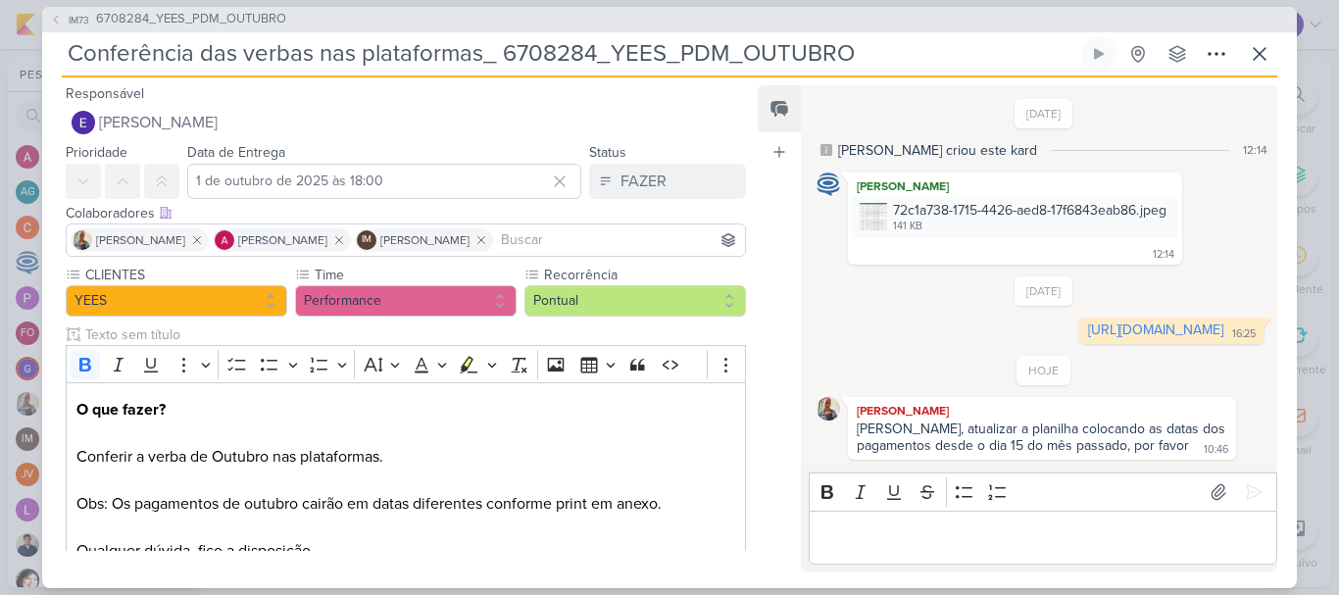
scroll to position [74, 0]
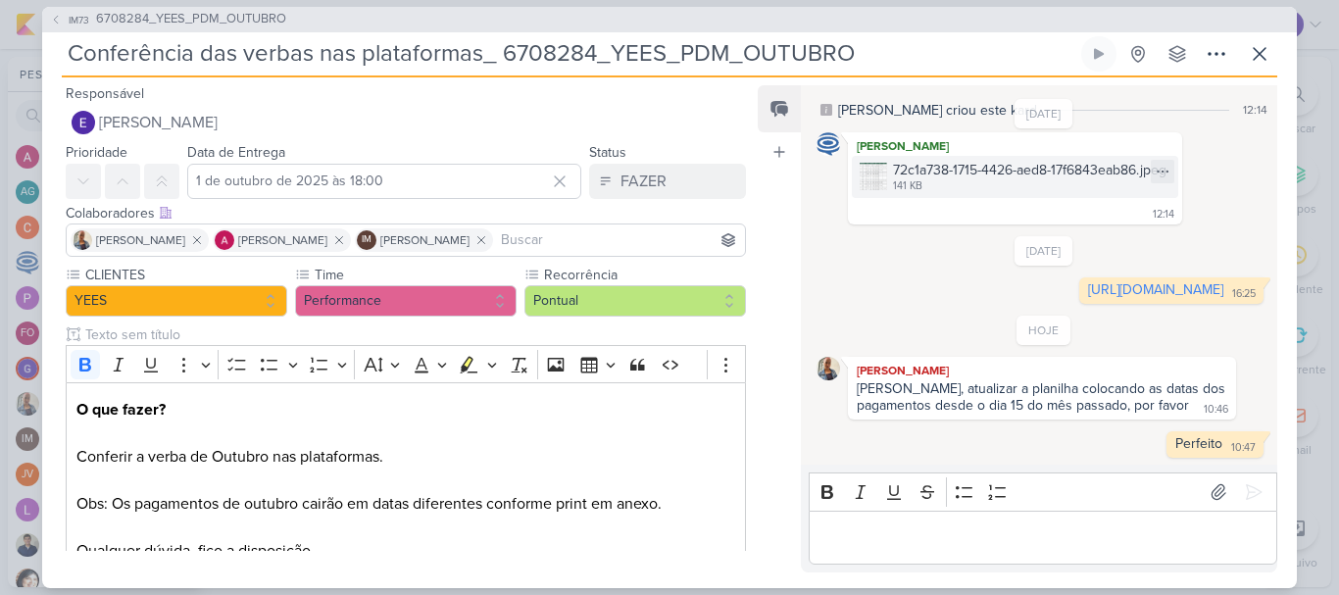
click at [886, 163] on img at bounding box center [873, 176] width 27 height 27
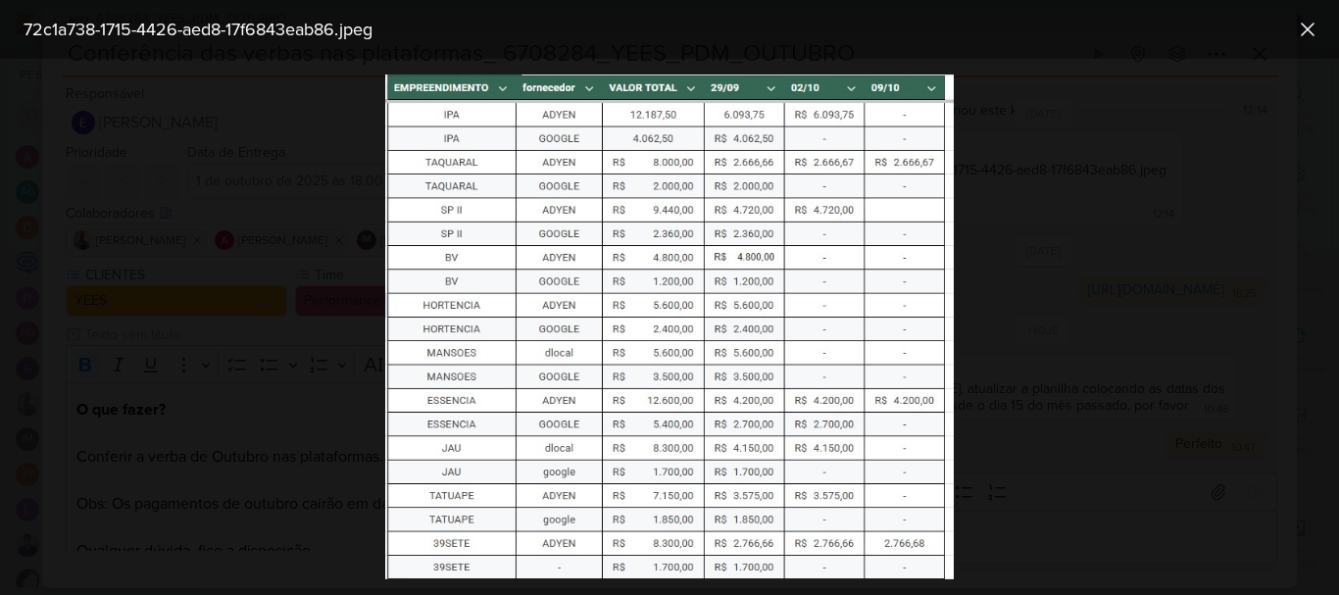
click at [1027, 203] on div at bounding box center [669, 327] width 1339 height 536
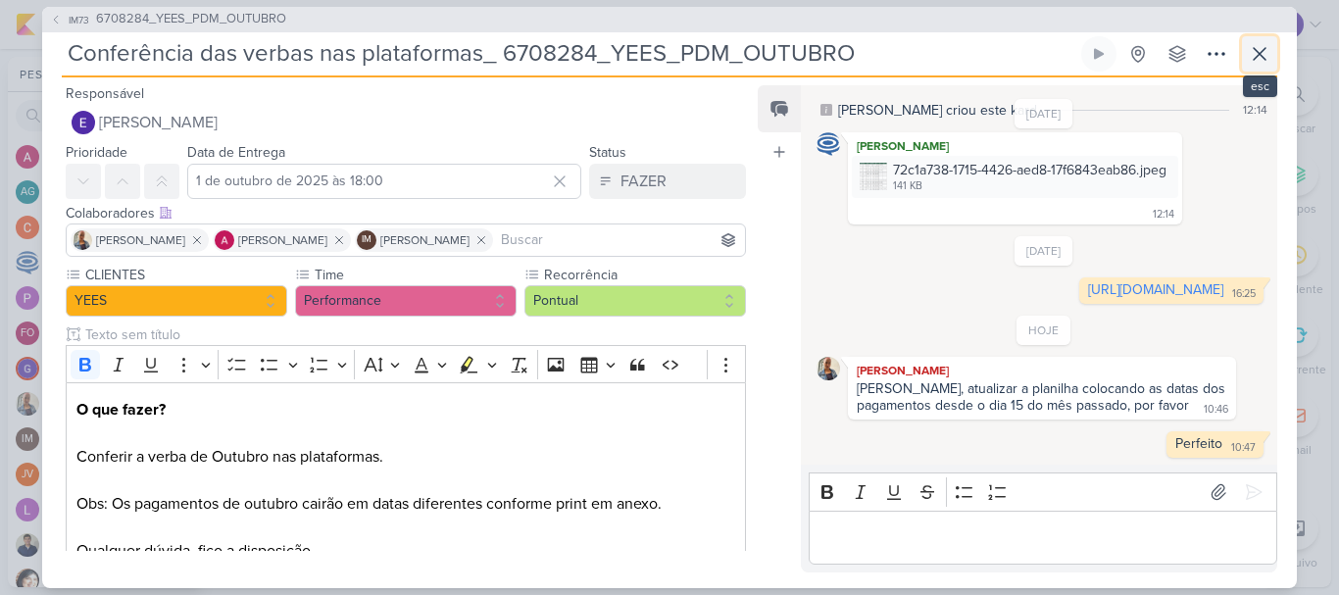
click at [1270, 54] on icon at bounding box center [1260, 54] width 24 height 24
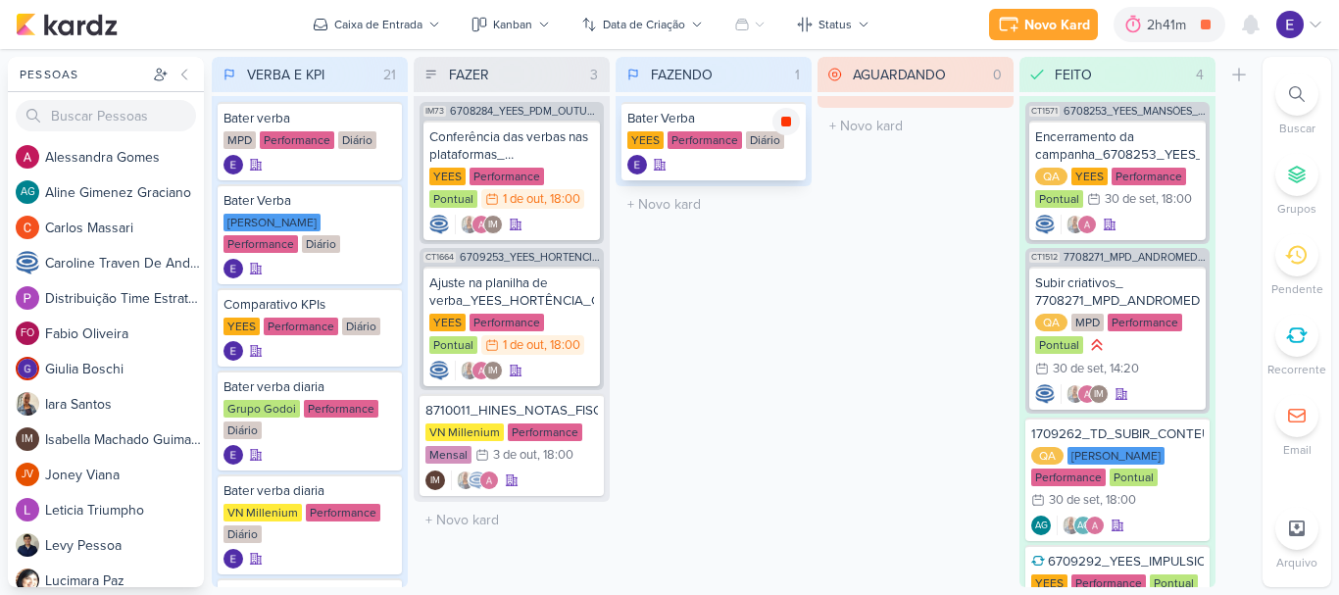
click at [791, 128] on icon at bounding box center [786, 122] width 16 height 16
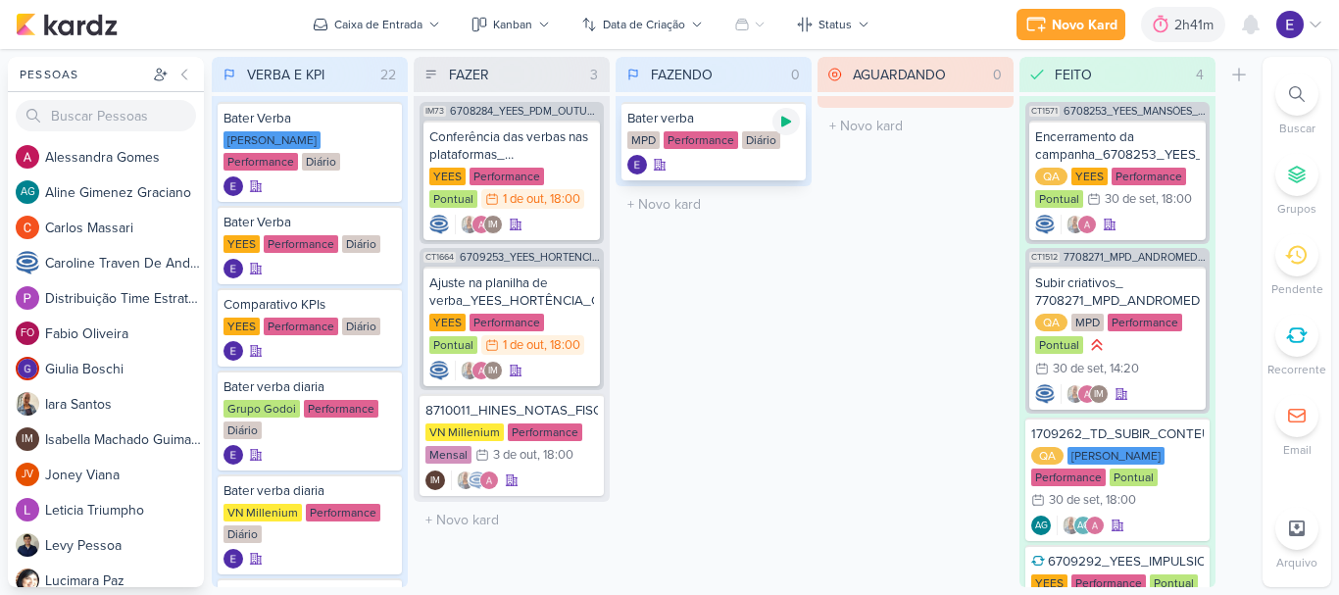
click at [787, 124] on icon at bounding box center [786, 122] width 10 height 11
click at [781, 119] on icon at bounding box center [786, 122] width 10 height 10
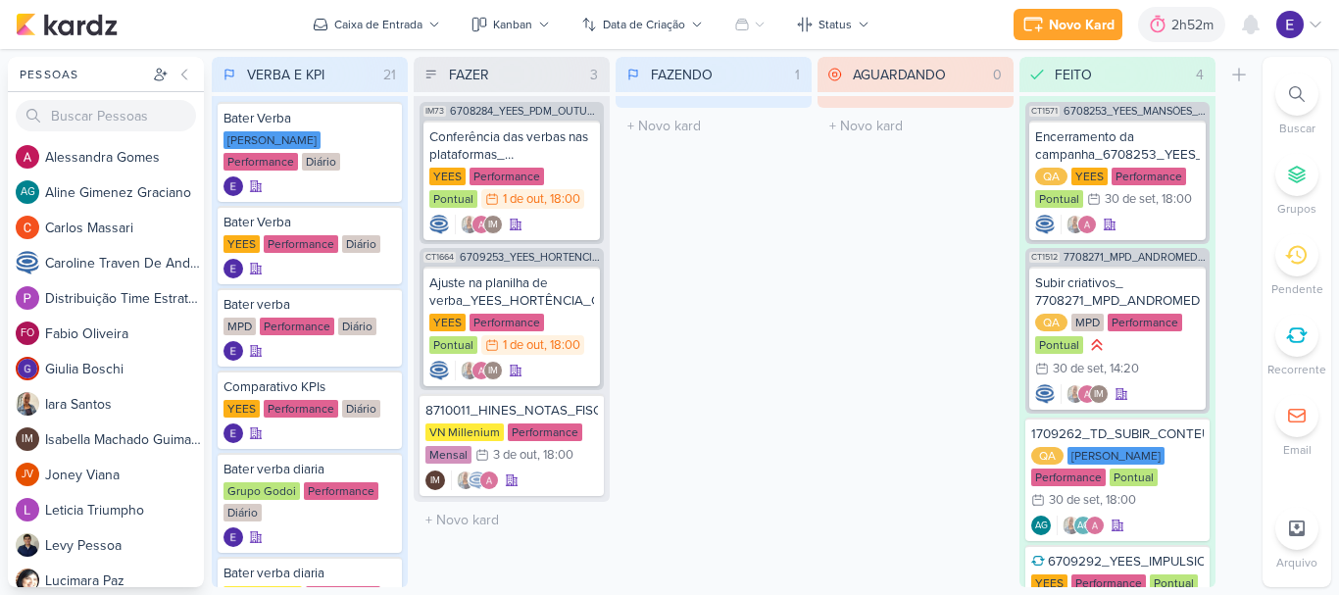
scroll to position [98, 0]
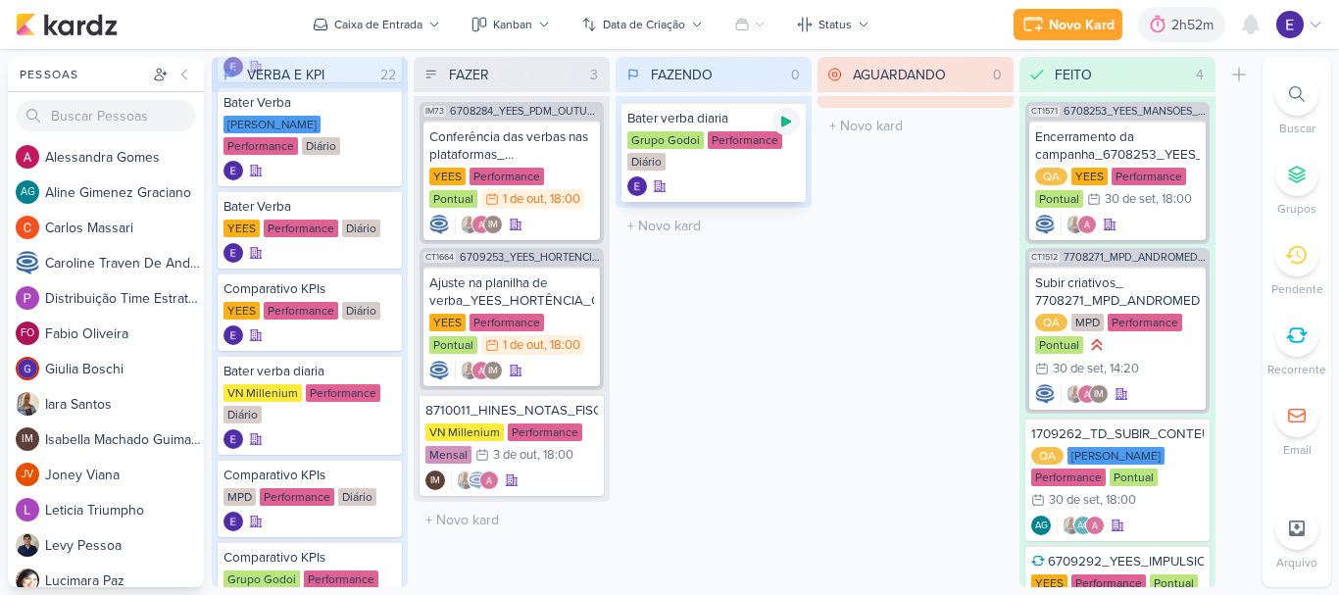
click at [788, 127] on icon at bounding box center [786, 122] width 16 height 16
click at [784, 129] on div at bounding box center [785, 121] width 27 height 27
click at [785, 120] on icon at bounding box center [786, 122] width 10 height 11
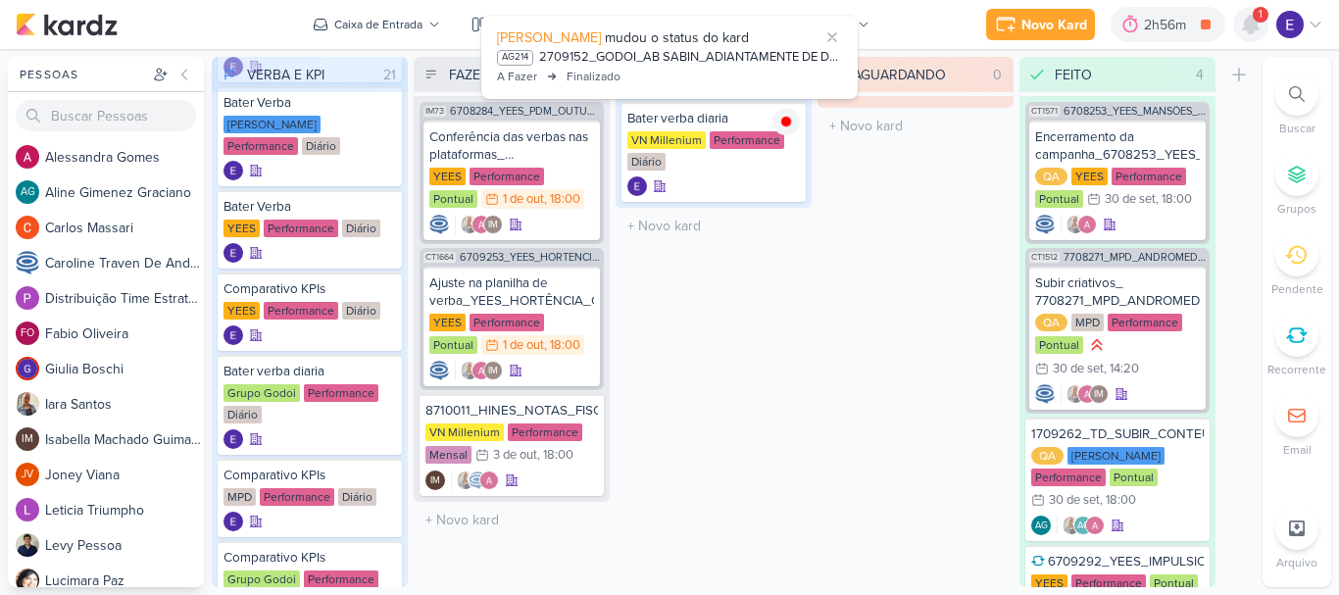
click at [1256, 25] on icon at bounding box center [1251, 25] width 16 height 18
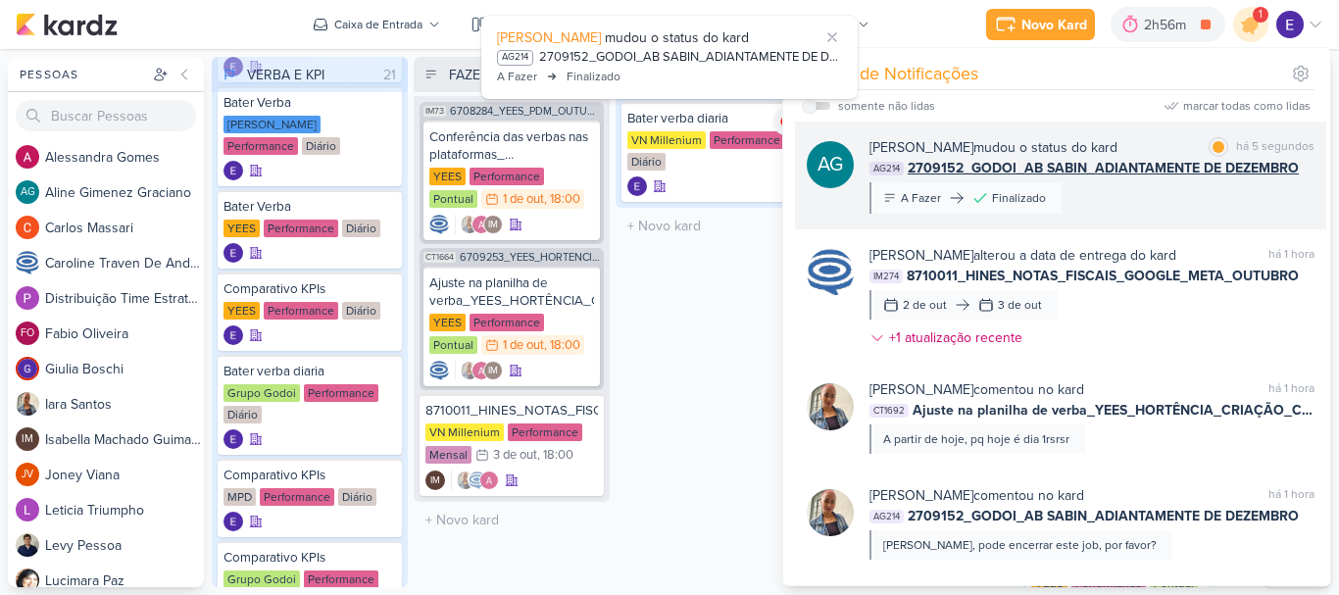
click at [1268, 192] on div "Aline Gimenez Graciano mudou o status do kard marcar como lida há 5 segundos AG…" at bounding box center [1091, 175] width 445 height 76
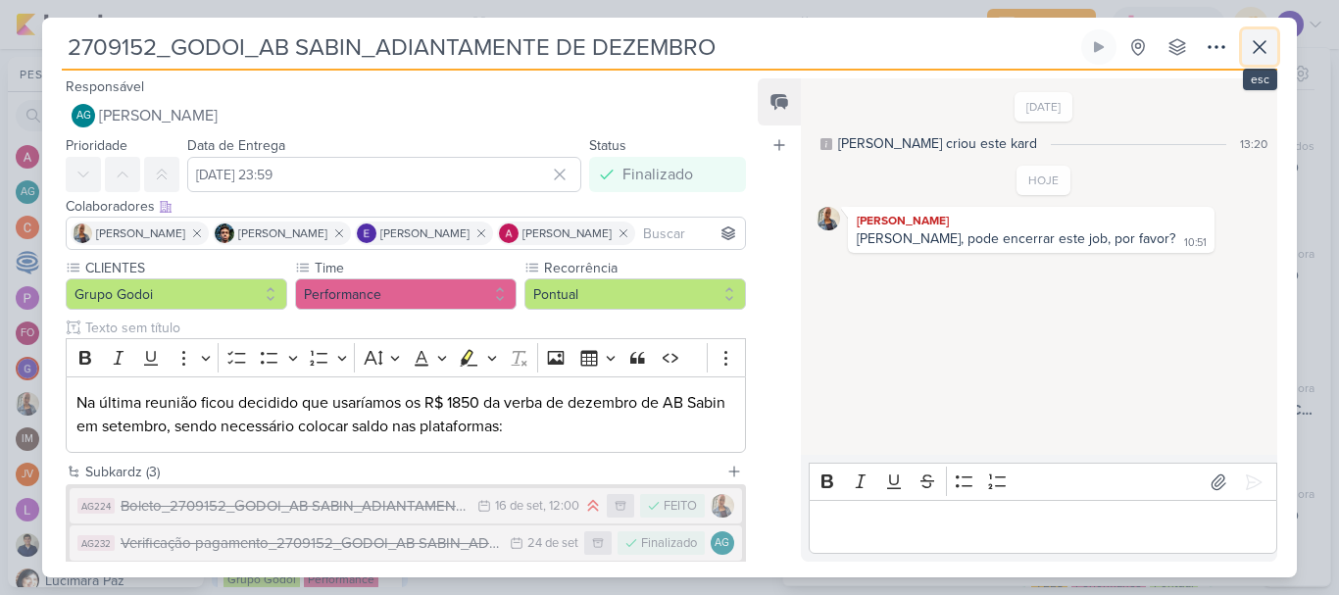
click at [1264, 37] on icon at bounding box center [1260, 47] width 24 height 24
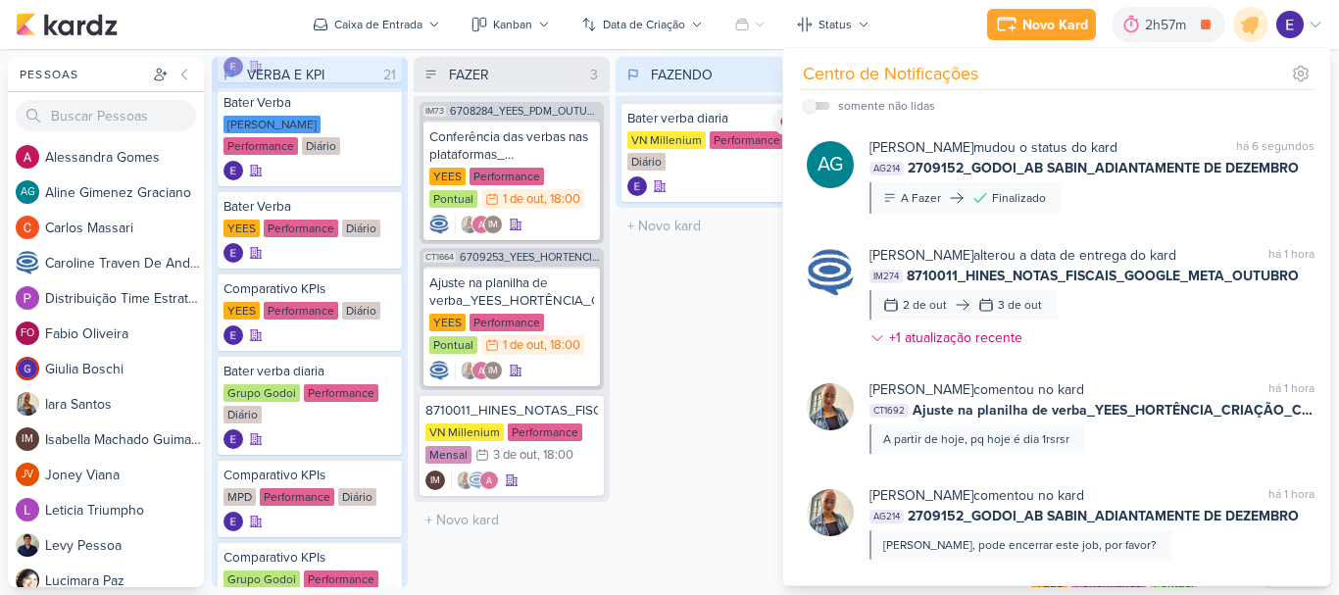
click at [700, 280] on div "FAZENDO 1 Mover Para Esquerda Mover Para Direita Deletar Bater verba diaria VN …" at bounding box center [714, 322] width 196 height 530
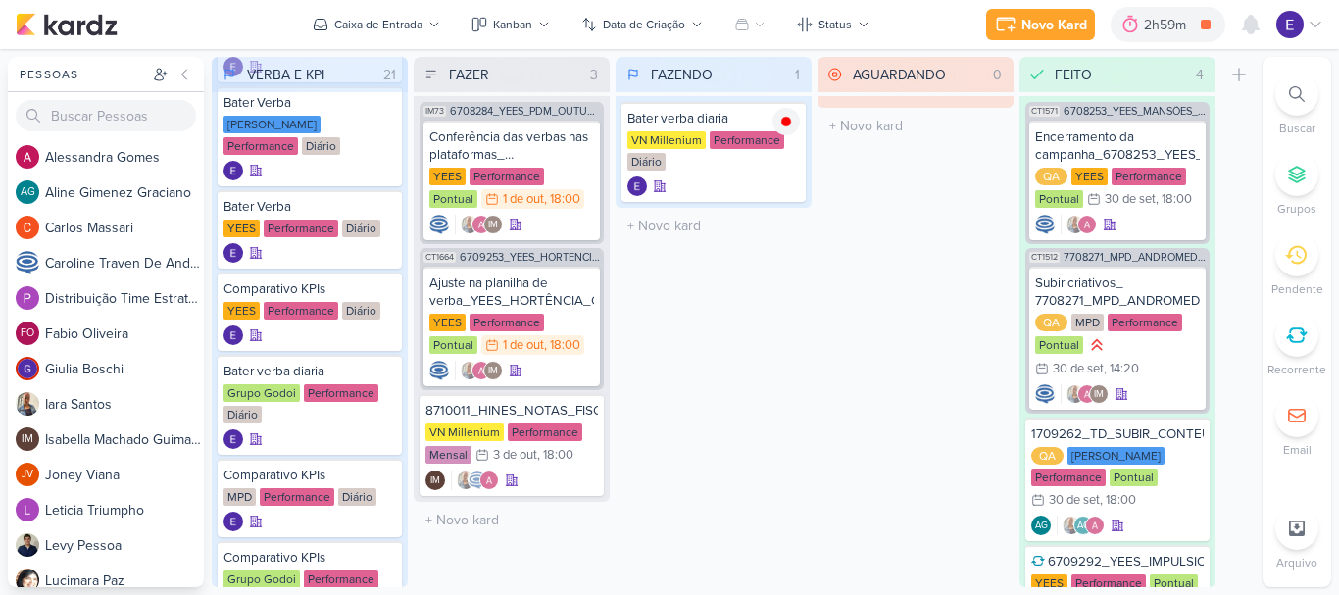
click at [891, 403] on div "AGUARDANDO 0 Mover Para Esquerda Mover Para Direita Deletar O título do kard de…" at bounding box center [915, 322] width 196 height 530
click at [787, 126] on icon at bounding box center [786, 122] width 10 height 10
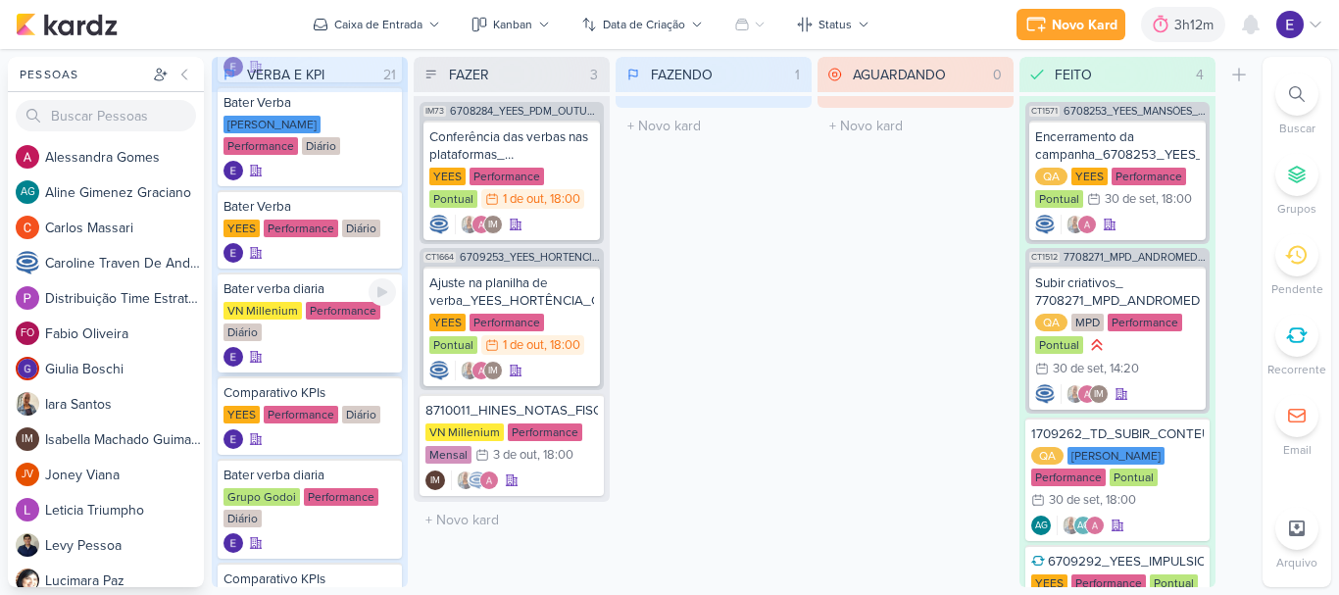
scroll to position [0, 0]
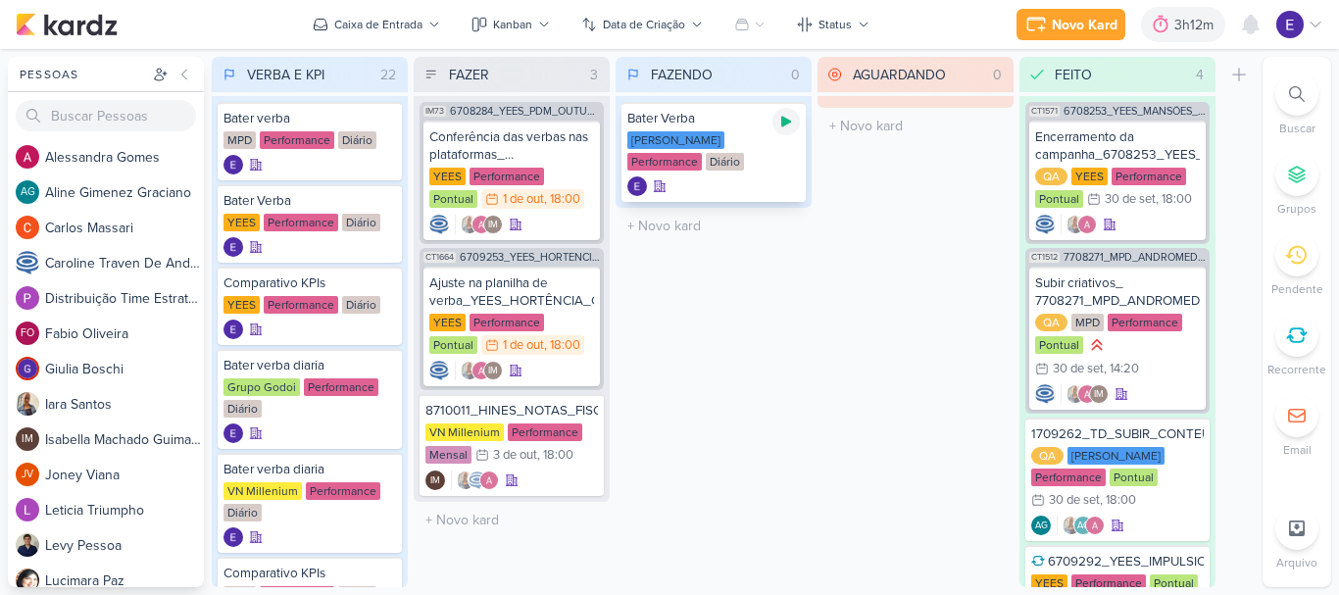
click at [784, 115] on icon at bounding box center [786, 122] width 16 height 16
click at [788, 120] on icon at bounding box center [786, 122] width 10 height 10
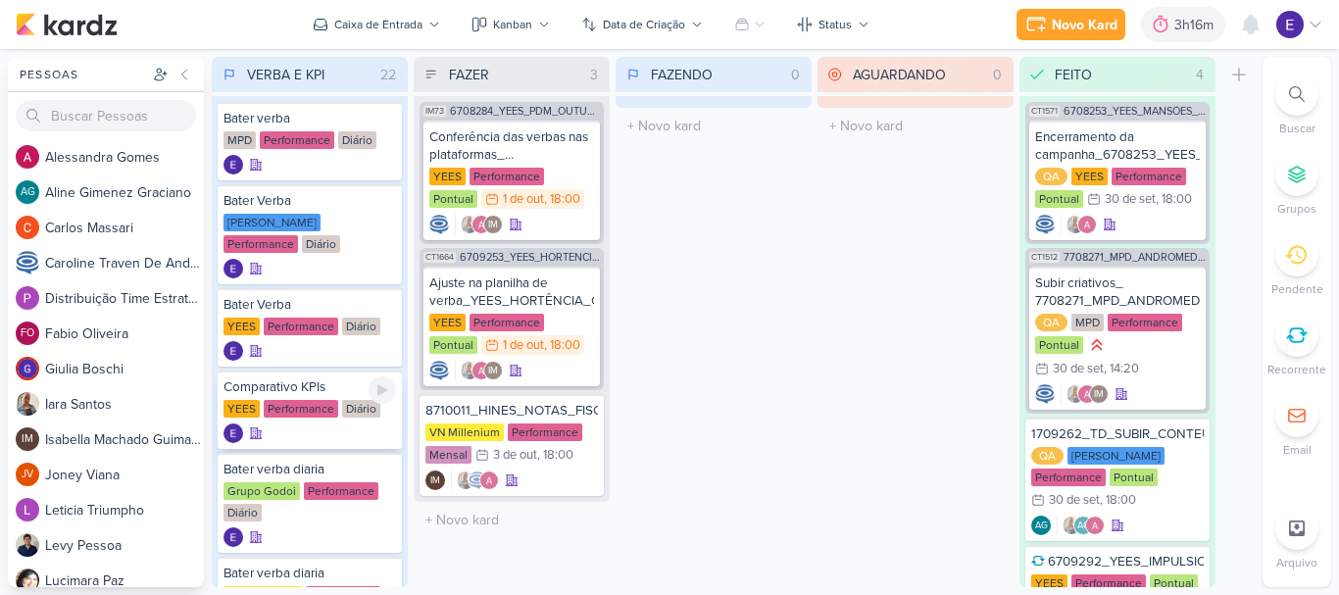
scroll to position [98, 0]
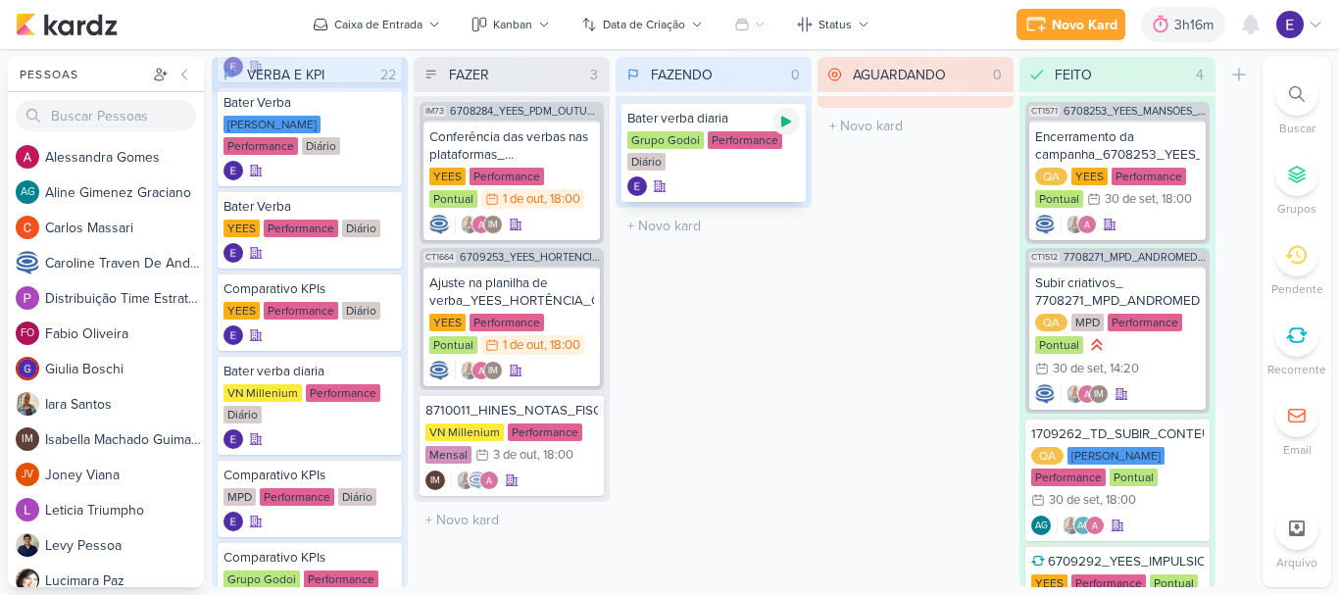
click at [783, 124] on icon at bounding box center [786, 122] width 10 height 11
